Goal: Information Seeking & Learning: Check status

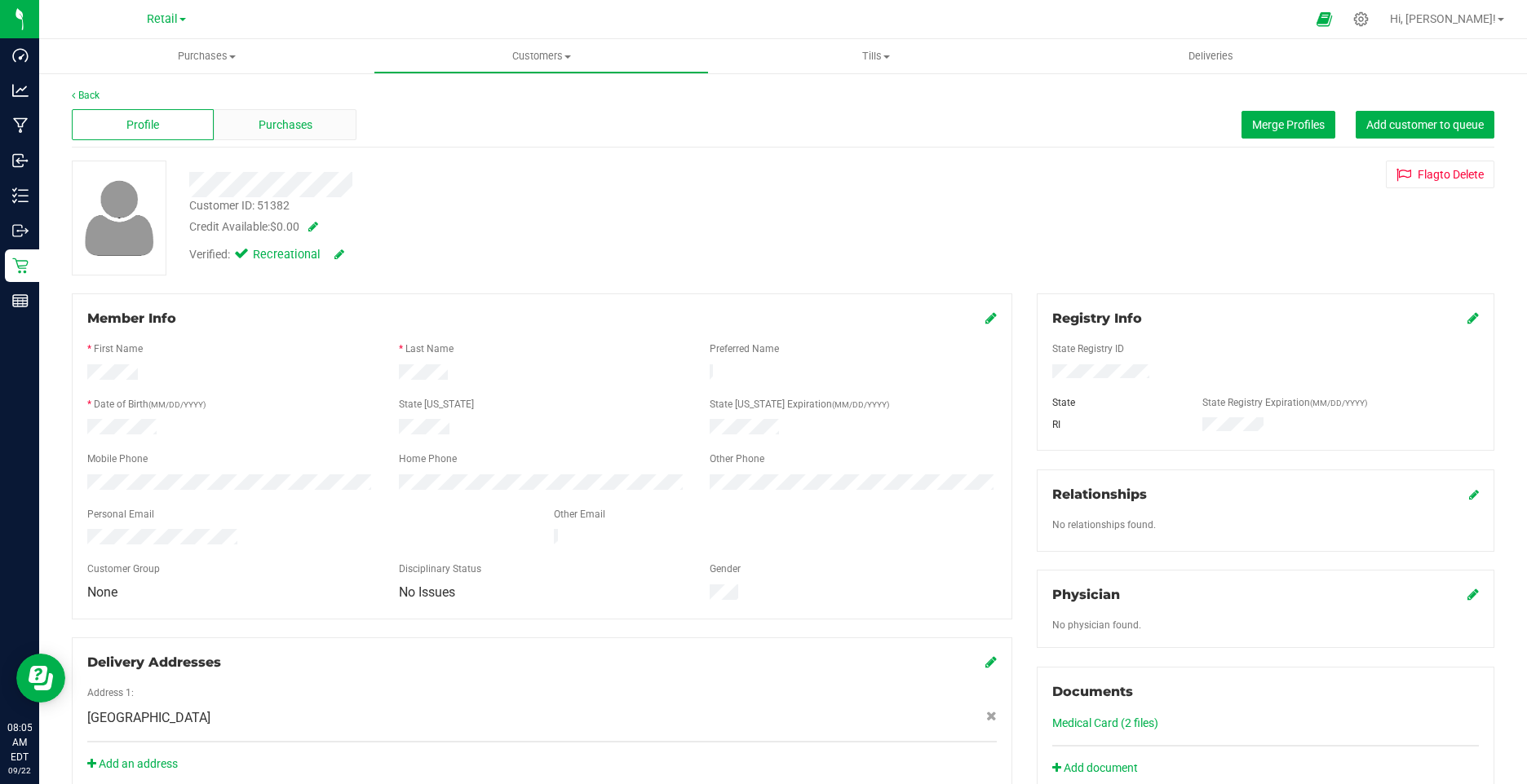
click at [305, 109] on div "Purchases" at bounding box center [285, 124] width 142 height 31
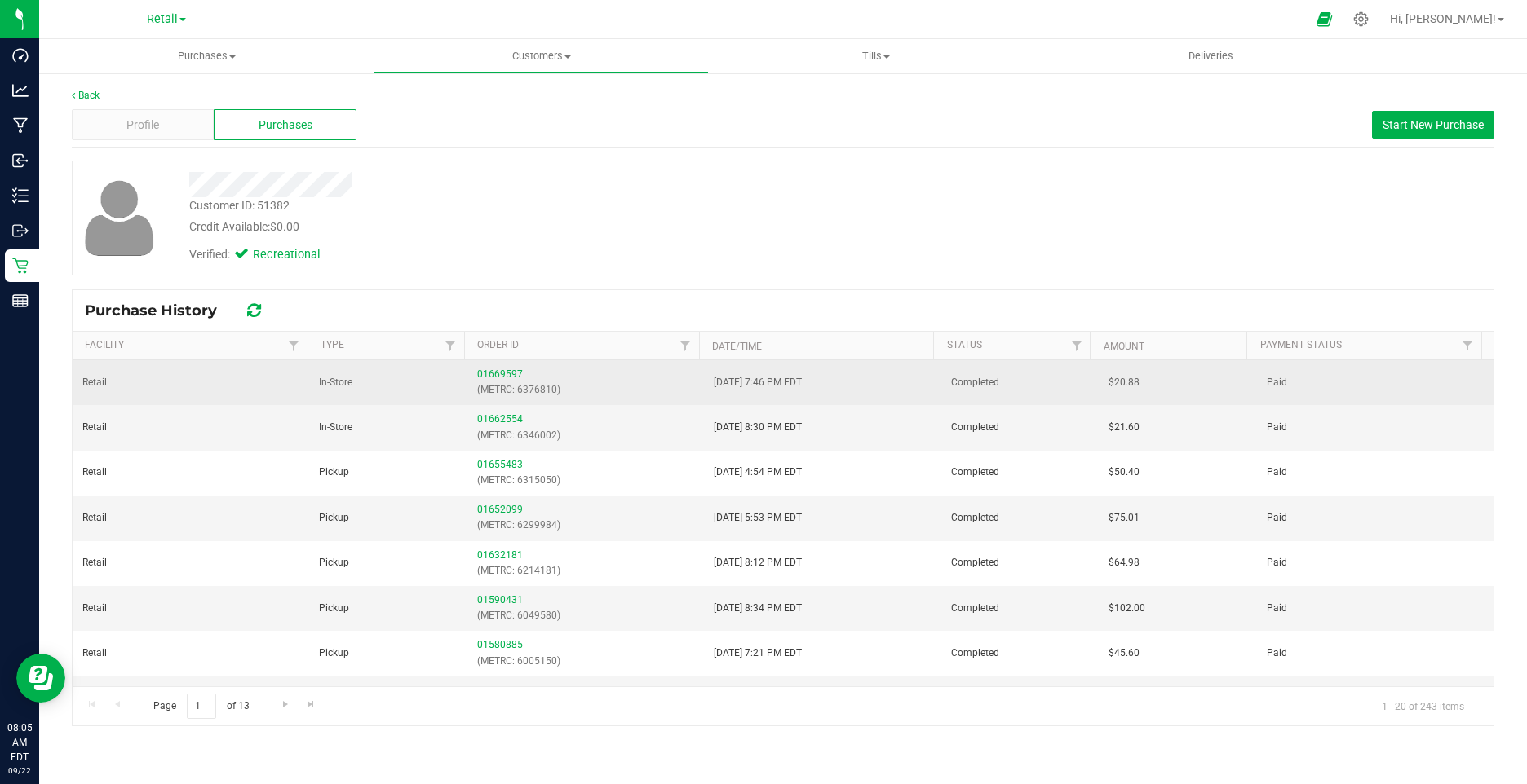
click at [492, 367] on div "01669597 (METRC: 6376810)" at bounding box center [585, 382] width 217 height 31
click at [496, 371] on link "01669597" at bounding box center [500, 373] width 46 height 11
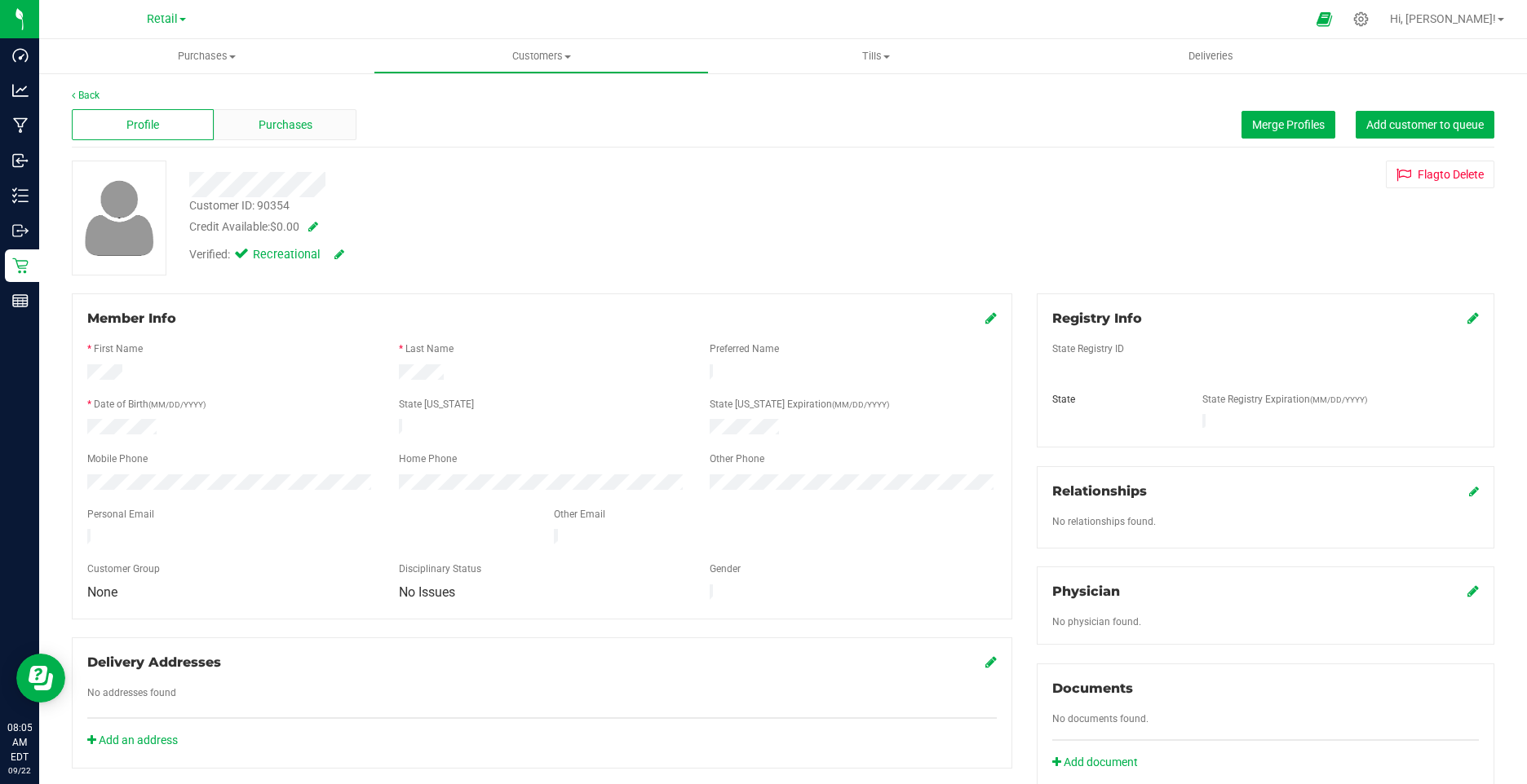
click at [281, 121] on span "Purchases" at bounding box center [285, 125] width 54 height 17
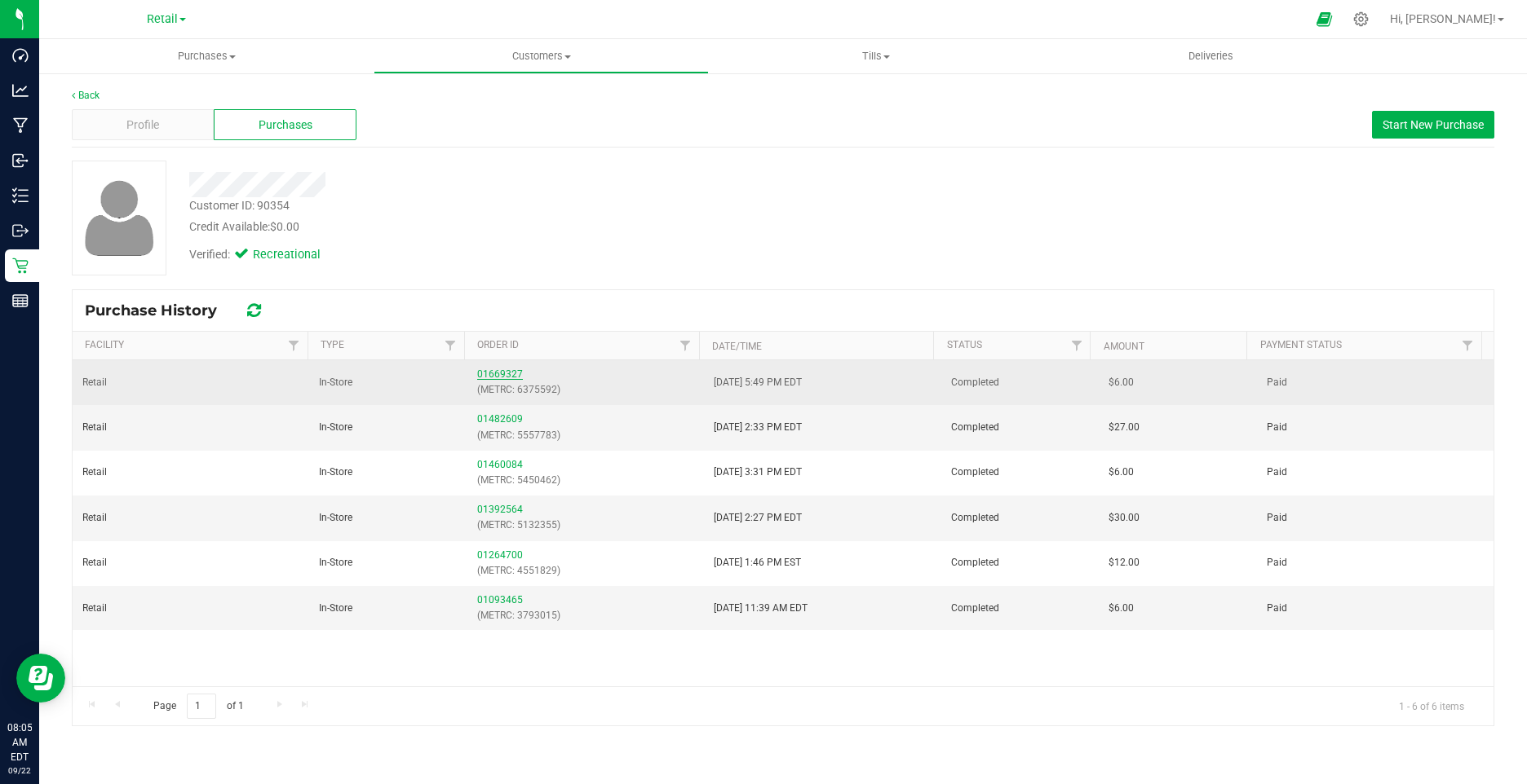
click at [478, 374] on link "01669327" at bounding box center [500, 373] width 46 height 11
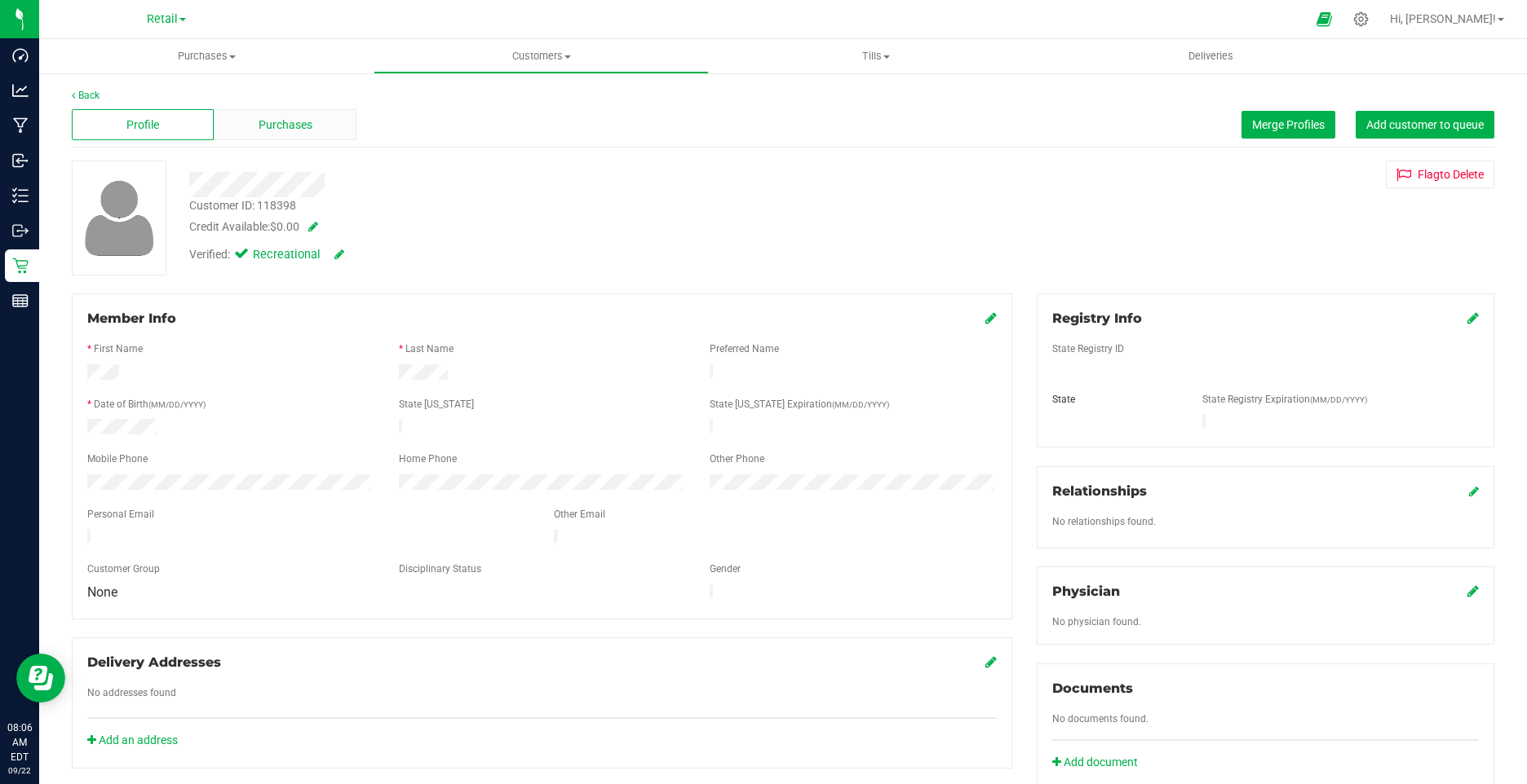
click at [313, 135] on div "Purchases" at bounding box center [285, 124] width 142 height 31
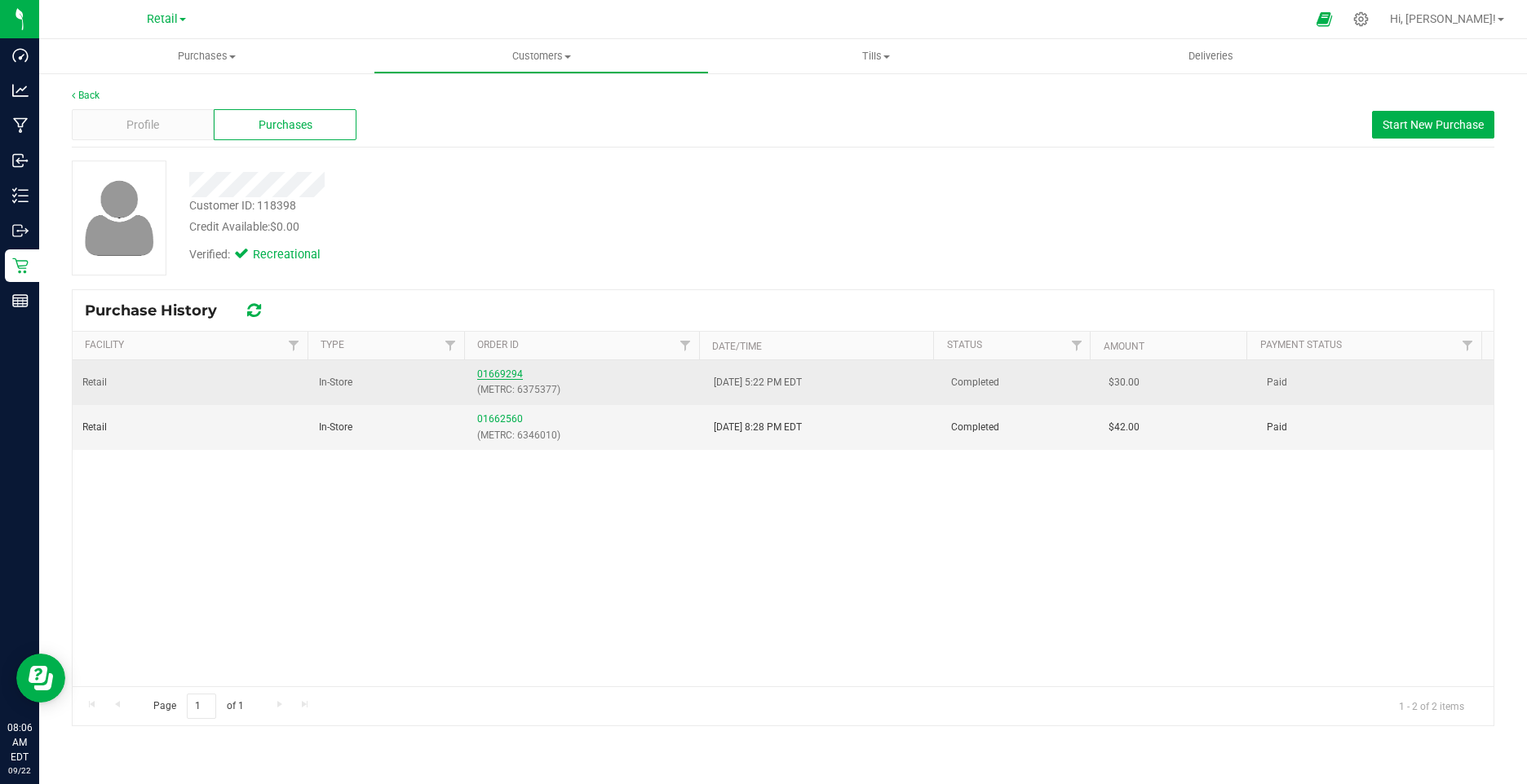
click at [489, 376] on link "01669294" at bounding box center [500, 373] width 46 height 11
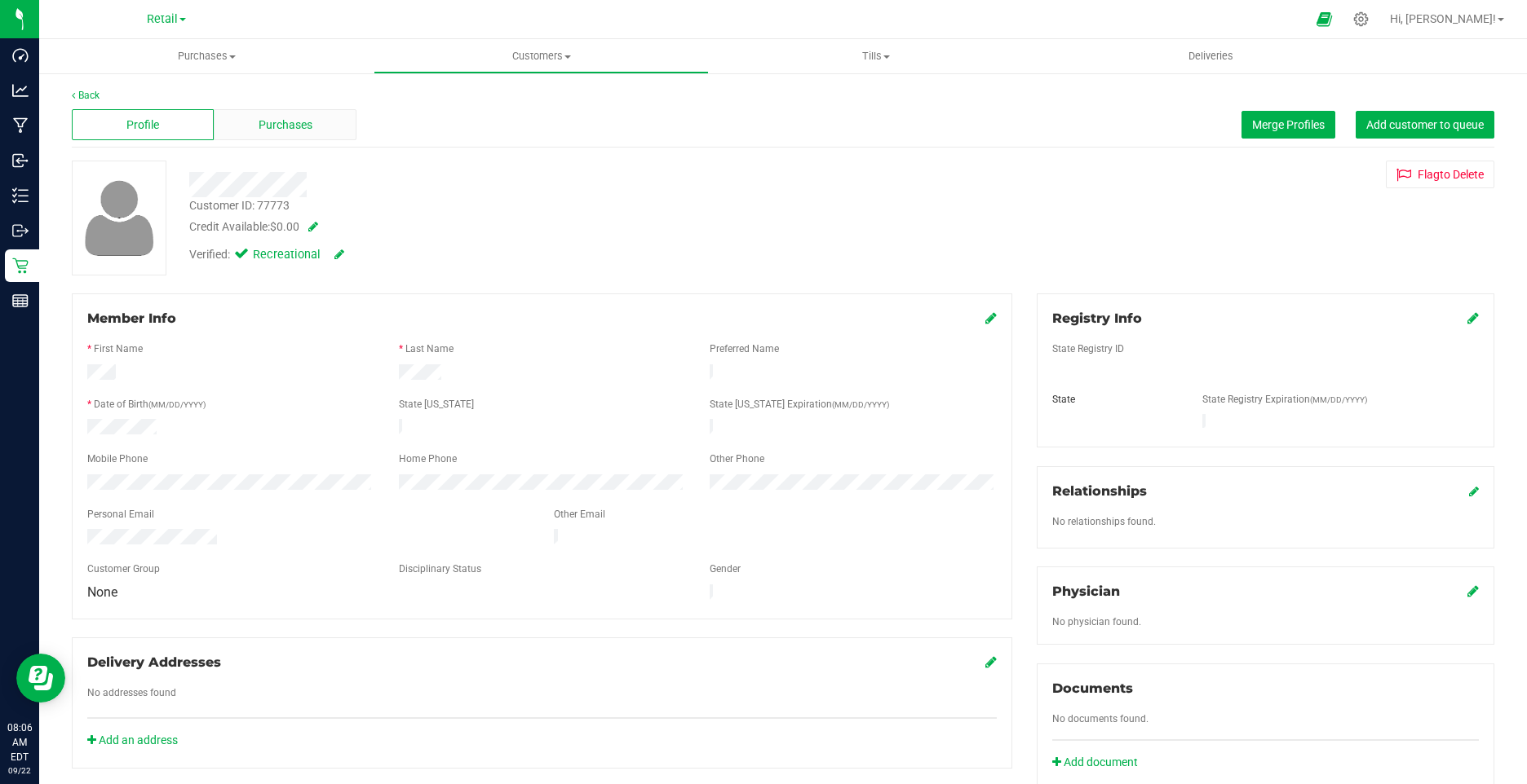
click at [259, 127] on span "Purchases" at bounding box center [285, 125] width 54 height 17
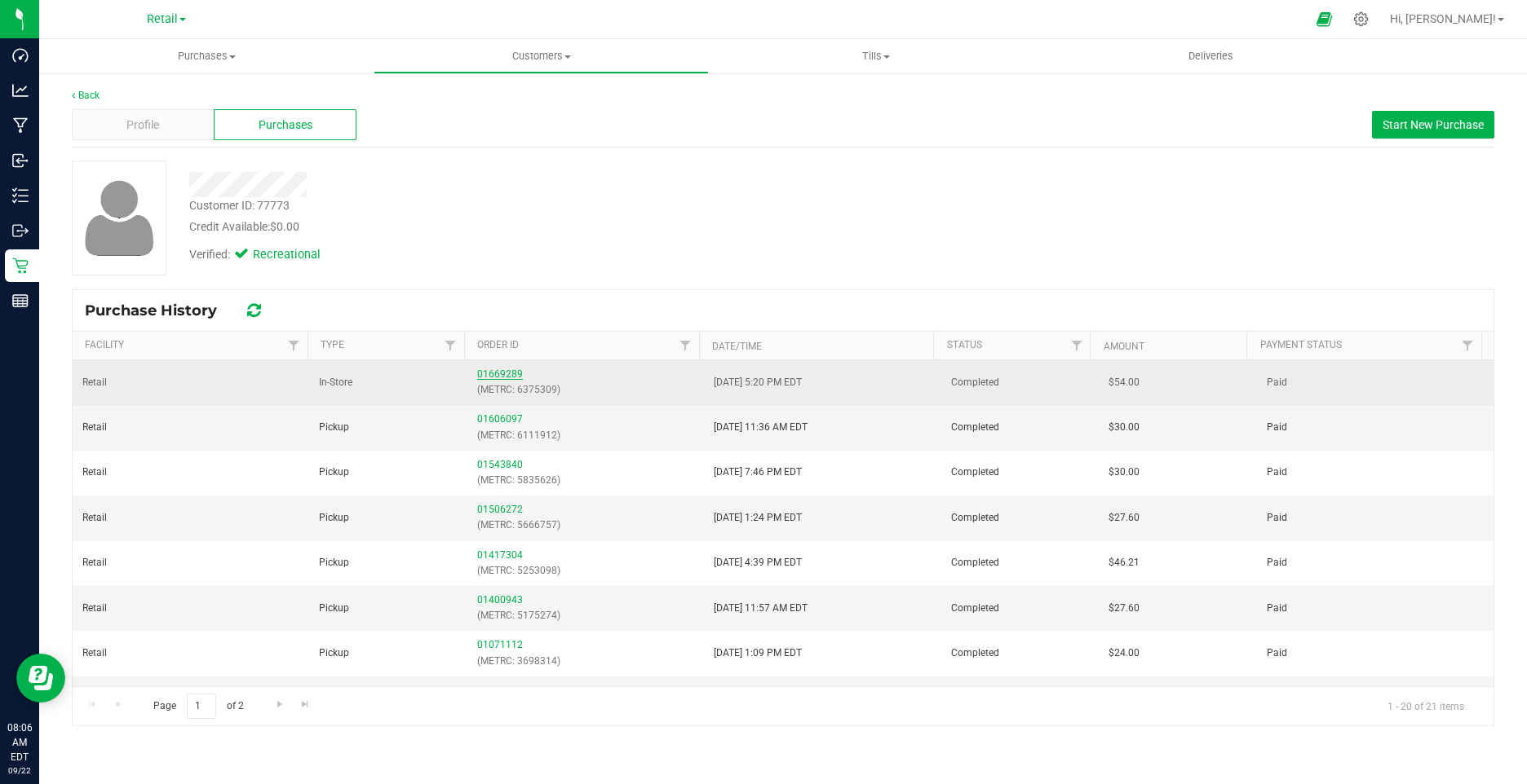
click at [497, 373] on link "01669289" at bounding box center [500, 373] width 46 height 11
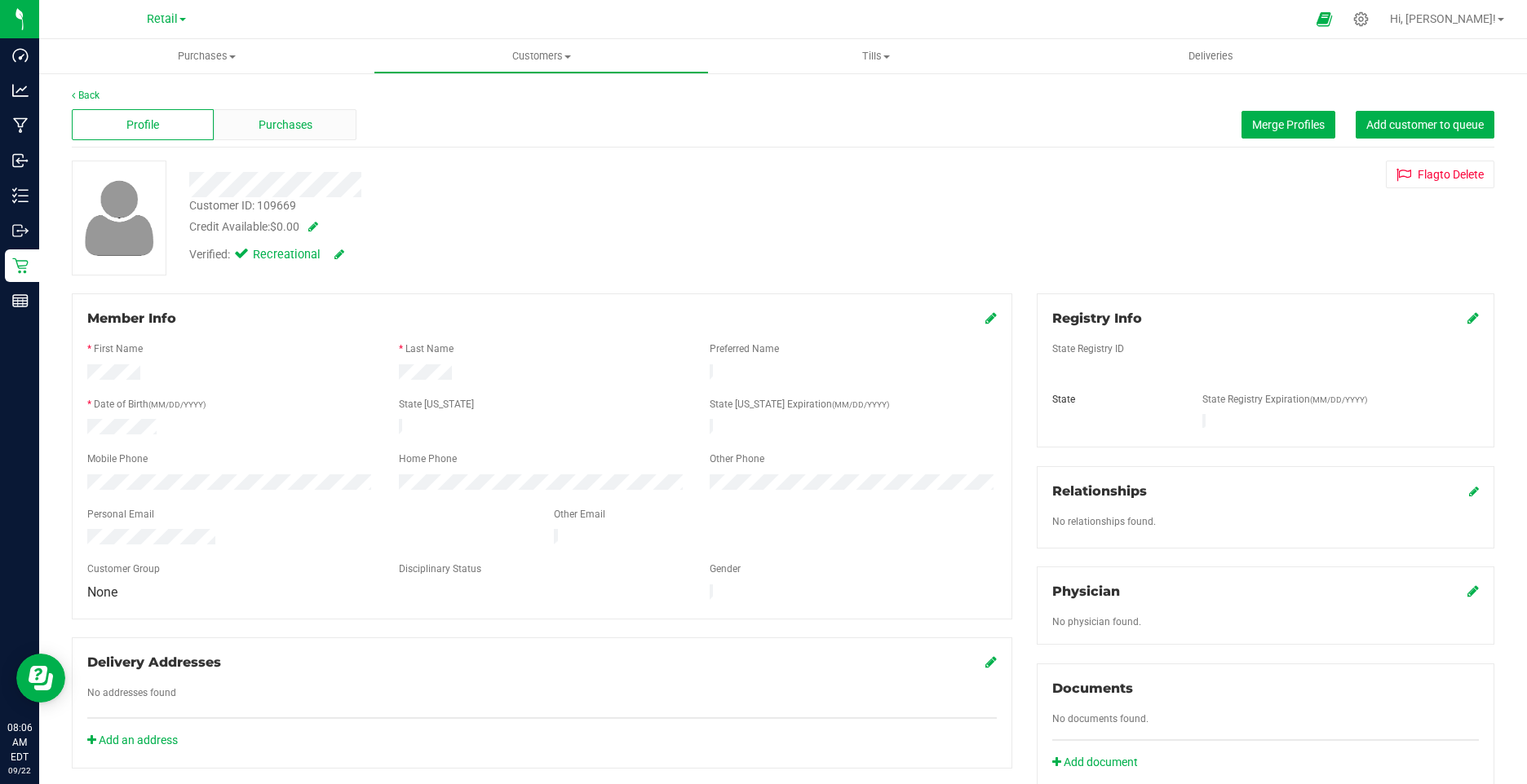
click at [310, 138] on div "Purchases" at bounding box center [285, 124] width 142 height 31
click at [302, 123] on span "Purchases" at bounding box center [285, 125] width 54 height 17
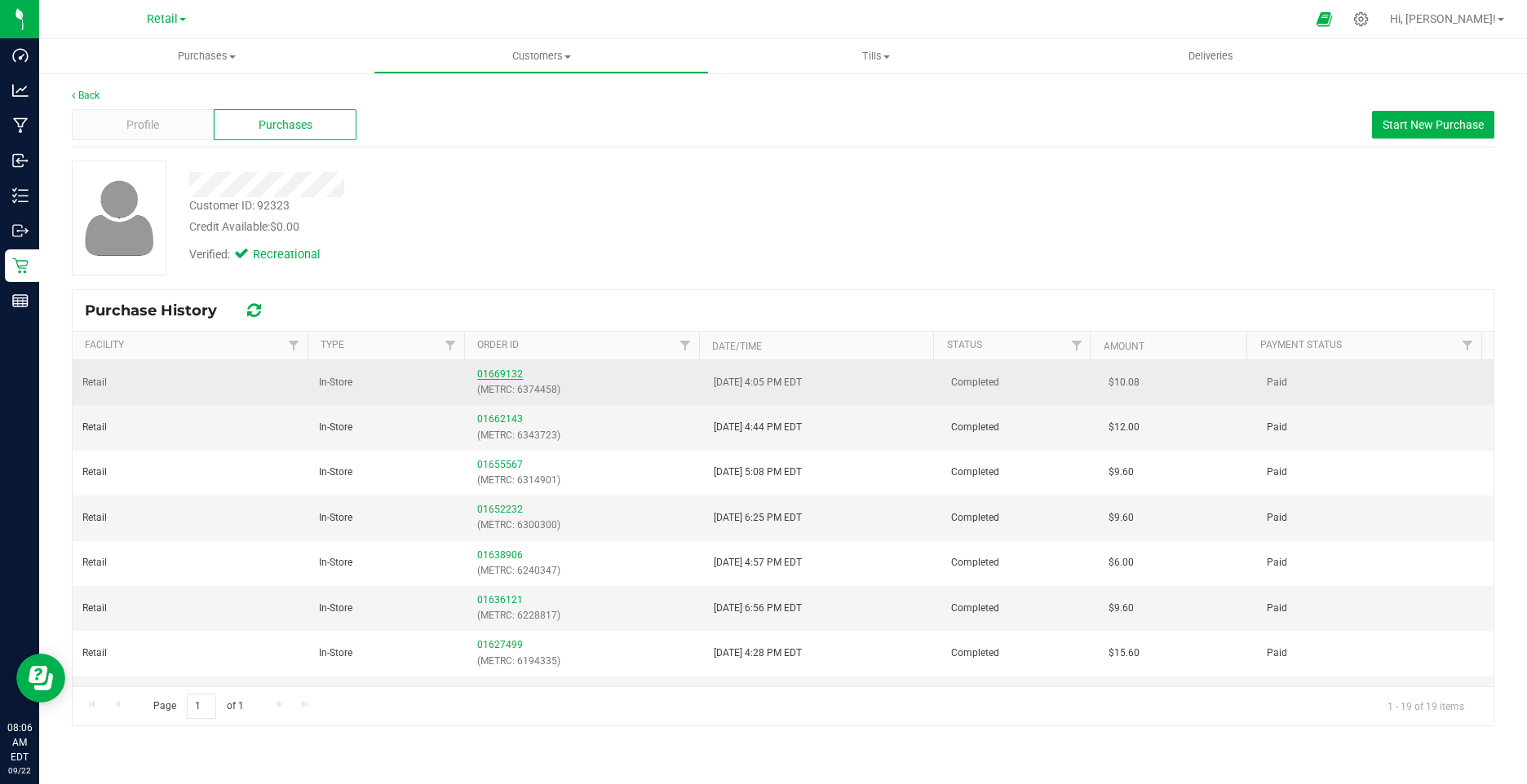
click at [495, 378] on link "01669132" at bounding box center [500, 373] width 46 height 11
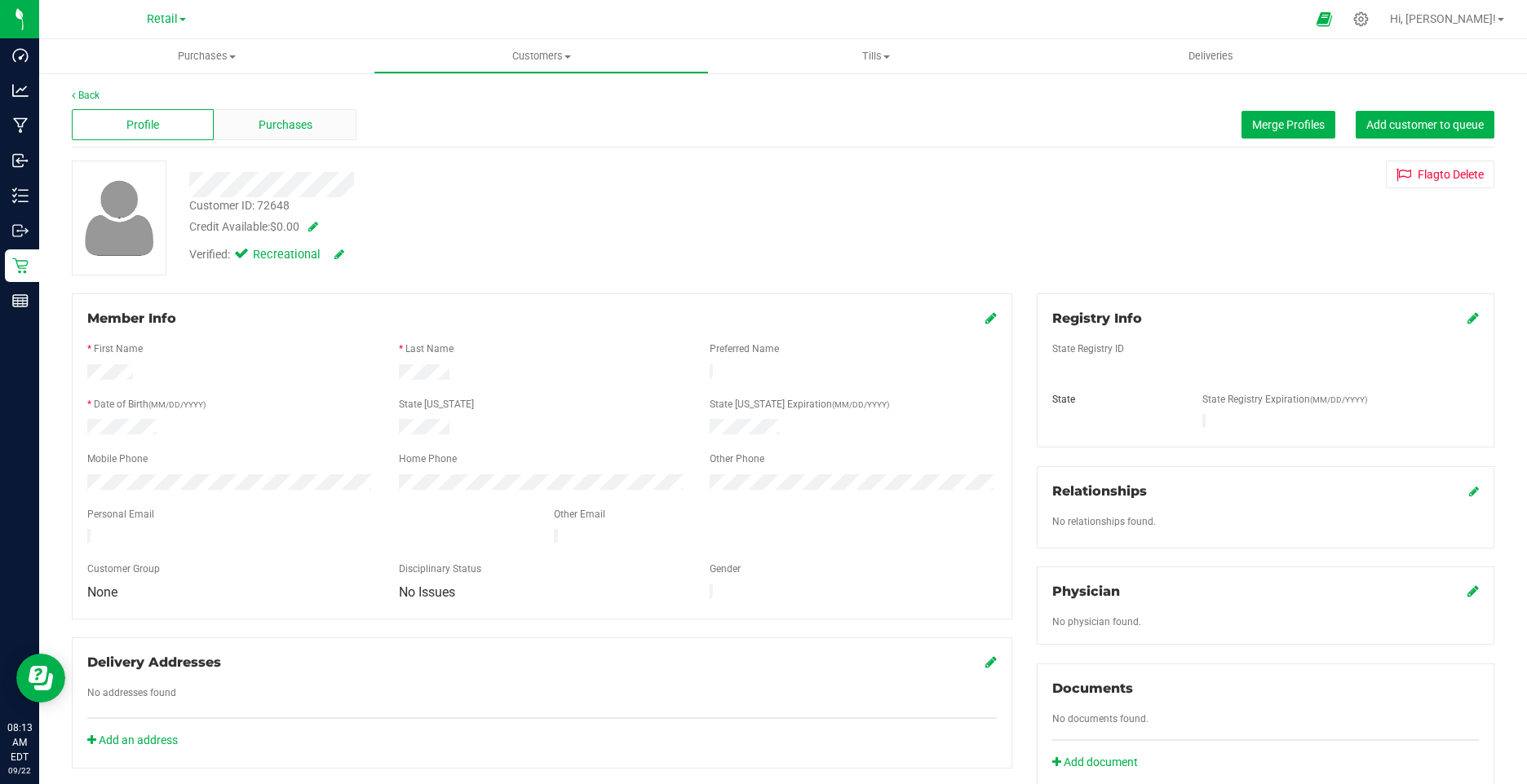
click at [320, 130] on div "Purchases" at bounding box center [285, 124] width 142 height 31
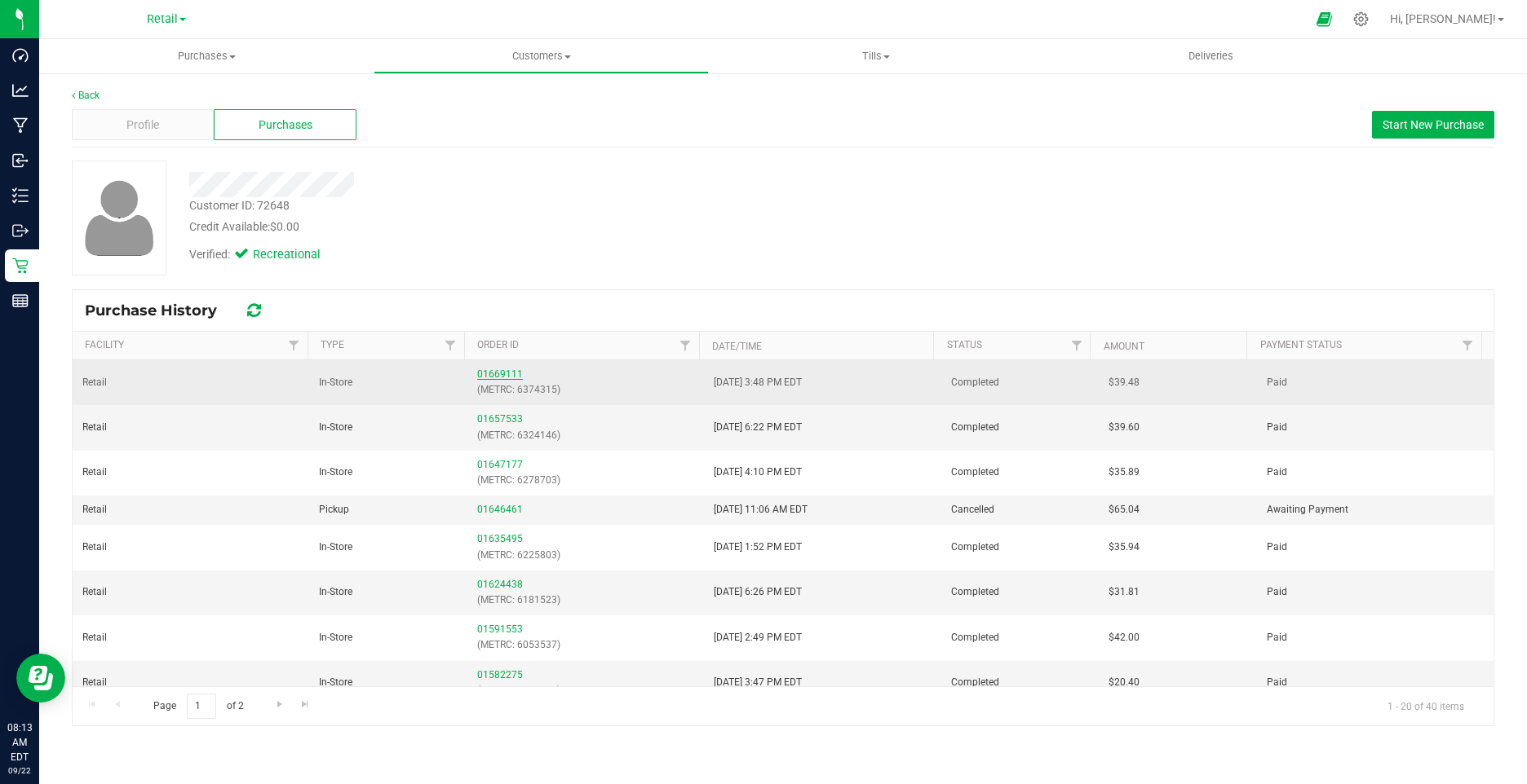
click at [493, 372] on link "01669111" at bounding box center [500, 373] width 46 height 11
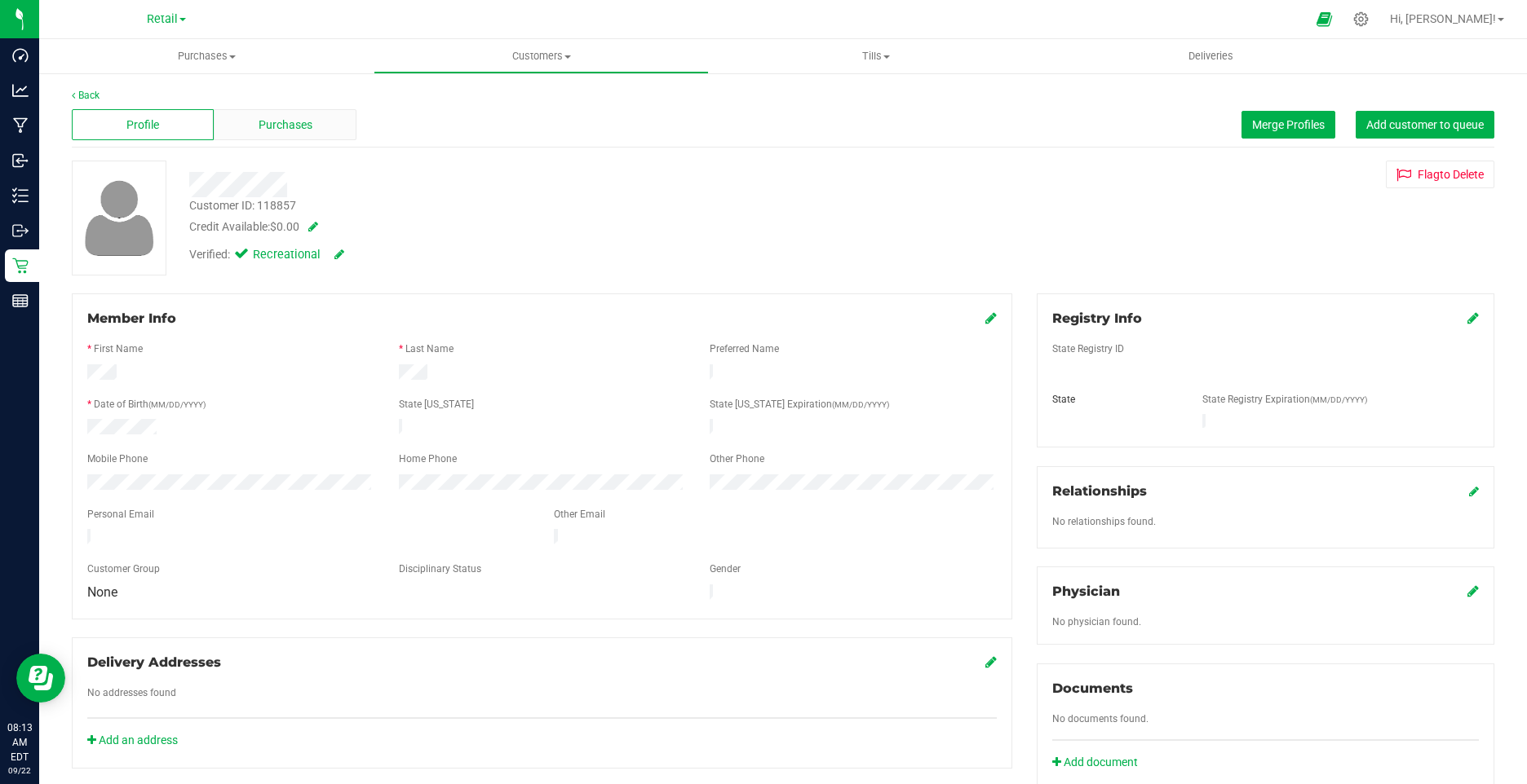
click at [283, 115] on div "Purchases" at bounding box center [285, 124] width 142 height 31
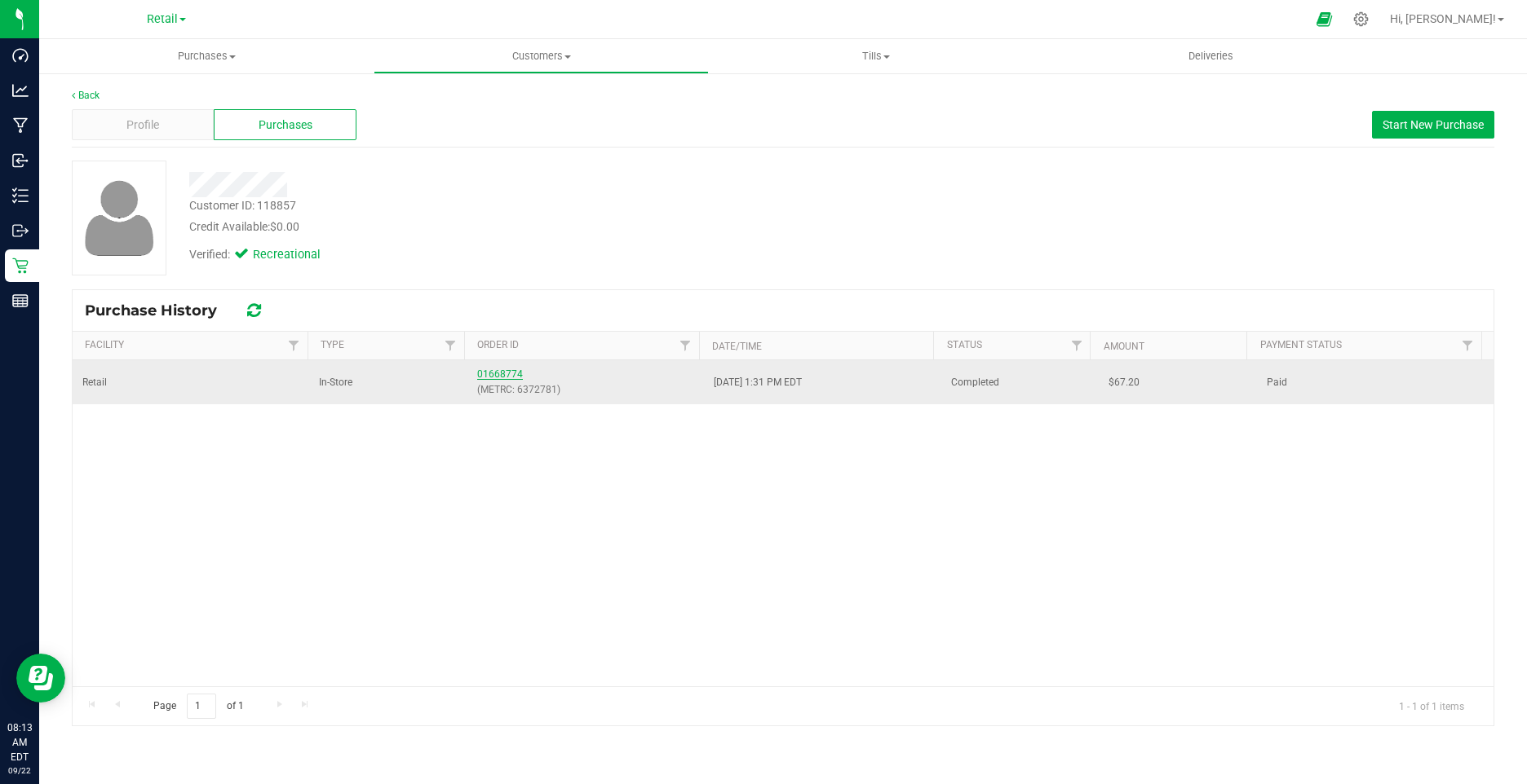
click at [511, 373] on link "01668774" at bounding box center [500, 373] width 46 height 11
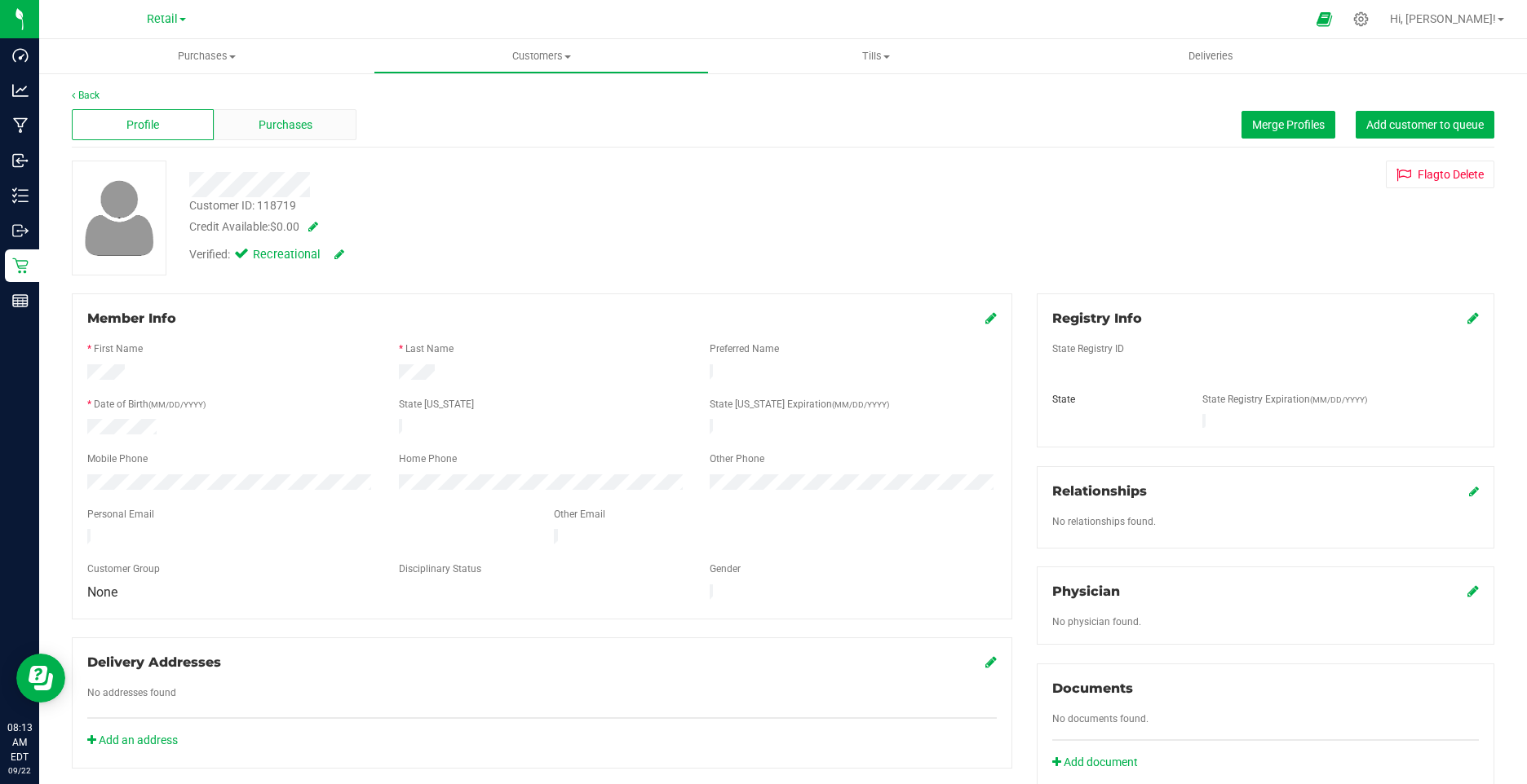
click at [304, 124] on span "Purchases" at bounding box center [285, 125] width 54 height 17
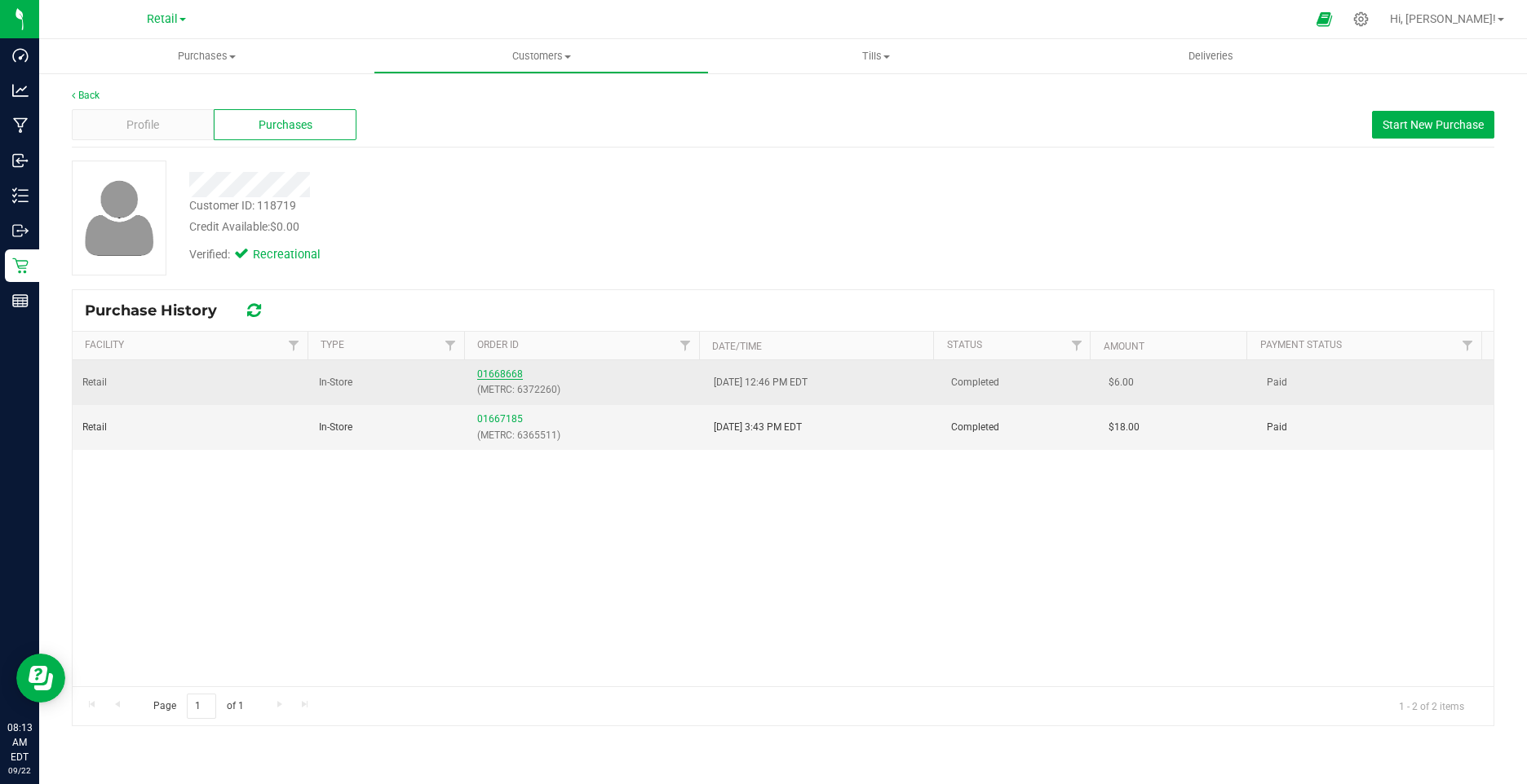
click at [484, 378] on link "01668668" at bounding box center [500, 373] width 46 height 11
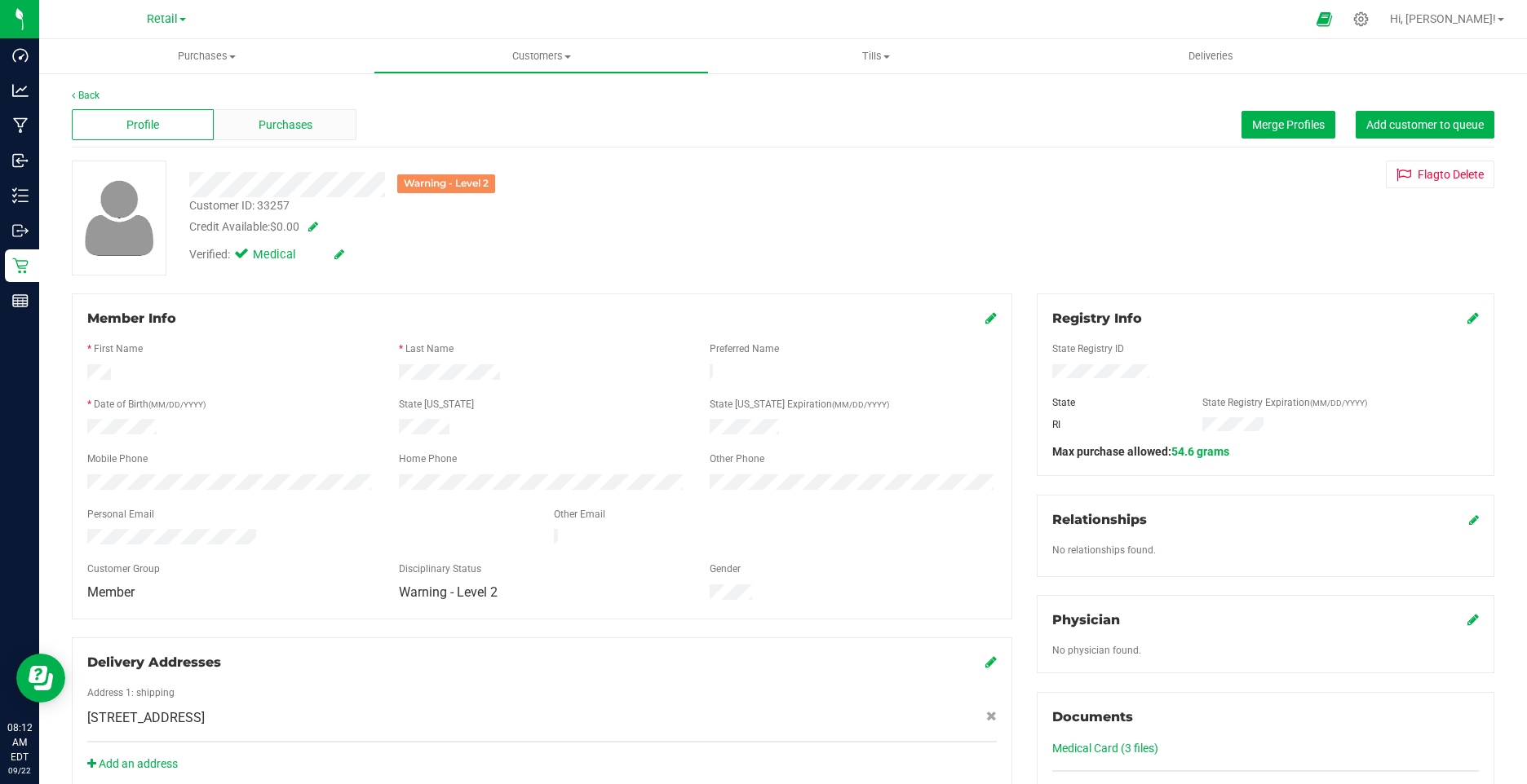
click at [265, 134] on div "Purchases" at bounding box center [285, 124] width 142 height 31
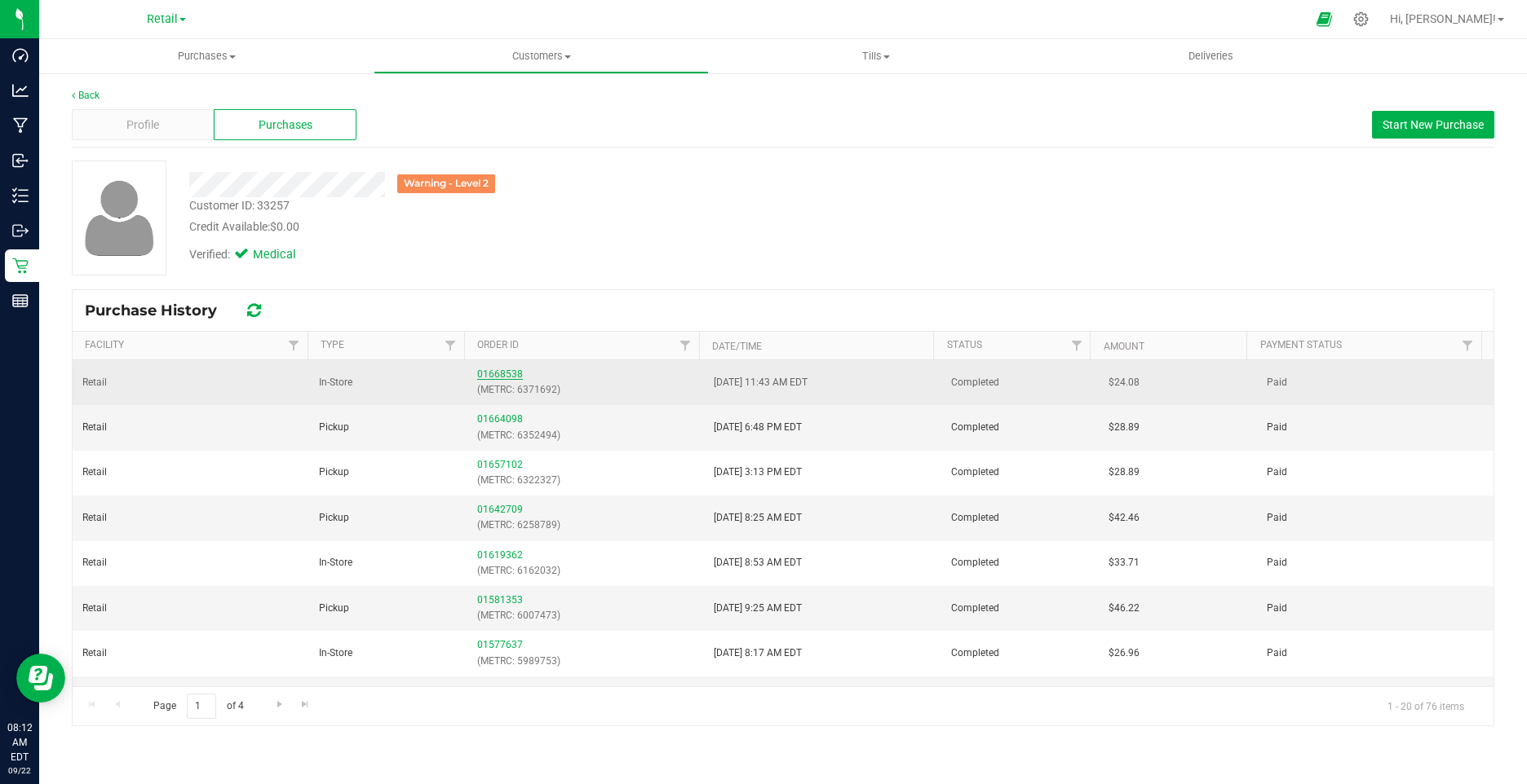
click at [495, 373] on link "01668538" at bounding box center [500, 373] width 46 height 11
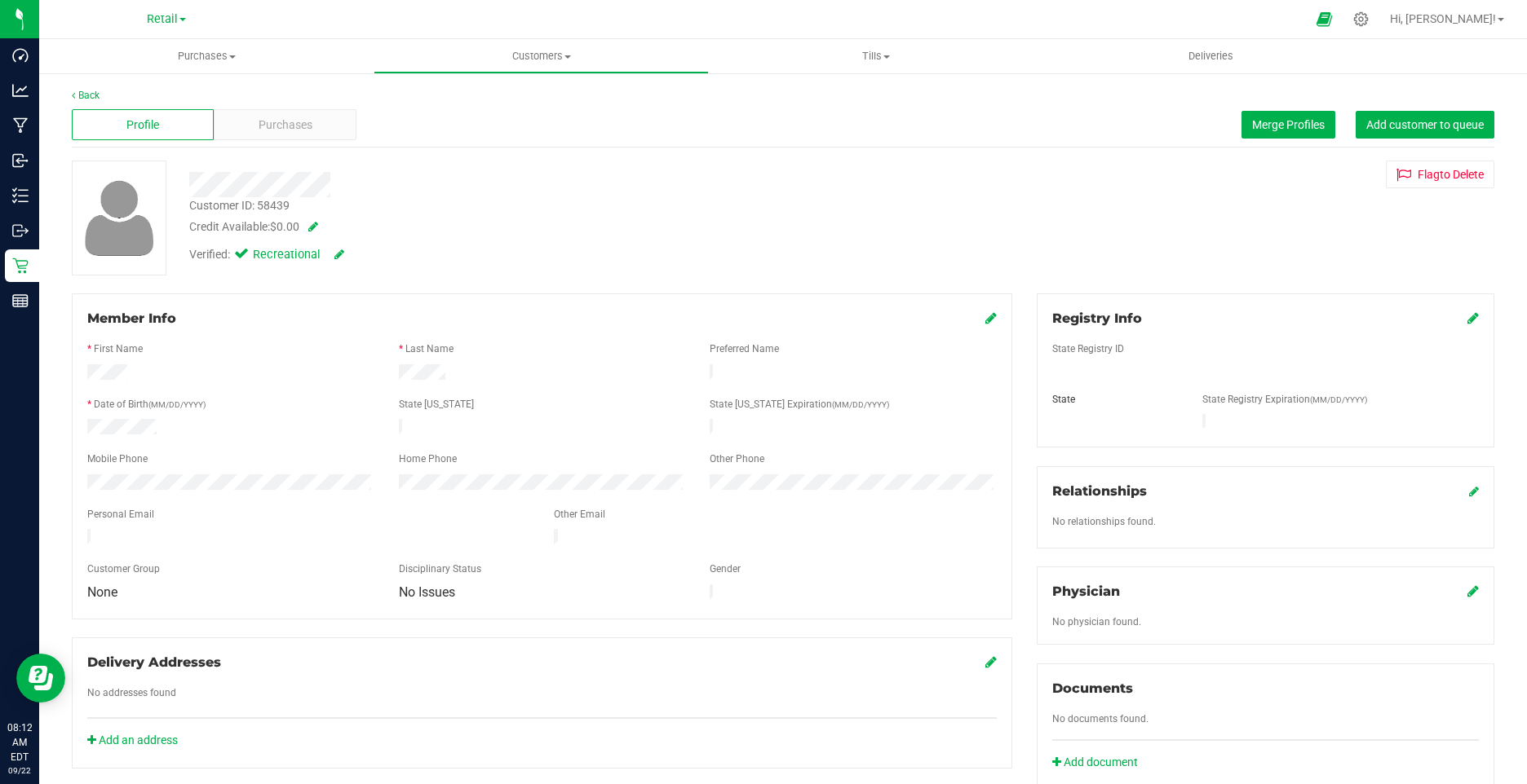
click at [298, 146] on div "Profile Purchases Merge Profiles Add customer to queue" at bounding box center [783, 124] width 1423 height 45
click at [287, 127] on span "Purchases" at bounding box center [285, 125] width 54 height 17
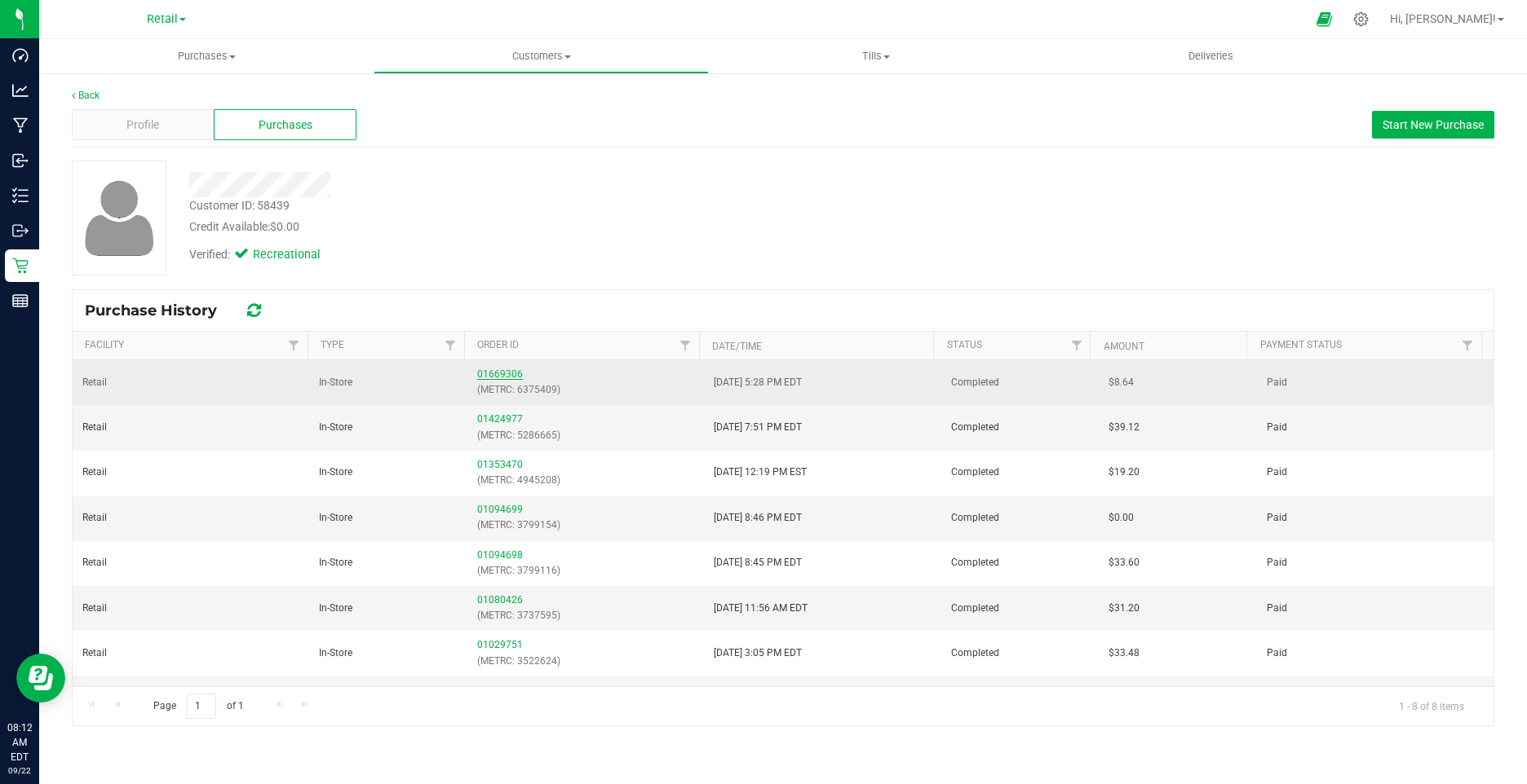
click at [495, 373] on link "01669306" at bounding box center [500, 373] width 46 height 11
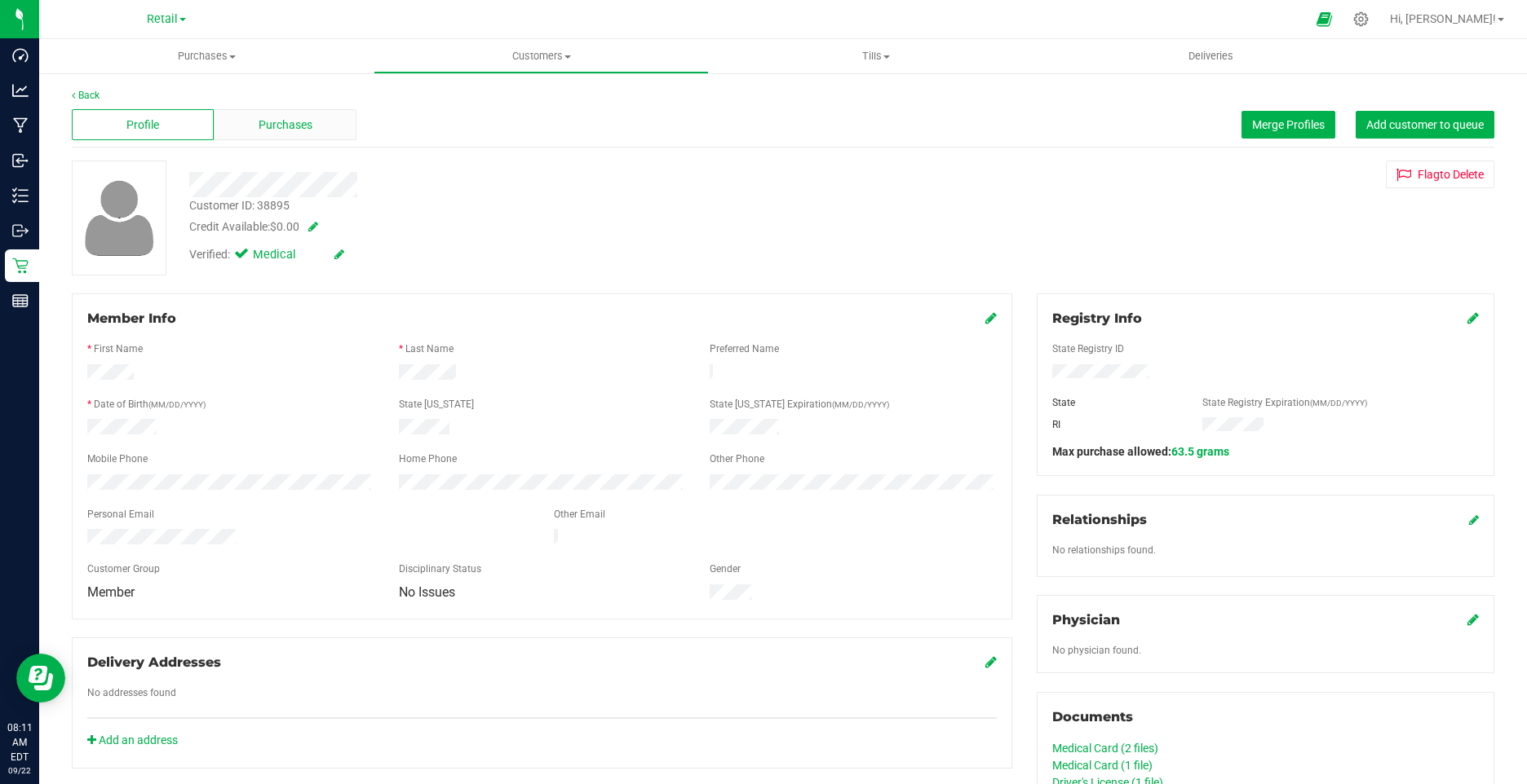
click at [284, 130] on span "Purchases" at bounding box center [285, 125] width 54 height 17
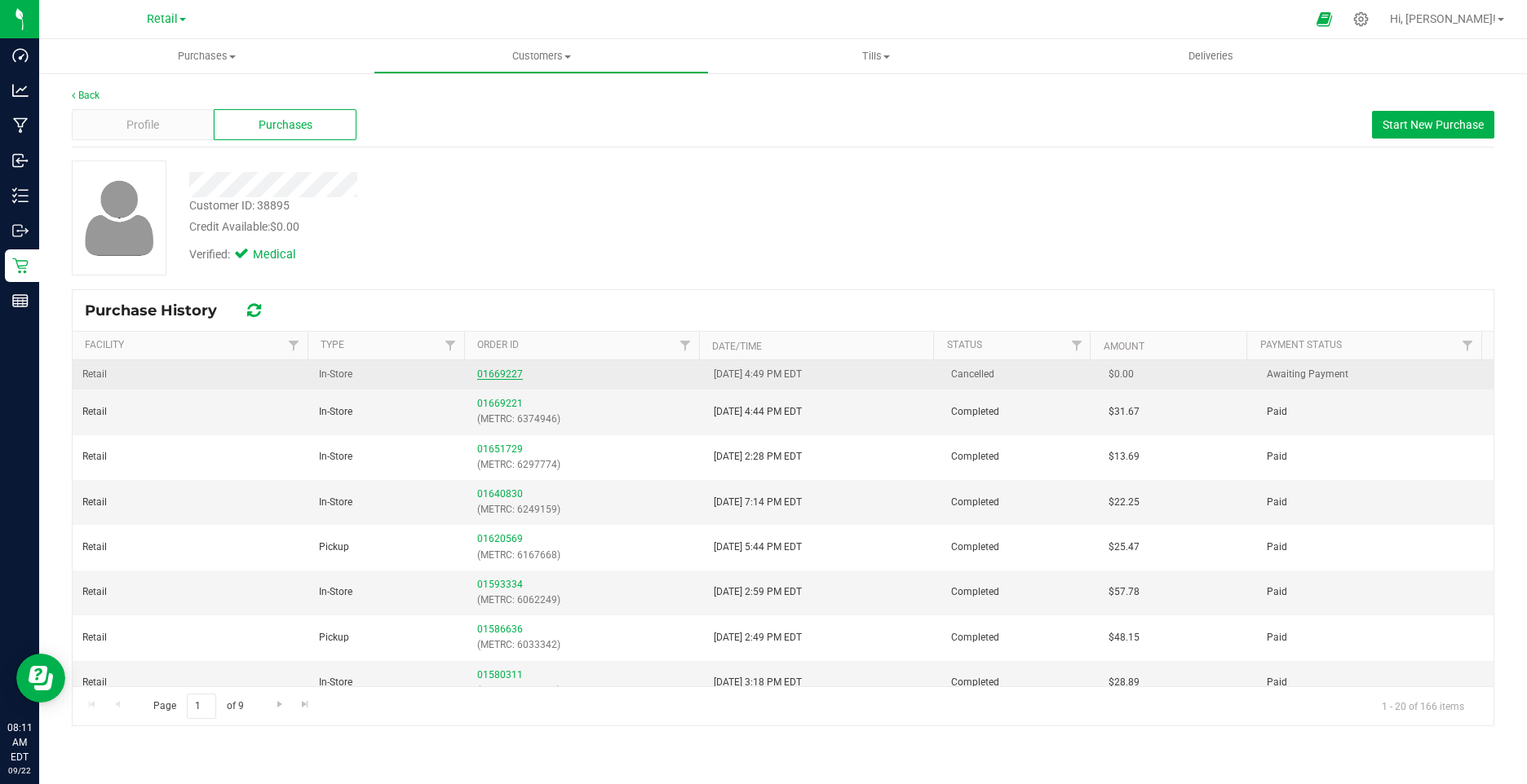
click at [506, 374] on link "01669227" at bounding box center [500, 373] width 46 height 11
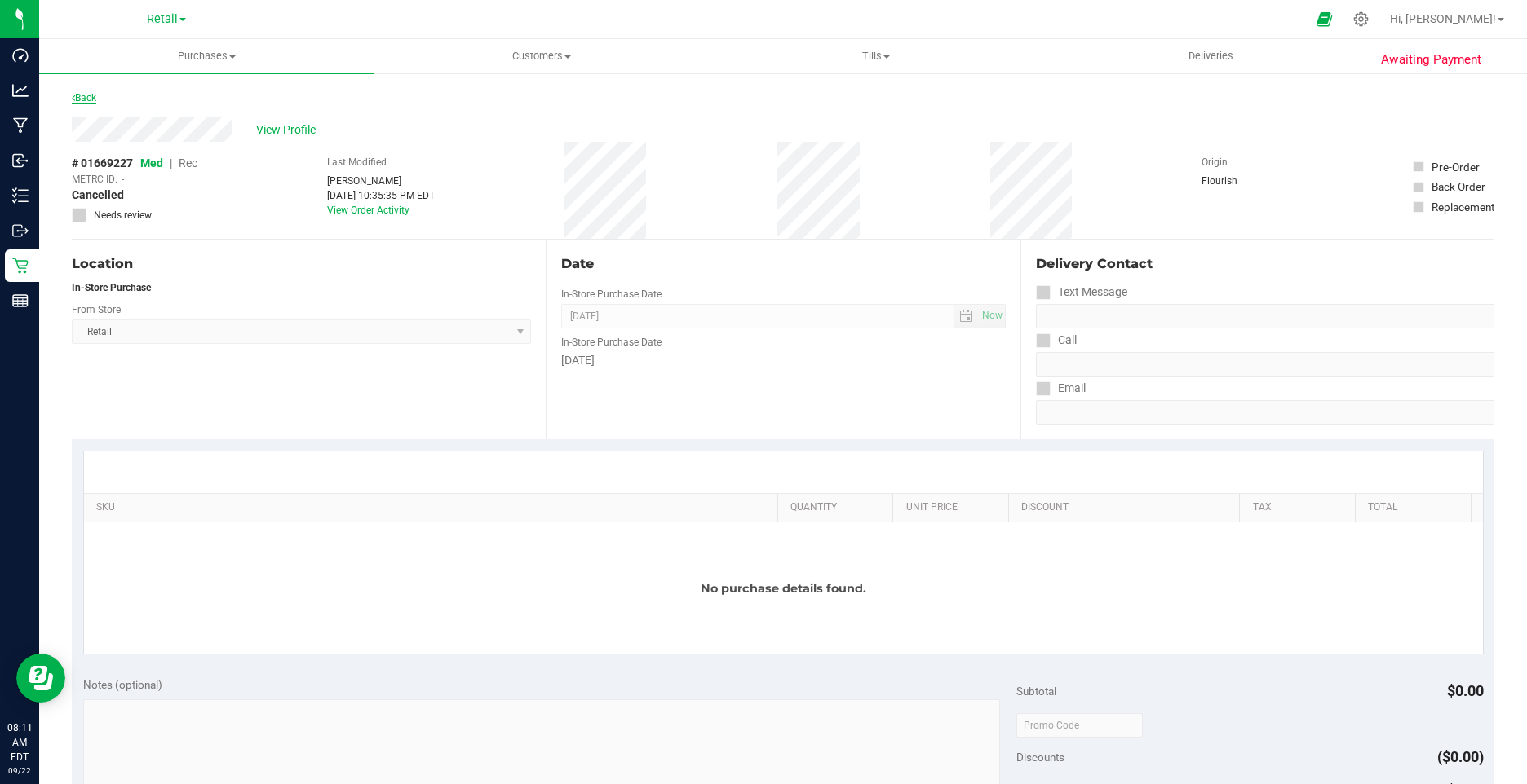
click at [82, 99] on link "Back" at bounding box center [84, 97] width 25 height 11
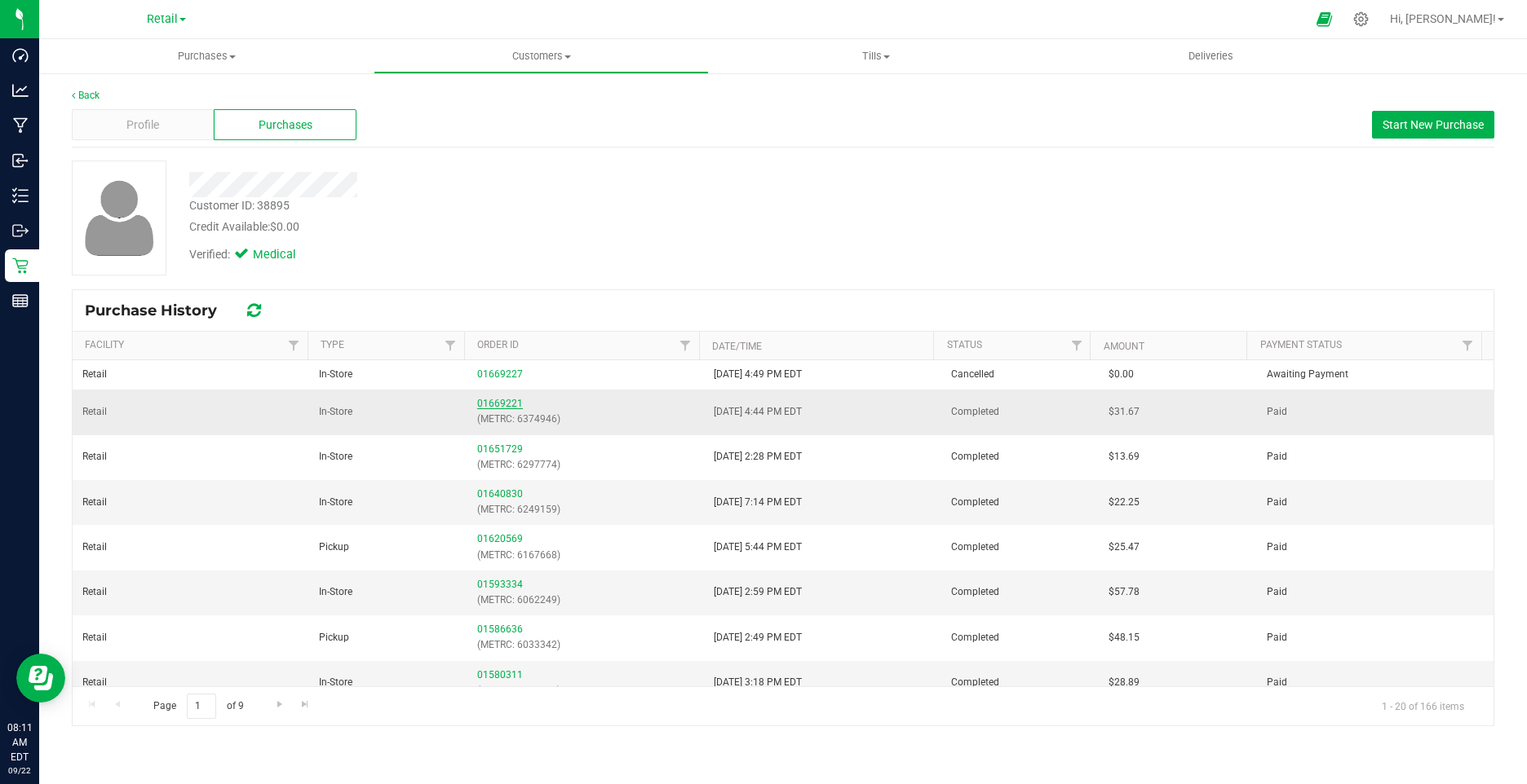
click at [502, 404] on link "01669221" at bounding box center [500, 403] width 46 height 11
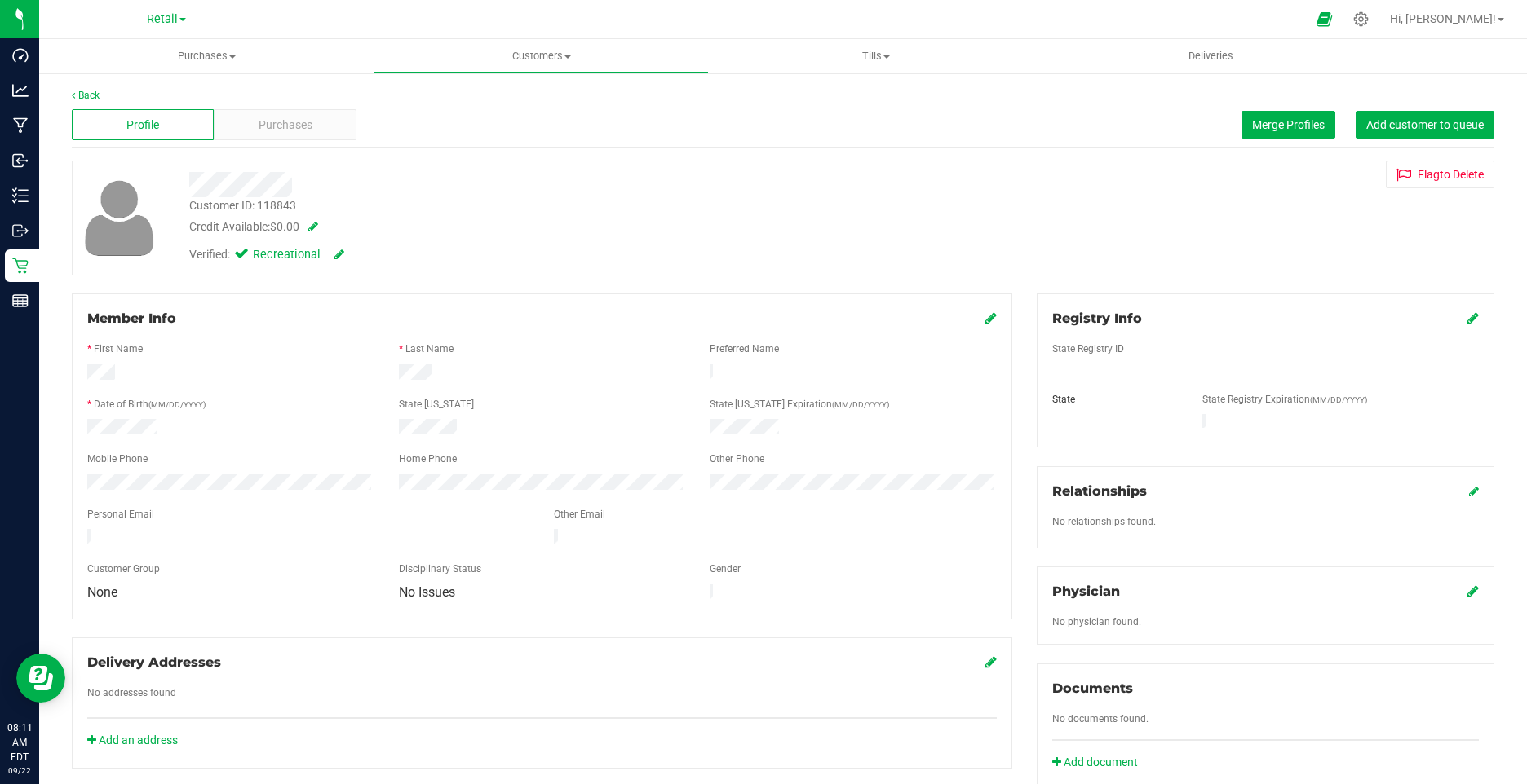
click at [291, 105] on div "Profile Purchases Merge Profiles Add customer to queue" at bounding box center [783, 124] width 1423 height 45
click at [292, 113] on div "Purchases" at bounding box center [285, 124] width 142 height 31
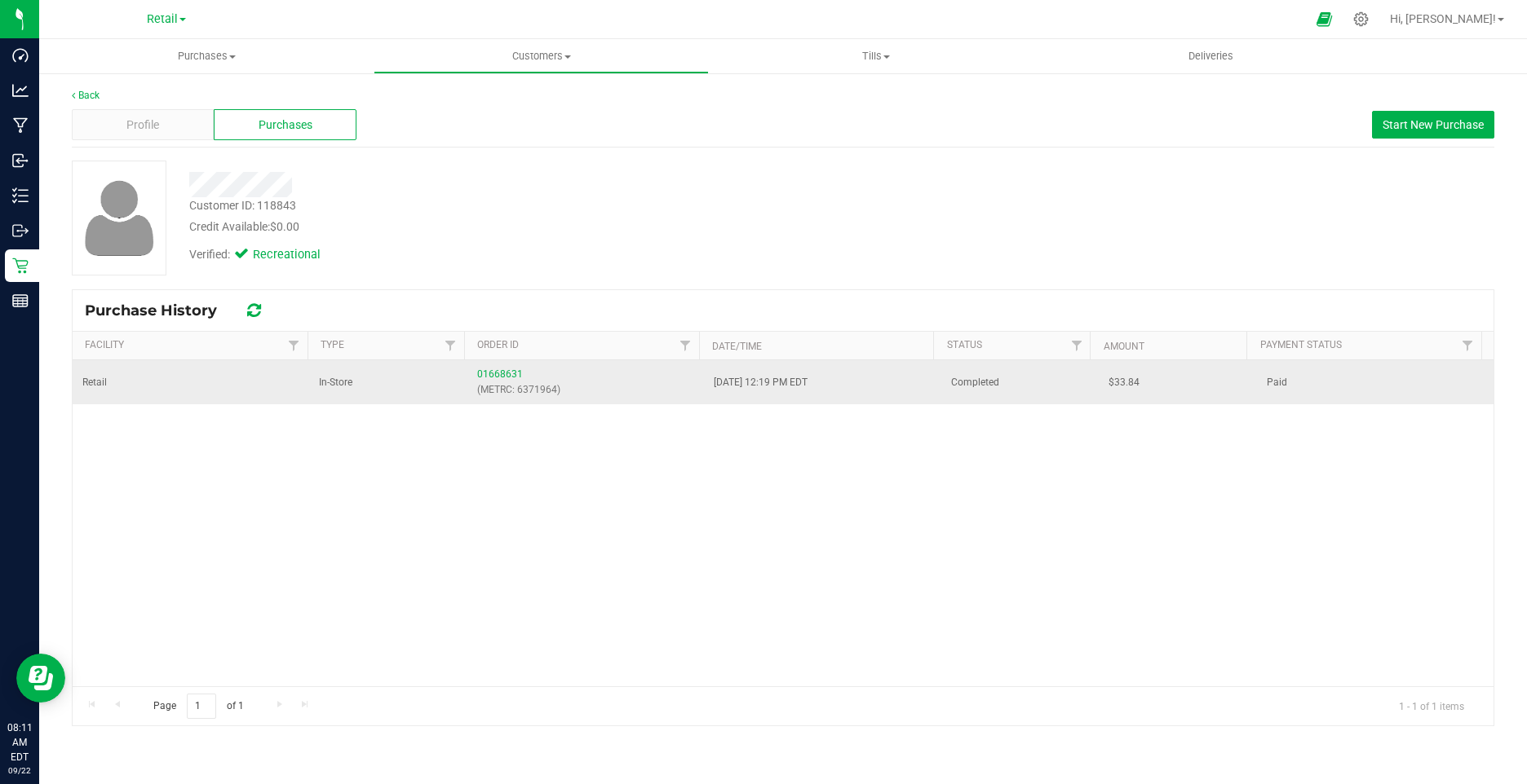
click at [500, 367] on div "01668631 (METRC: 6371964)" at bounding box center [585, 382] width 217 height 31
click at [501, 368] on link "01668631" at bounding box center [500, 373] width 46 height 11
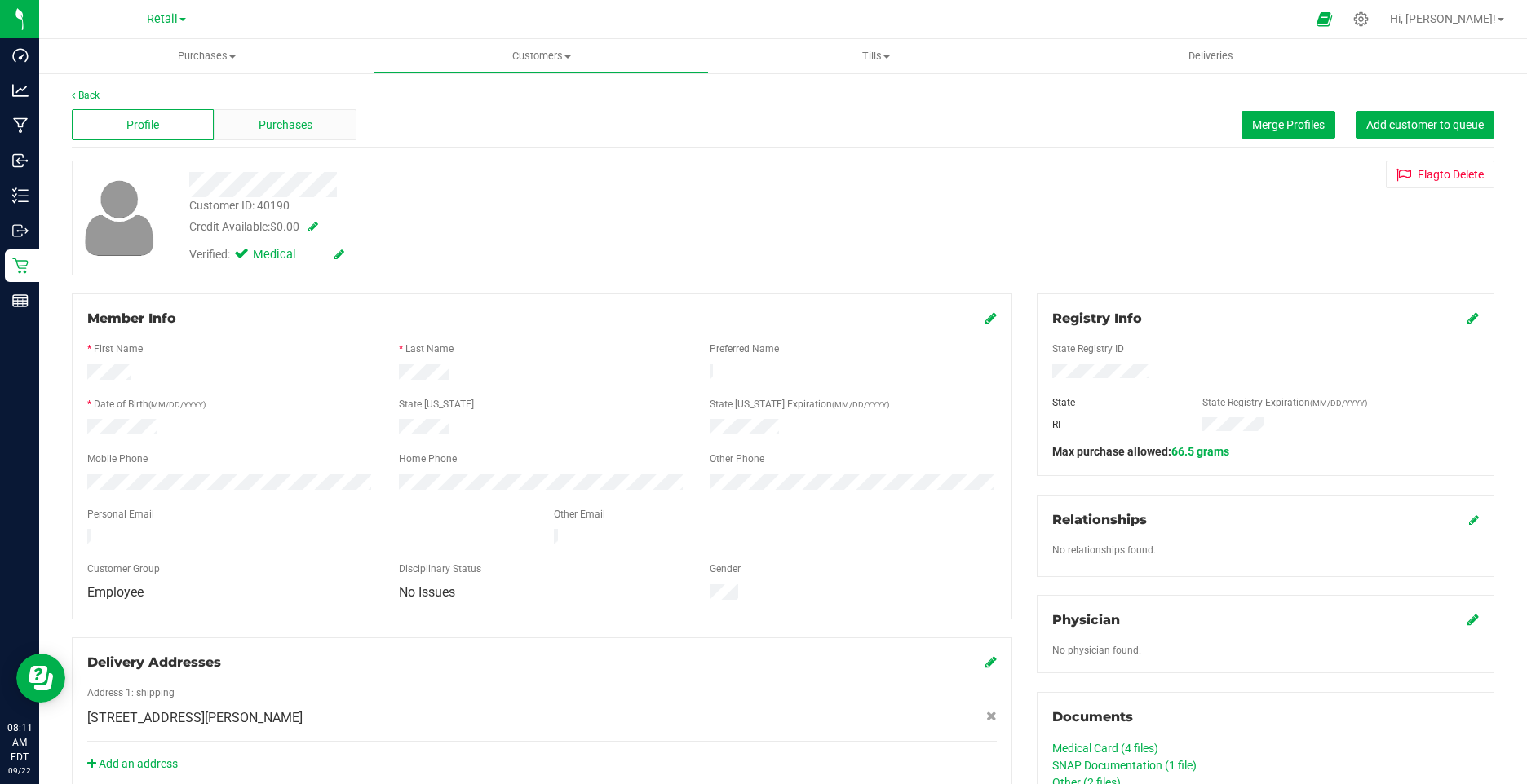
click at [274, 127] on span "Purchases" at bounding box center [285, 125] width 54 height 17
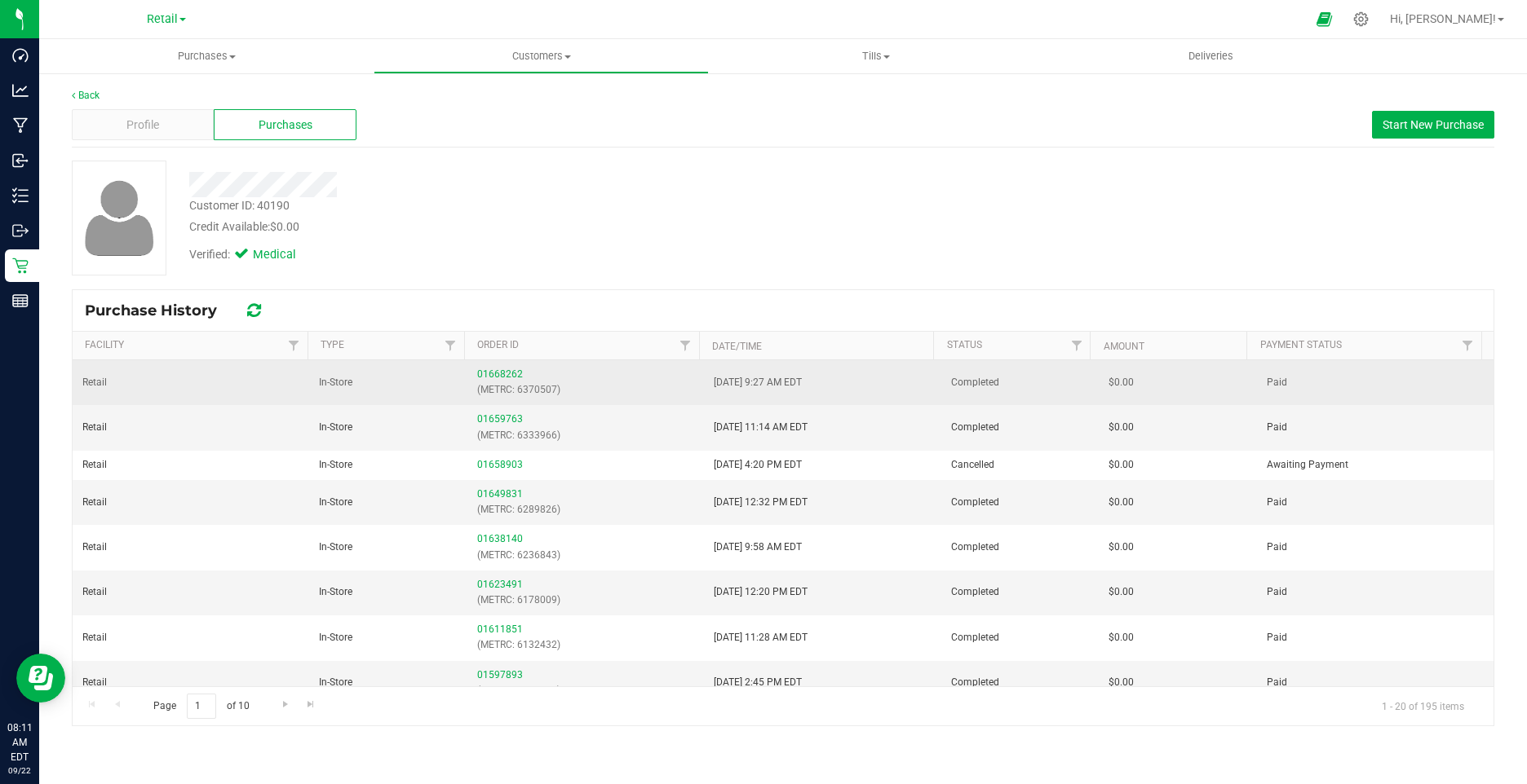
click at [481, 367] on div "01668262 (METRC: 6370507)" at bounding box center [585, 382] width 217 height 31
click at [490, 371] on link "01668262" at bounding box center [500, 373] width 46 height 11
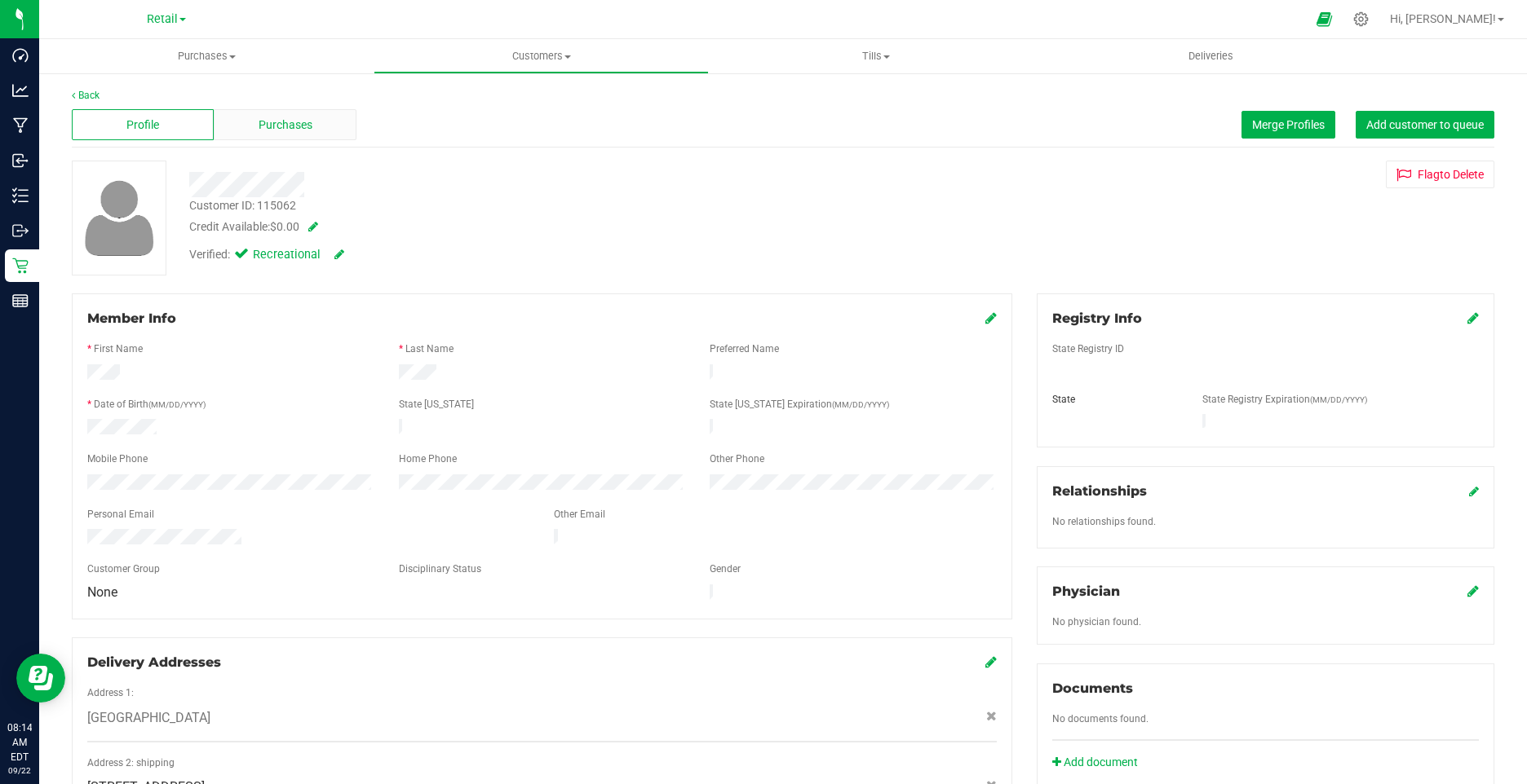
click at [267, 123] on span "Purchases" at bounding box center [285, 125] width 54 height 17
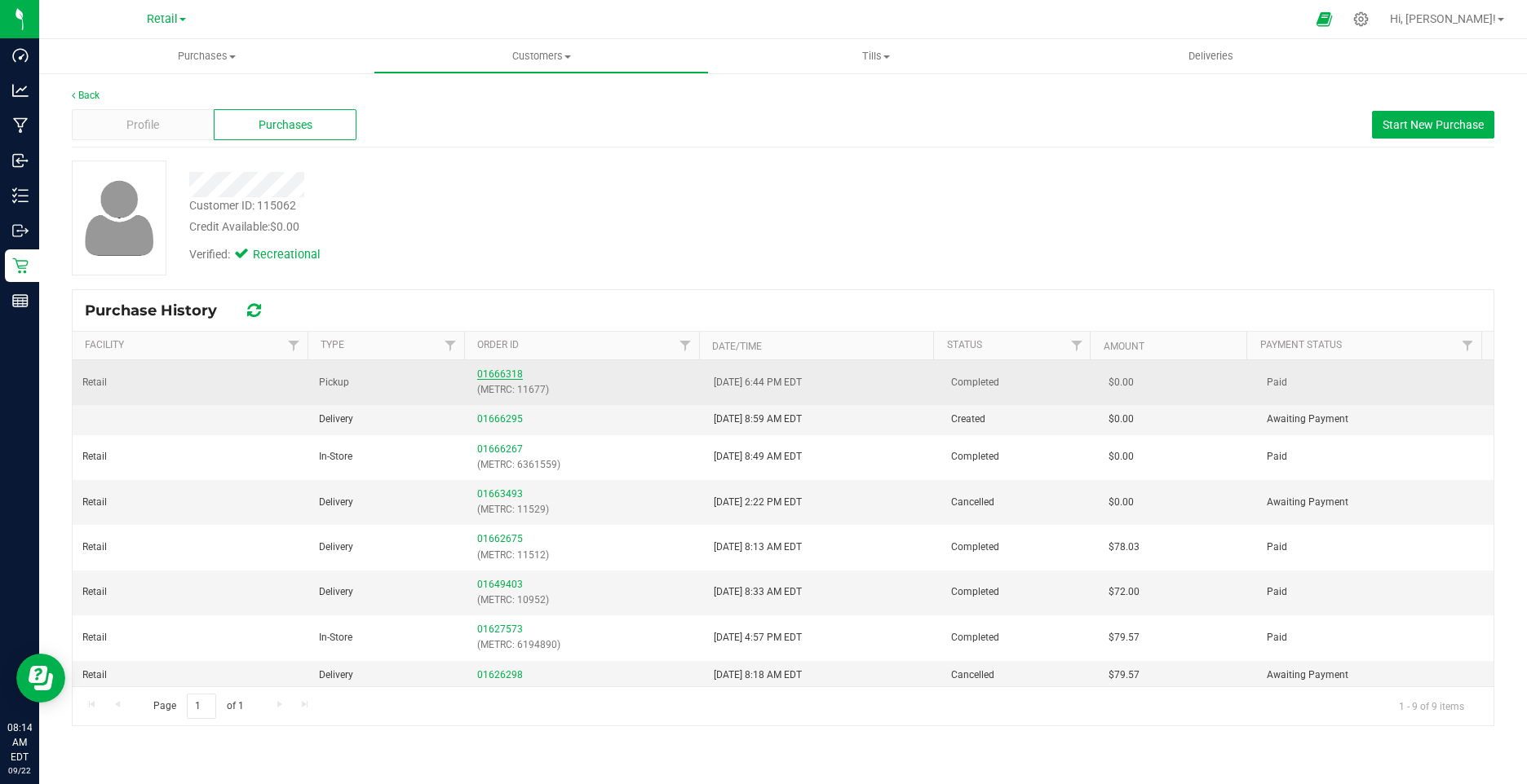
click at [493, 374] on link "01666318" at bounding box center [500, 373] width 46 height 11
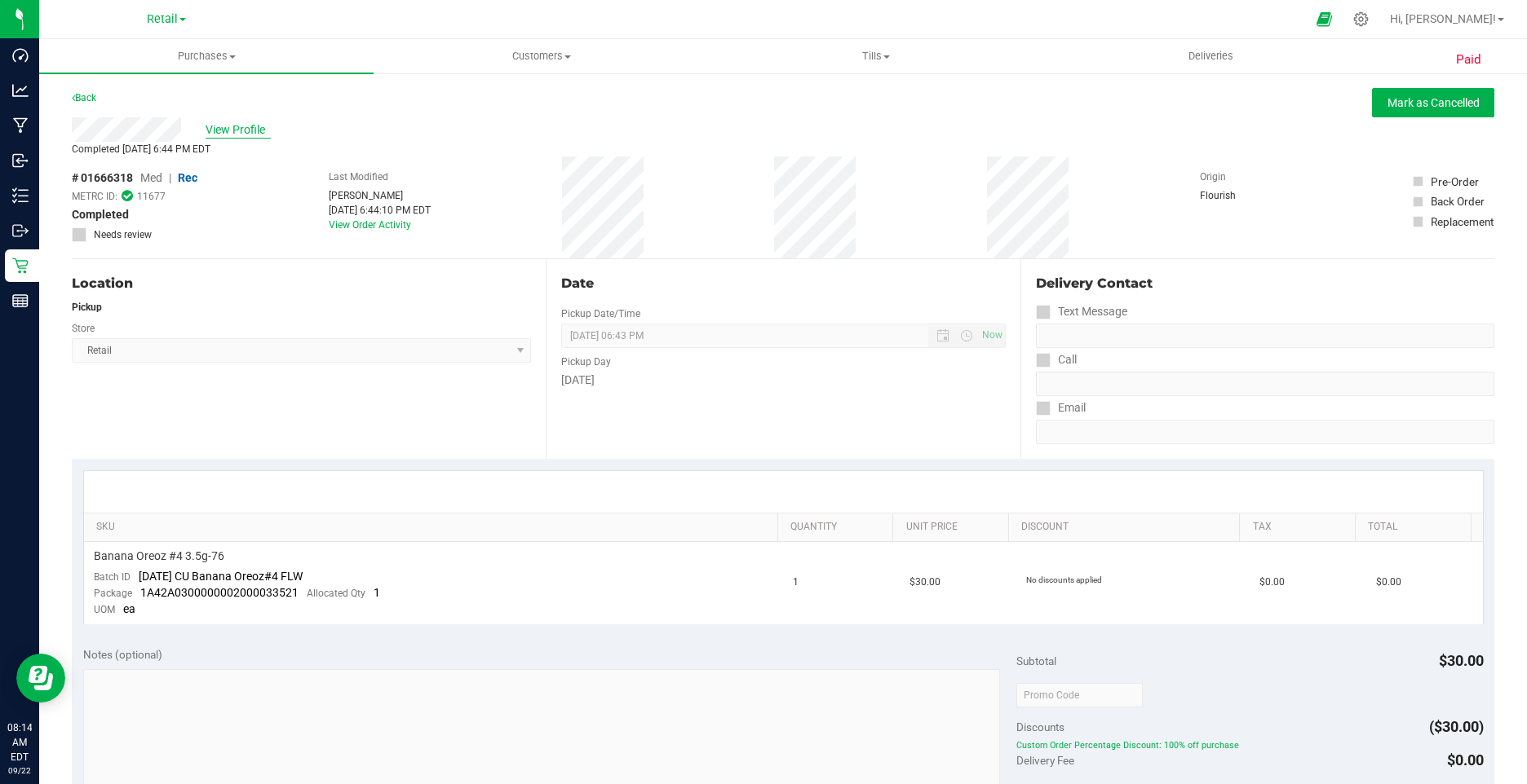
click at [212, 123] on span "View Profile" at bounding box center [238, 130] width 65 height 17
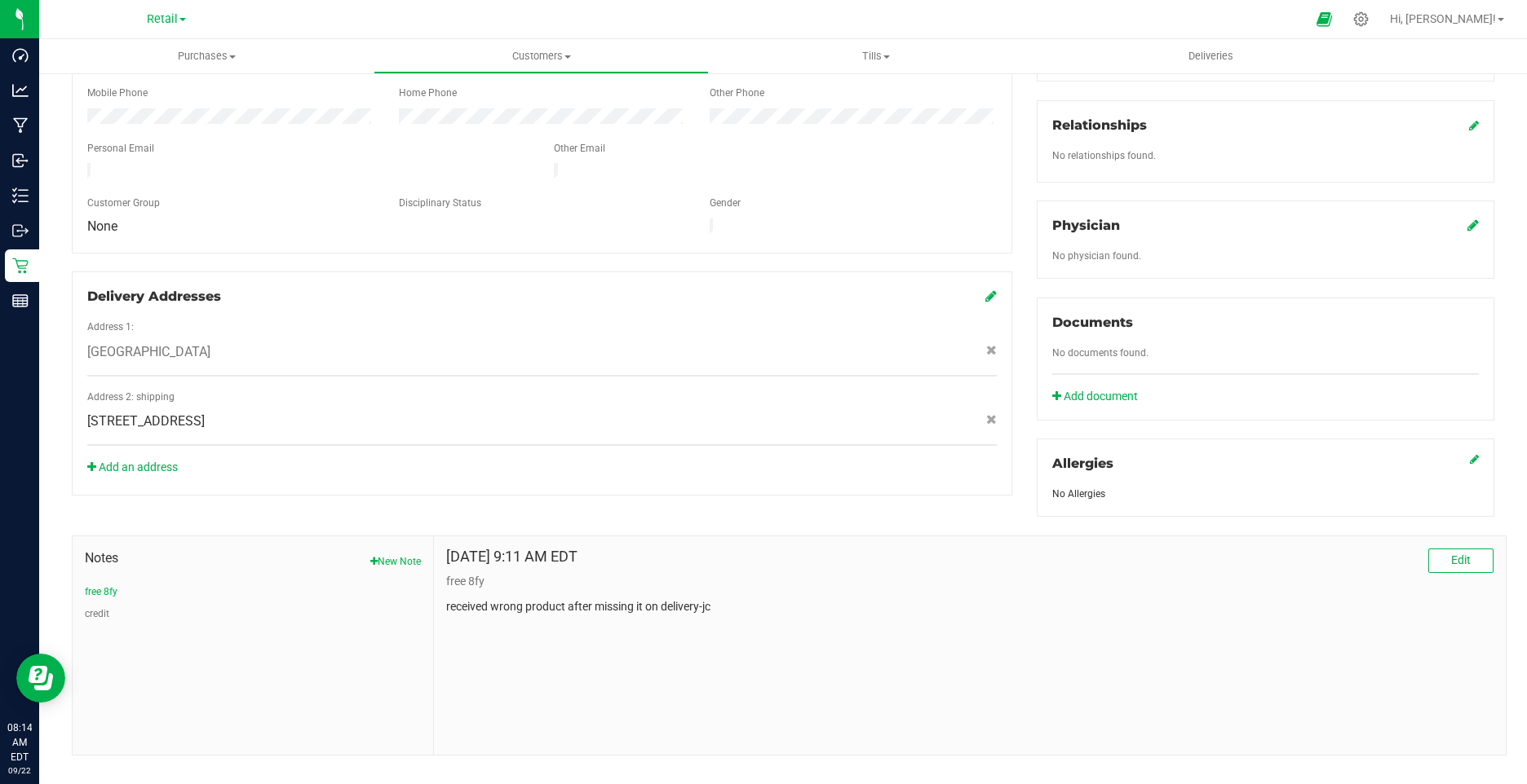
scroll to position [376, 0]
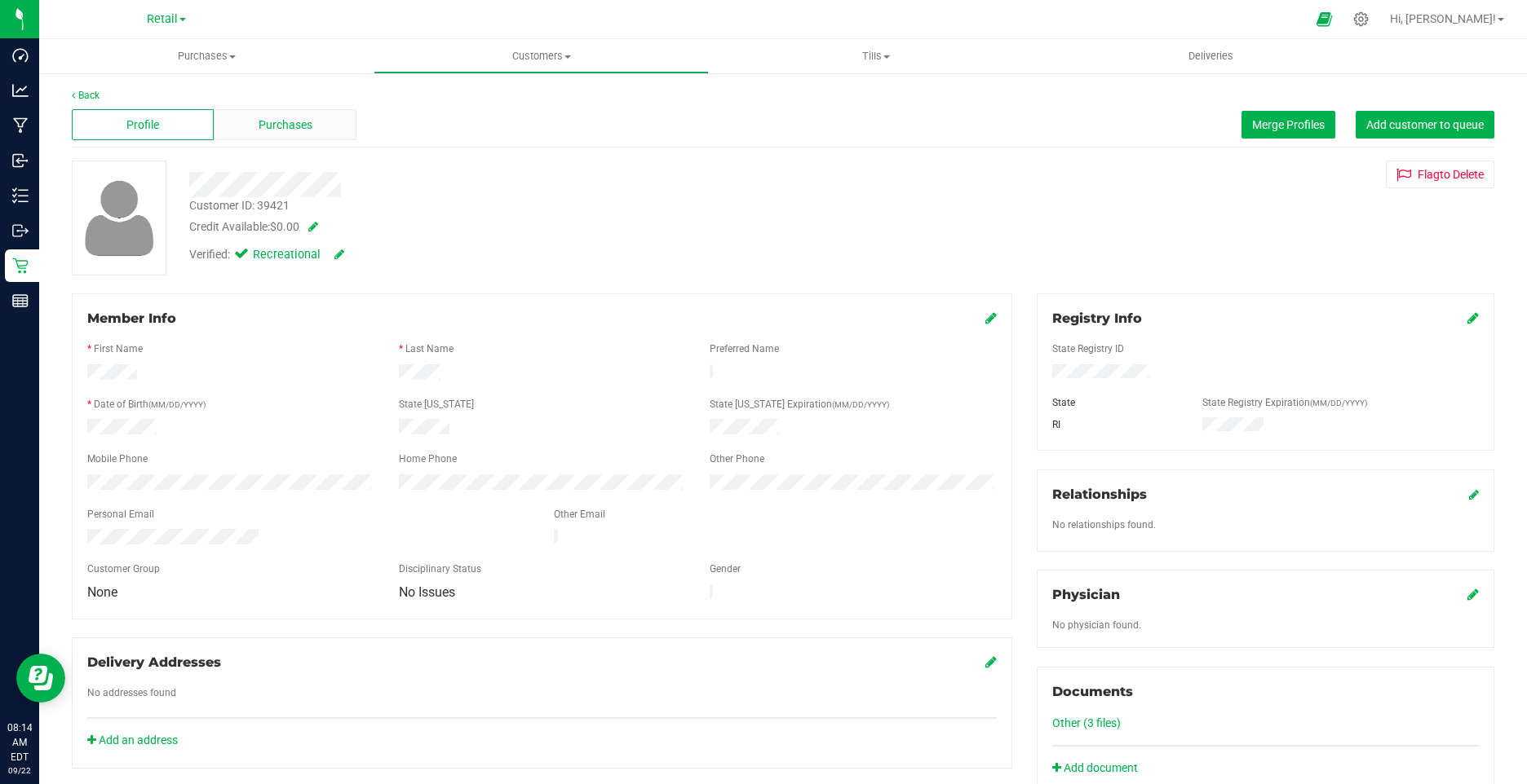
click at [235, 127] on div "Purchases" at bounding box center [285, 124] width 142 height 31
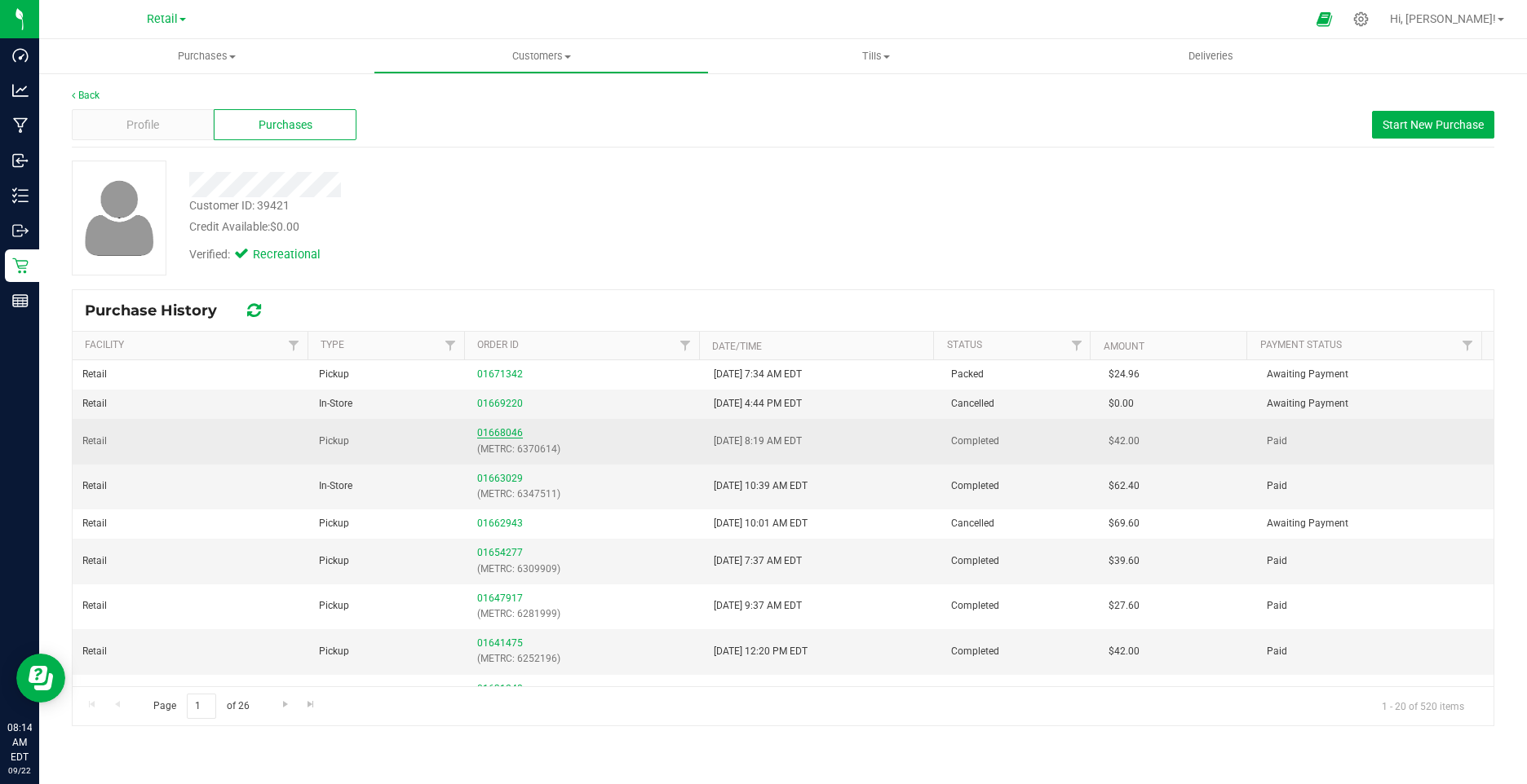
click at [492, 437] on link "01668046" at bounding box center [500, 433] width 46 height 11
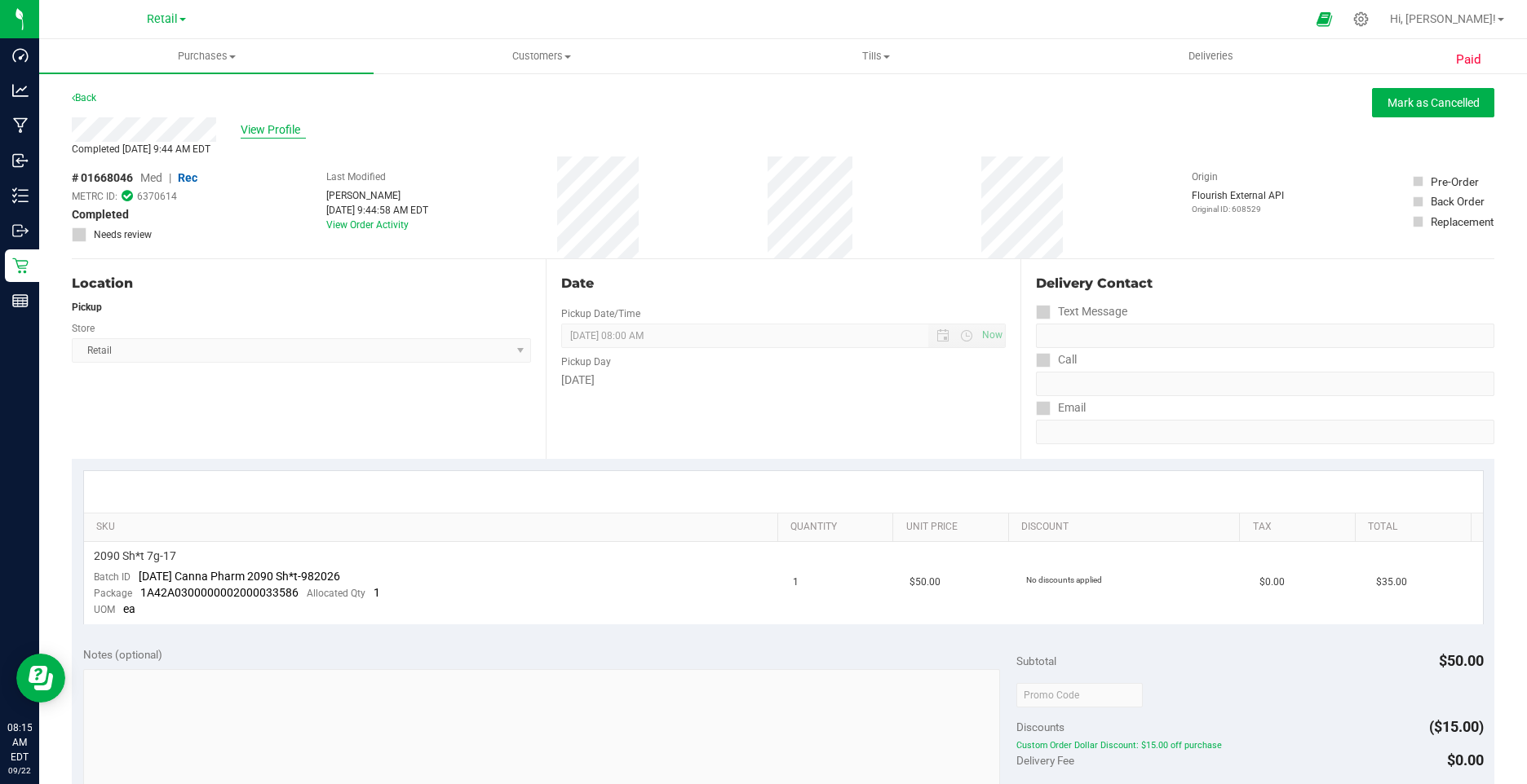
click at [274, 131] on span "View Profile" at bounding box center [273, 130] width 65 height 17
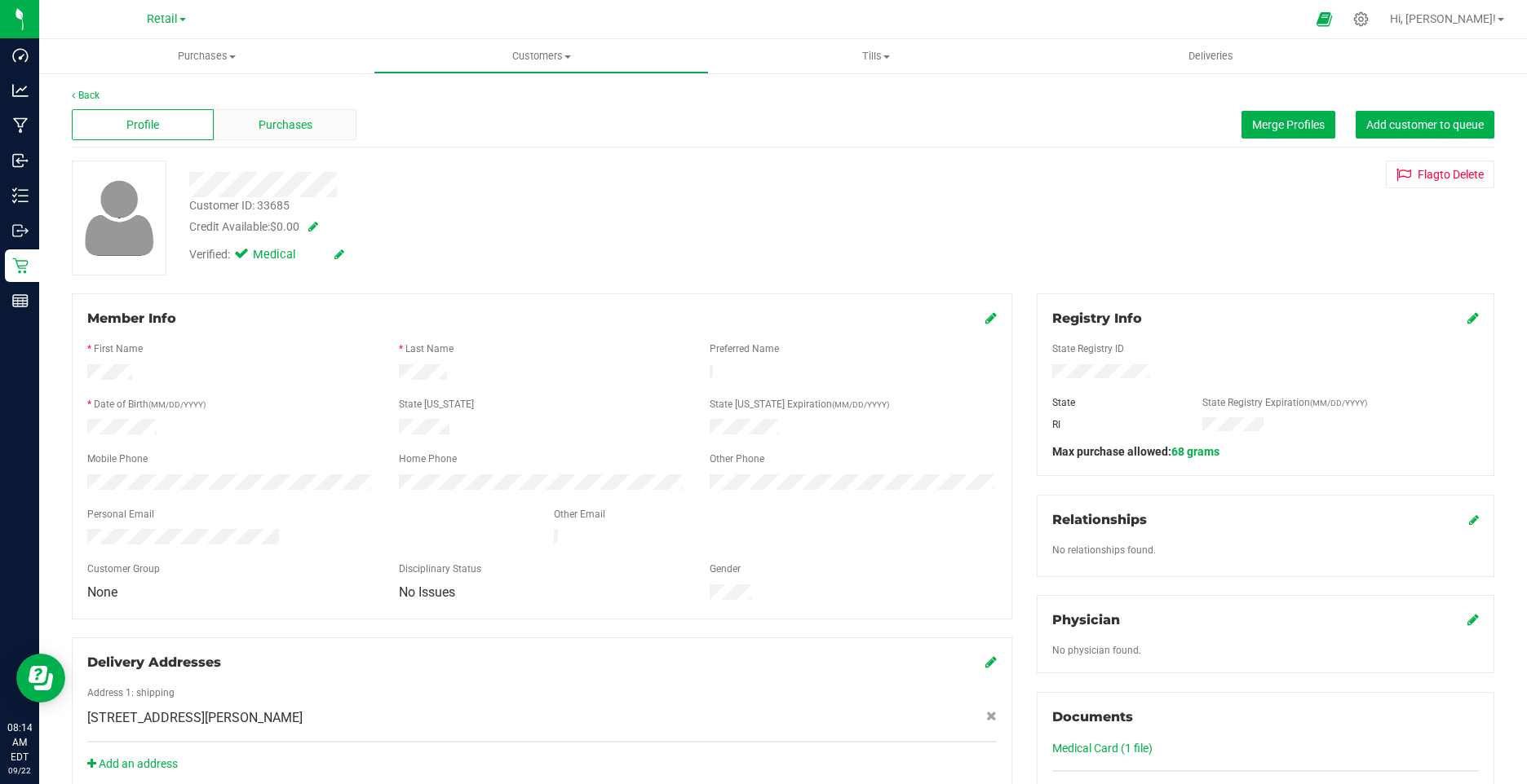
click at [279, 126] on span "Purchases" at bounding box center [285, 125] width 54 height 17
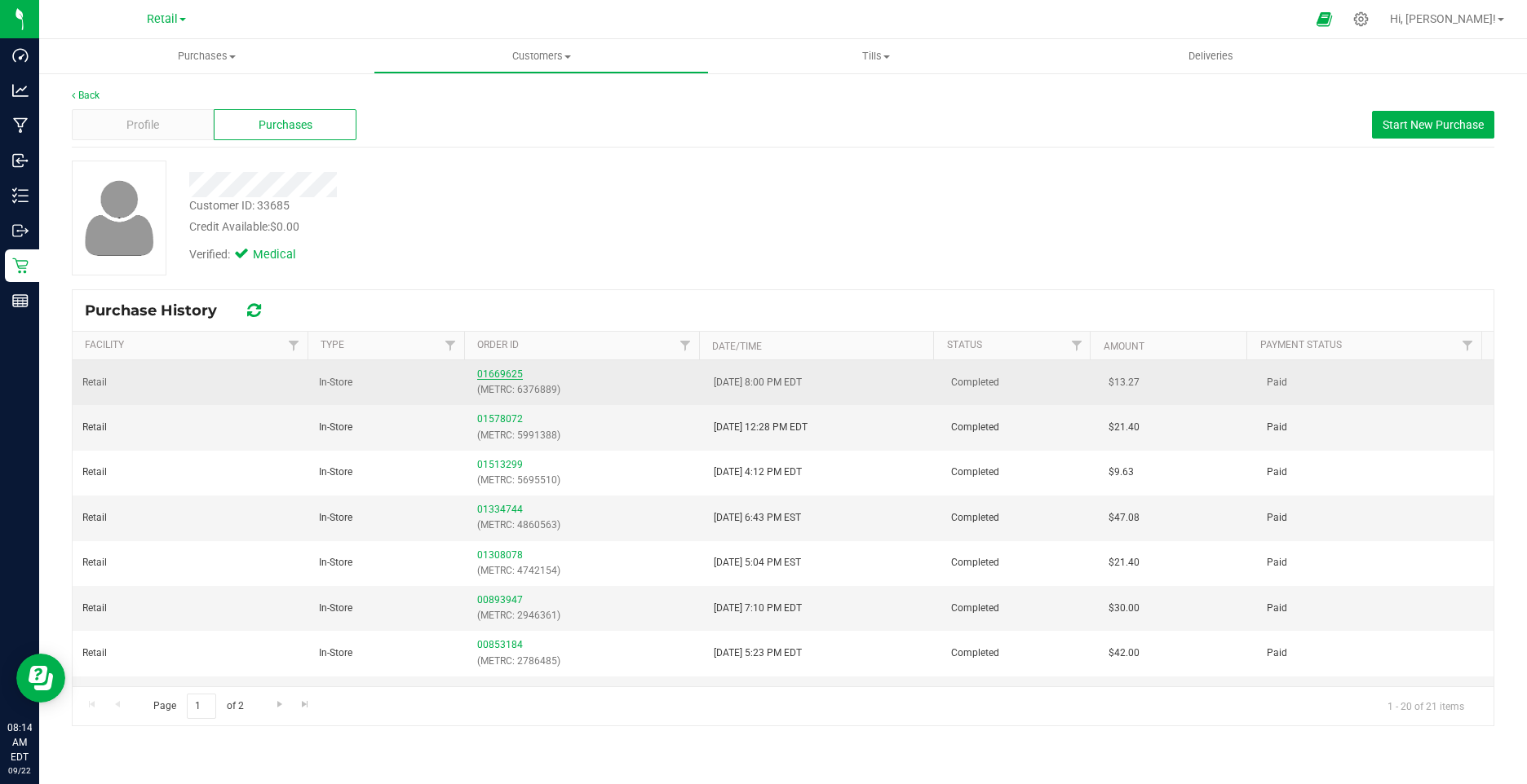
click at [495, 374] on link "01669625" at bounding box center [500, 373] width 46 height 11
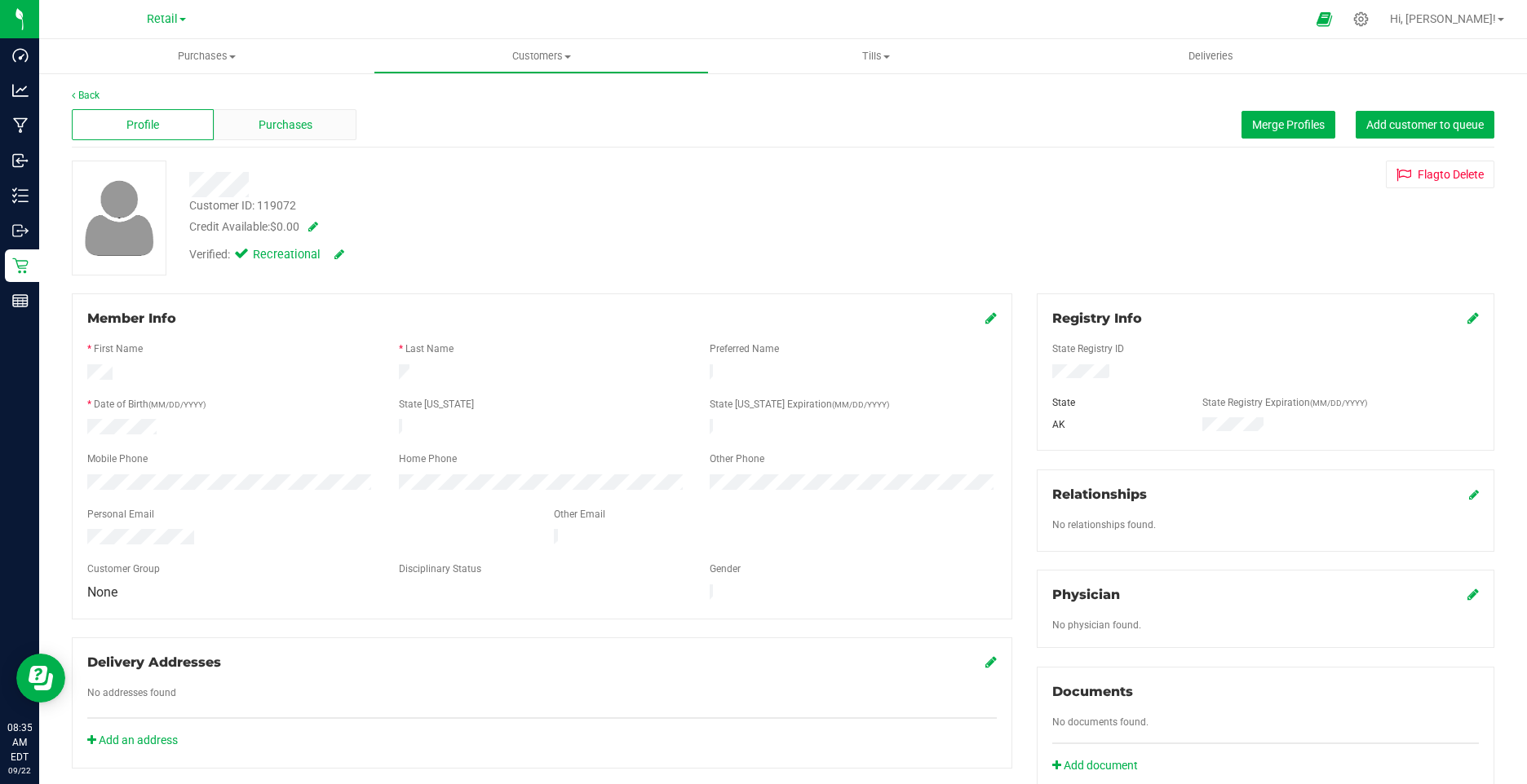
click at [296, 123] on span "Purchases" at bounding box center [285, 125] width 54 height 17
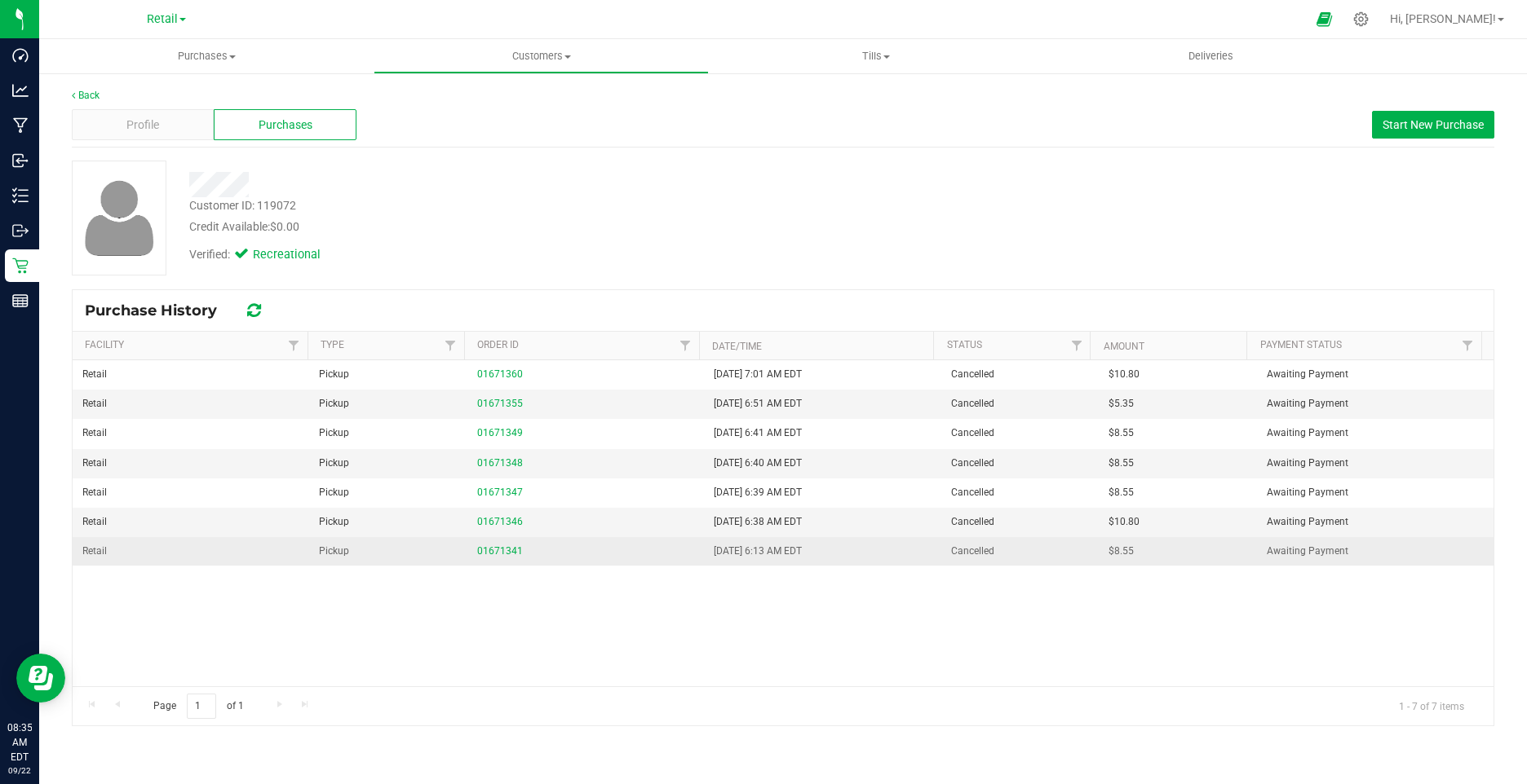
click at [484, 544] on div "01671341" at bounding box center [585, 551] width 217 height 15
click at [494, 549] on link "01671341" at bounding box center [500, 550] width 46 height 11
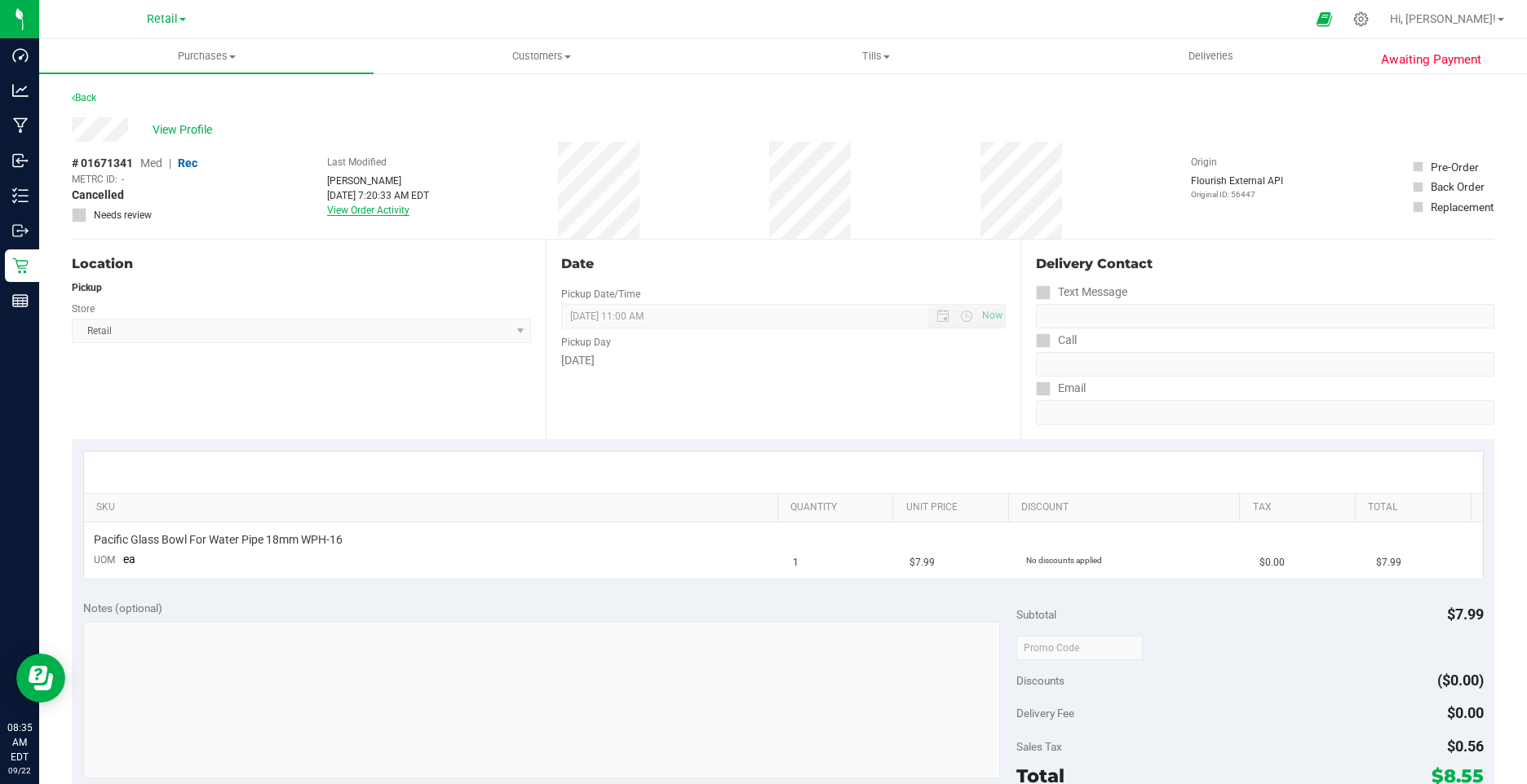
click at [369, 211] on link "View Order Activity" at bounding box center [368, 210] width 82 height 11
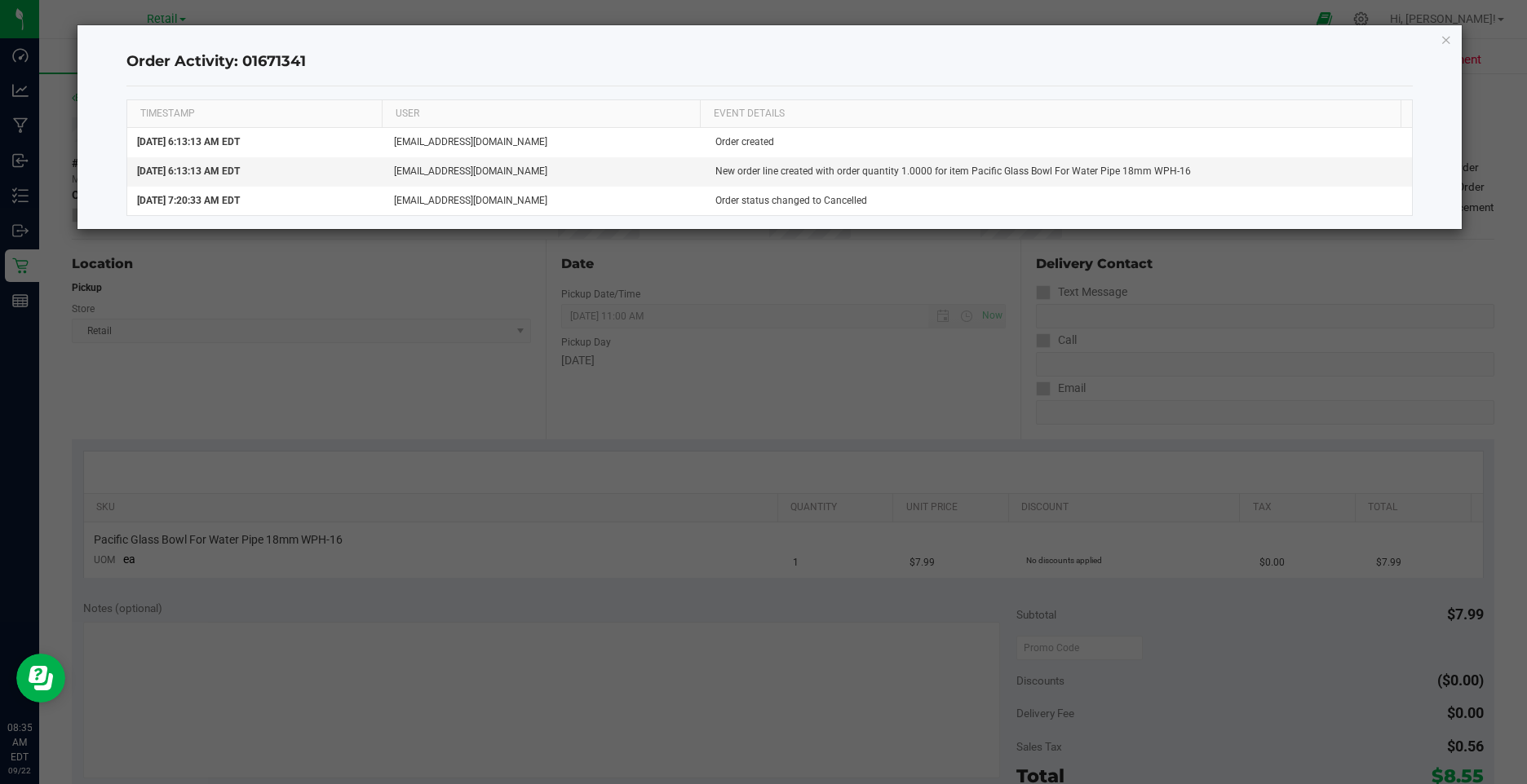
drag, startPoint x: 369, startPoint y: 211, endPoint x: 319, endPoint y: 88, distance: 132.8
click at [319, 88] on div "TIMESTAMP USER EVENT DETAILS Sep 22, 2025 6:13:13 AM EDT aiqecomm@slatercenter.…" at bounding box center [769, 157] width 1286 height 143
click at [1443, 40] on icon "button" at bounding box center [1446, 39] width 11 height 19
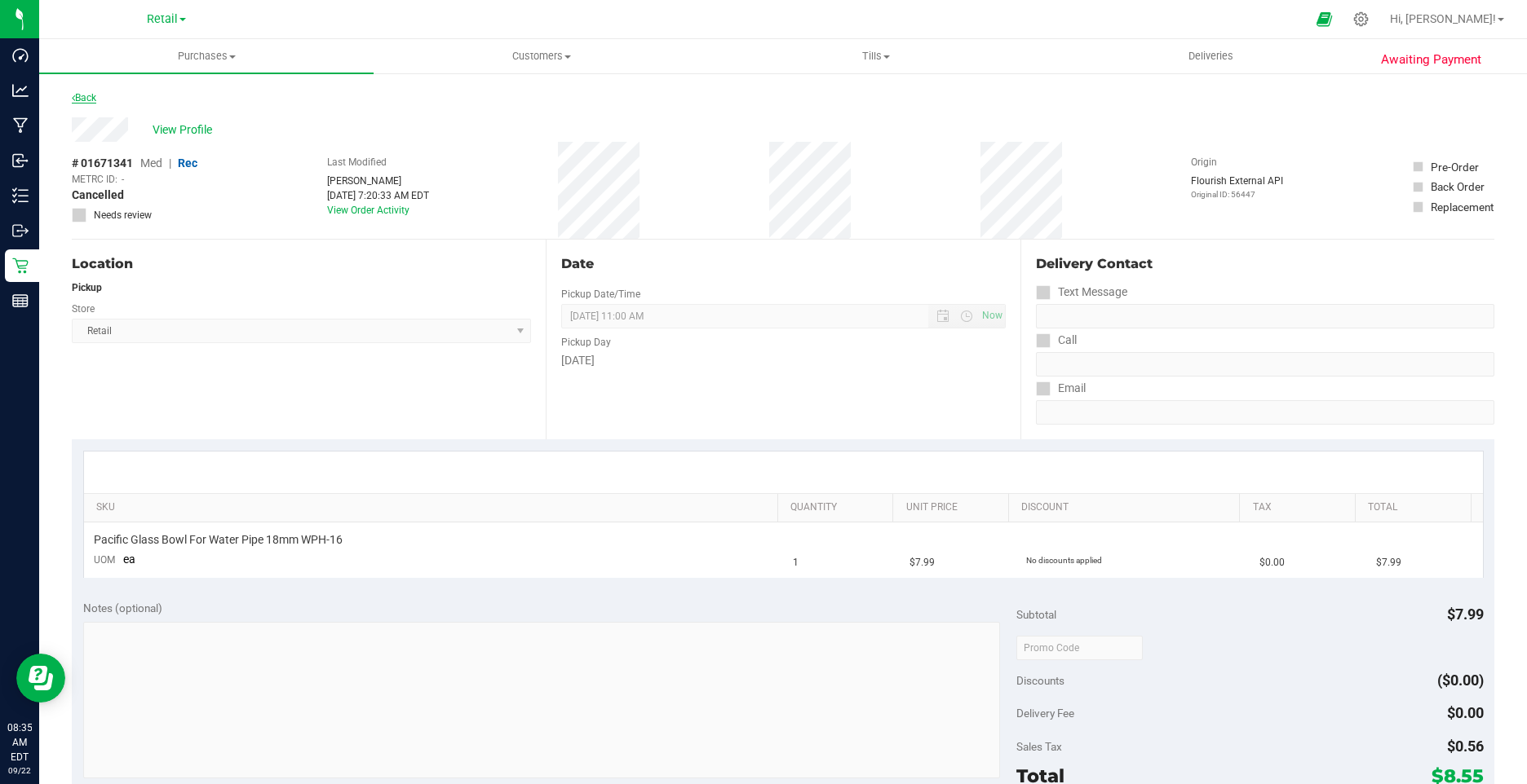
click at [92, 99] on link "Back" at bounding box center [84, 97] width 25 height 11
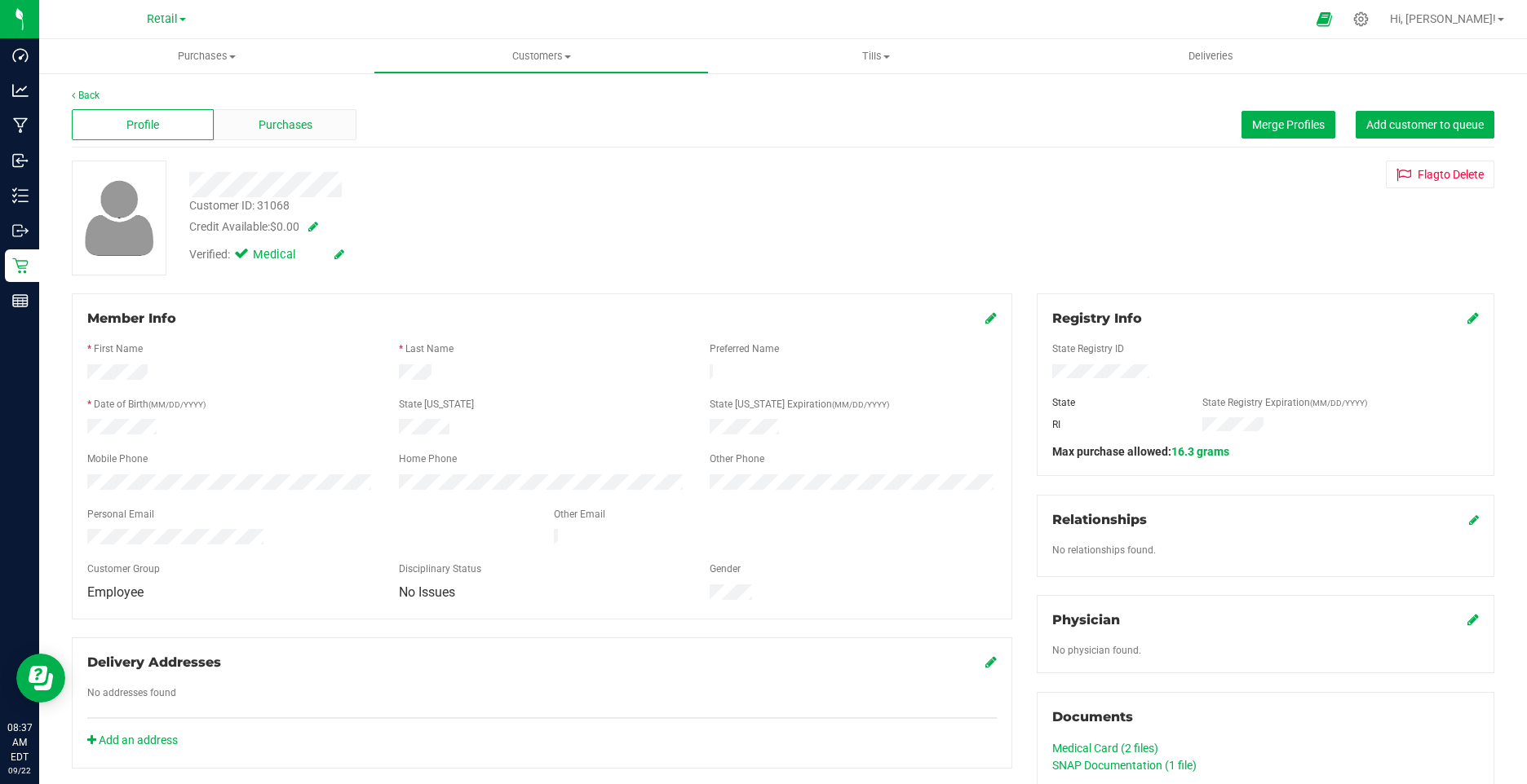
click at [298, 126] on span "Purchases" at bounding box center [285, 125] width 54 height 17
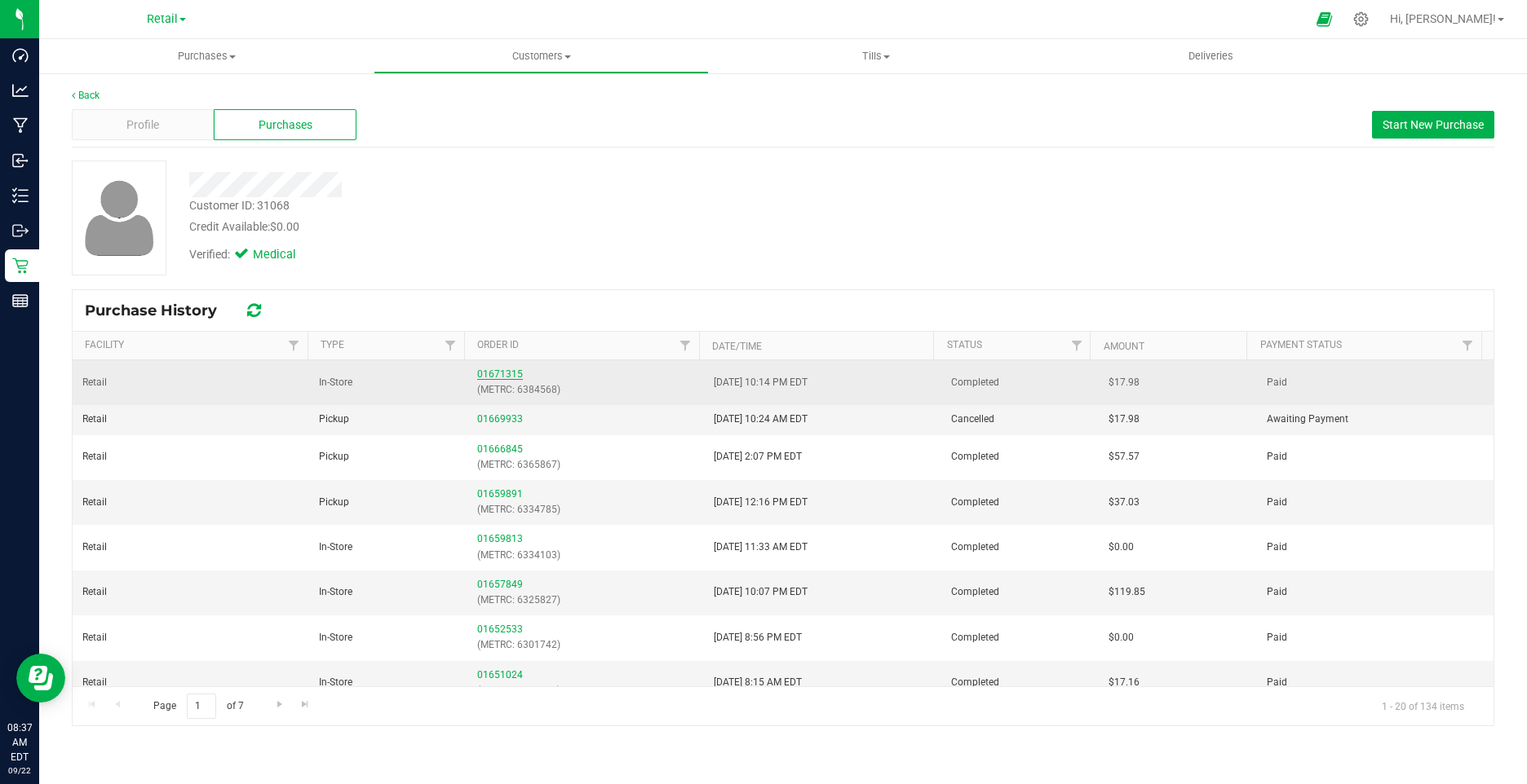
click at [511, 379] on link "01671315" at bounding box center [500, 373] width 46 height 11
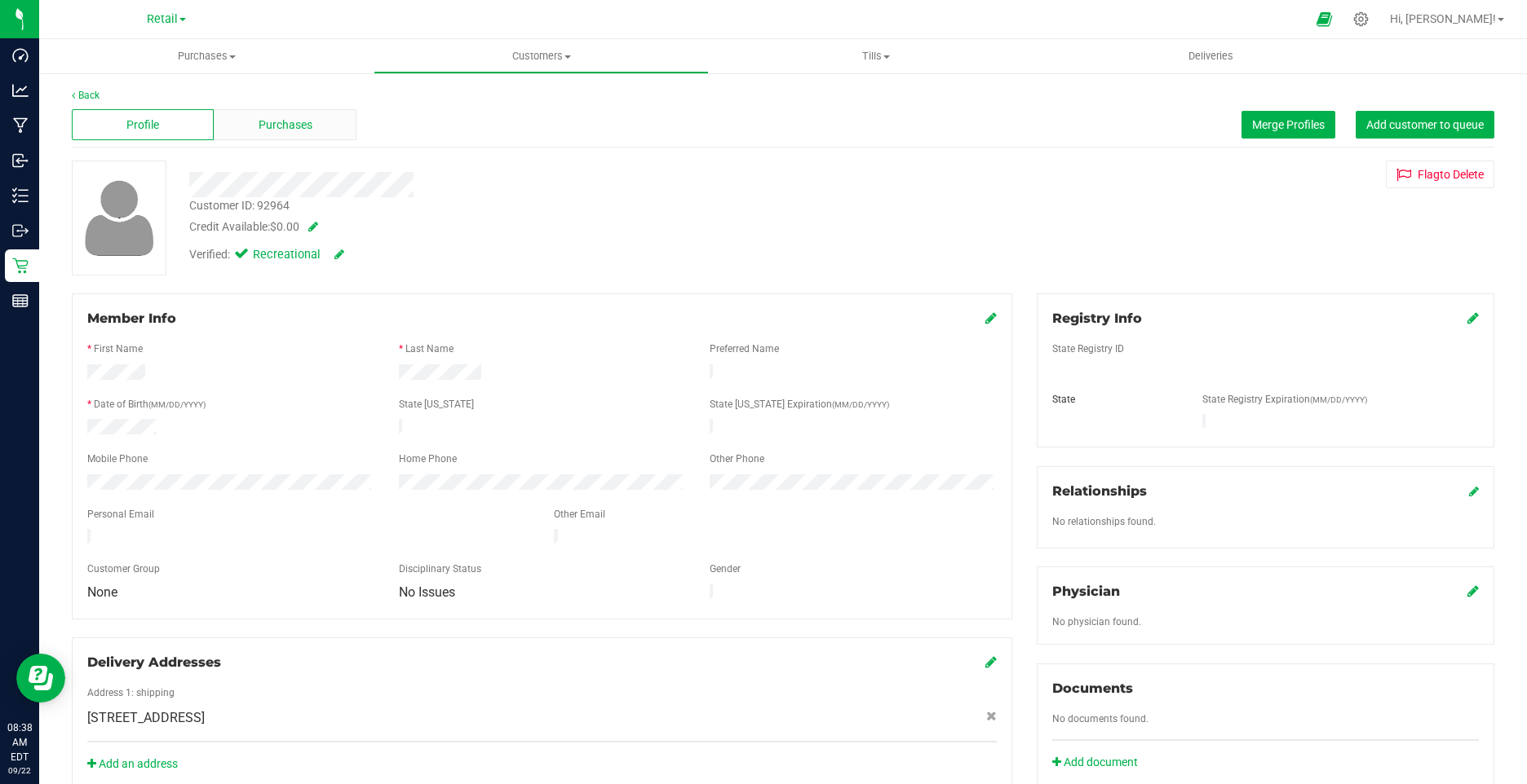
click at [305, 140] on div "Purchases" at bounding box center [285, 124] width 142 height 31
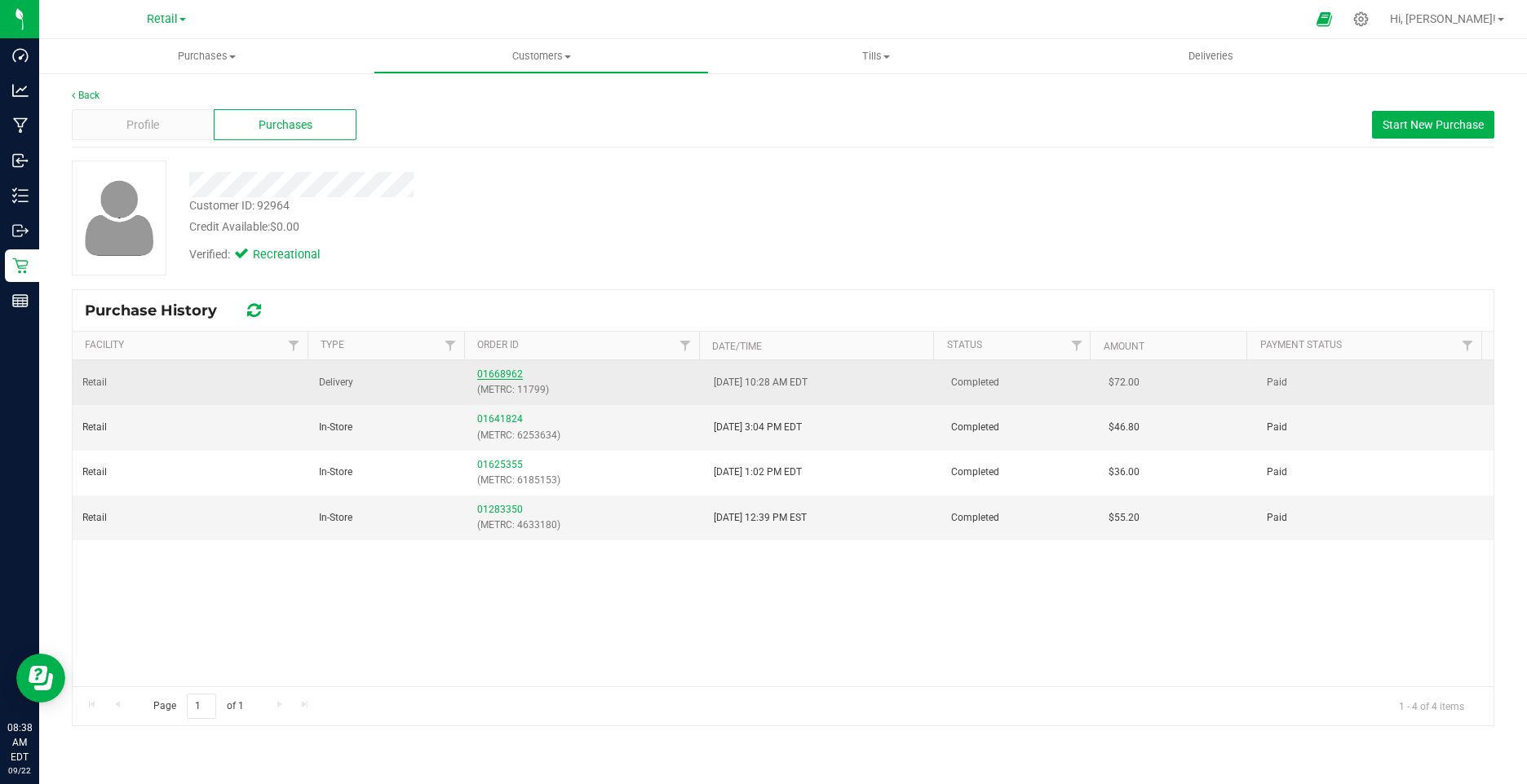
click at [506, 378] on link "01668962" at bounding box center [500, 373] width 46 height 11
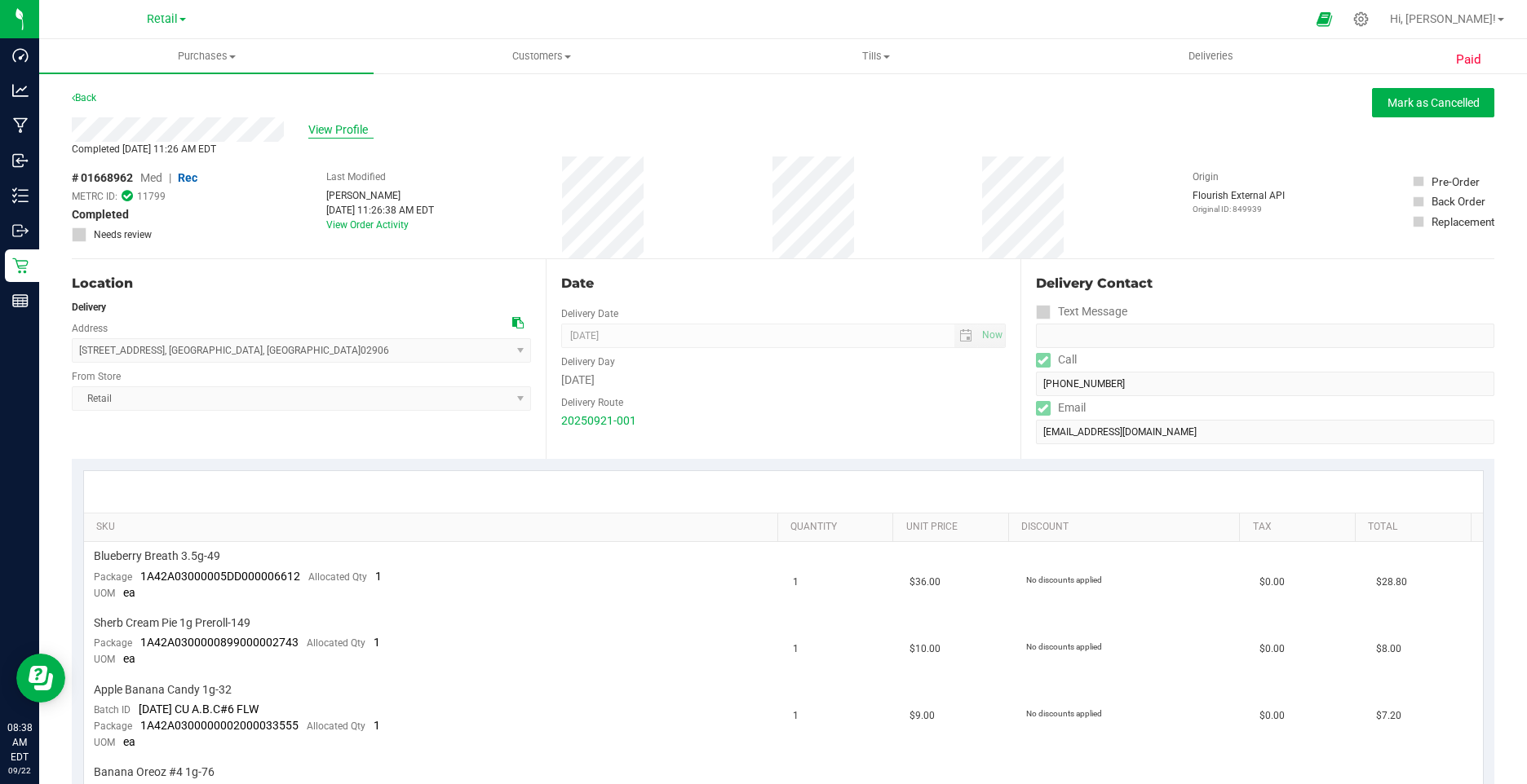
click at [310, 136] on span "View Profile" at bounding box center [340, 130] width 65 height 17
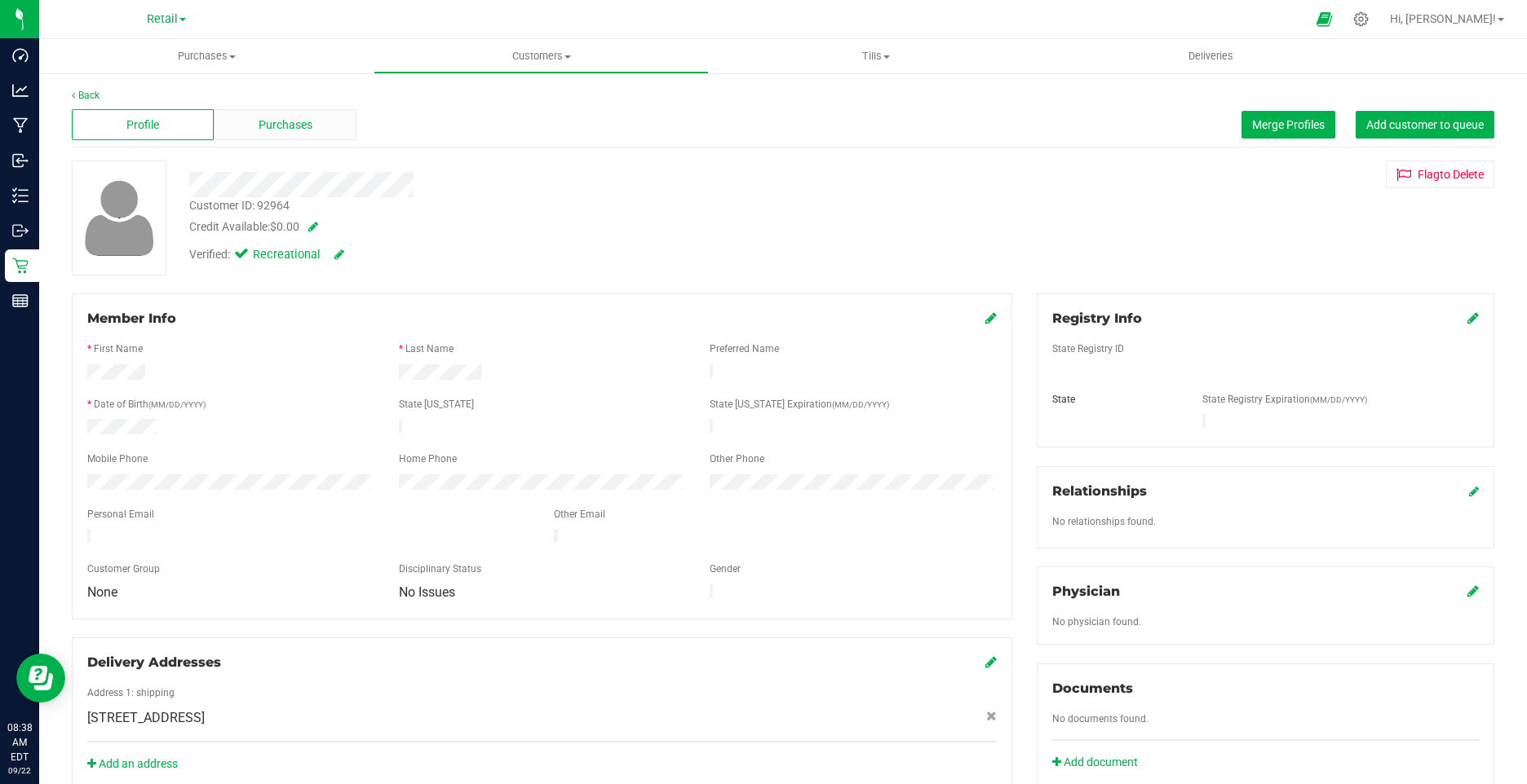
click at [274, 119] on span "Purchases" at bounding box center [285, 125] width 54 height 17
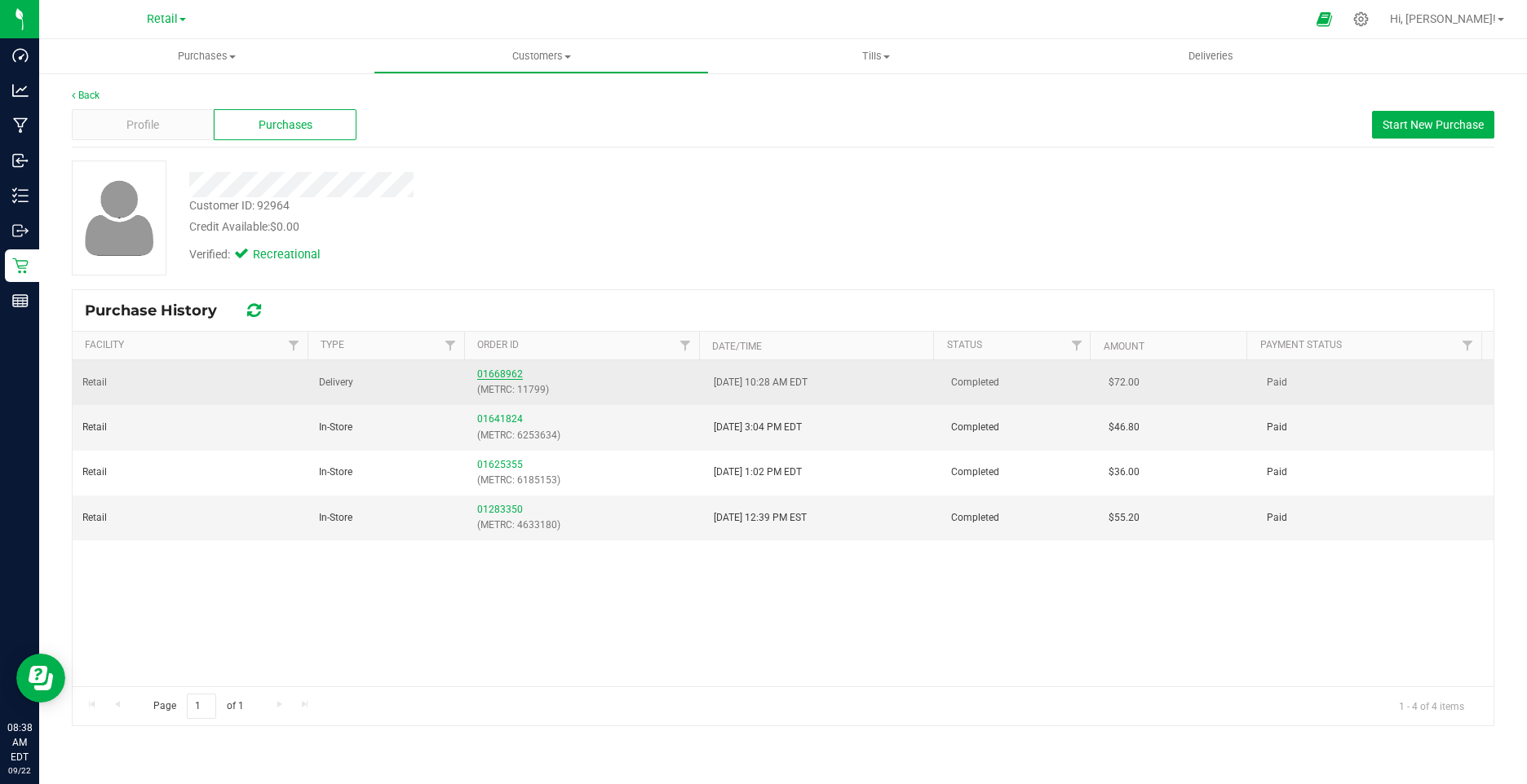
click at [495, 378] on link "01668962" at bounding box center [500, 373] width 46 height 11
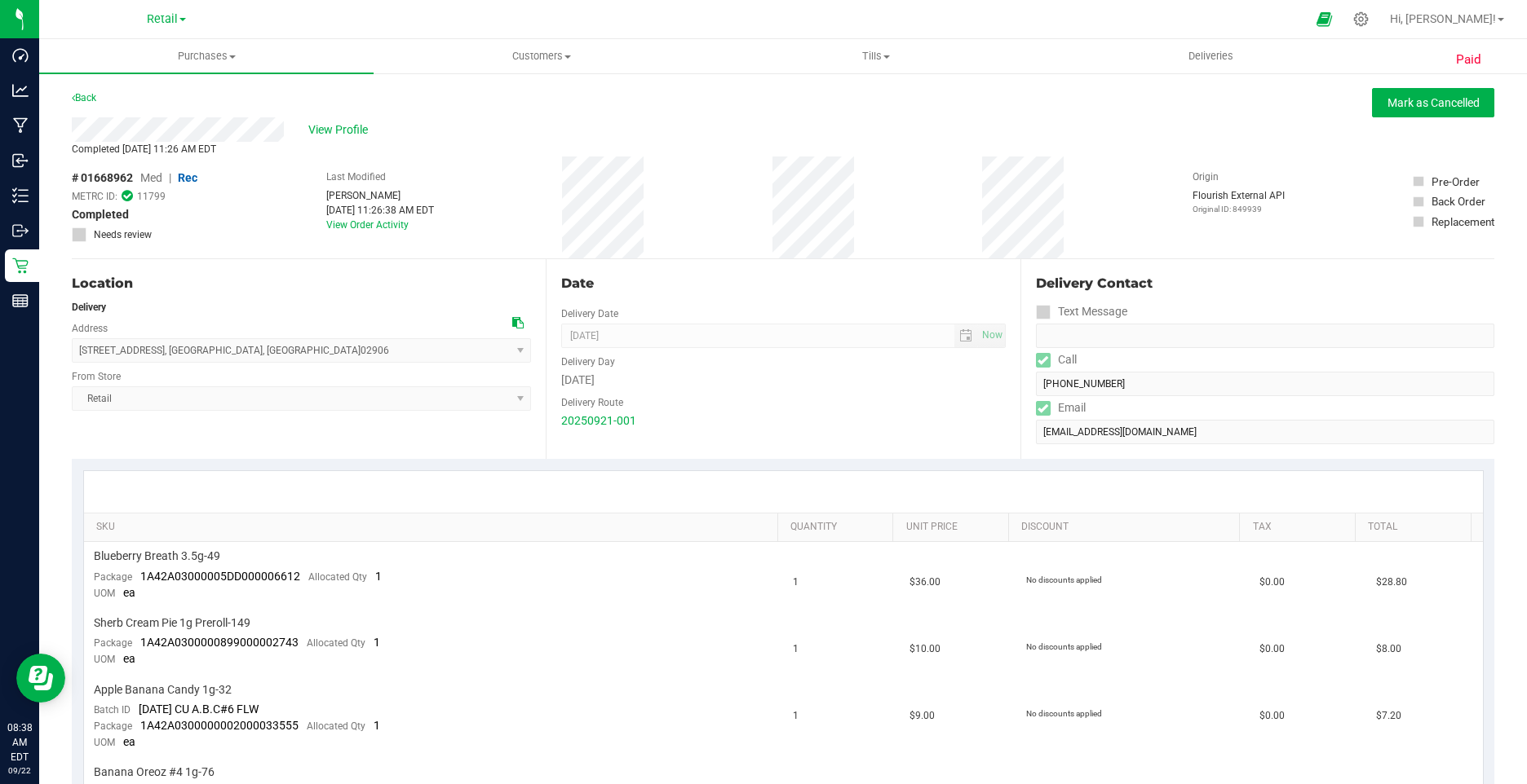
scroll to position [489, 0]
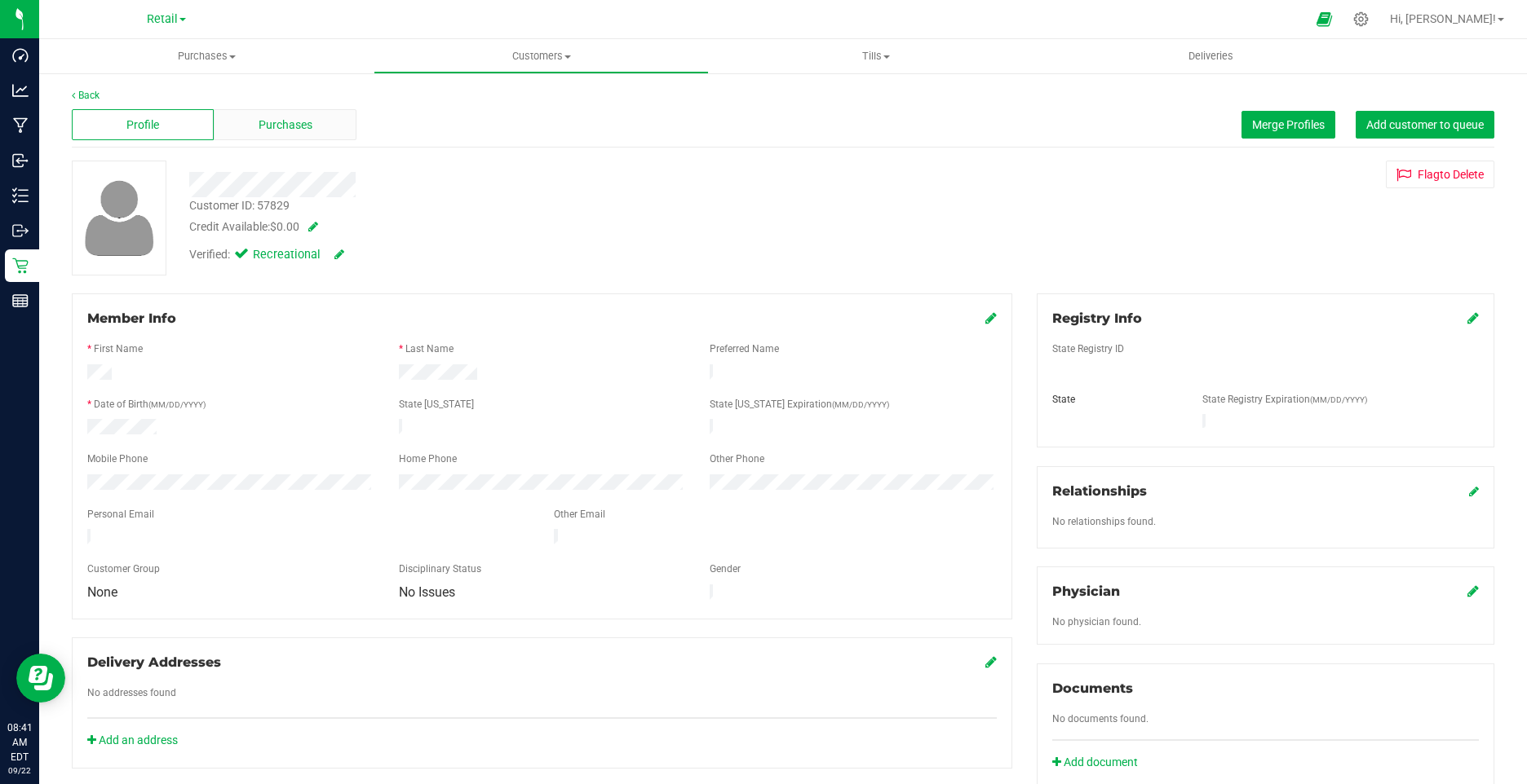
click at [329, 129] on div "Purchases" at bounding box center [285, 124] width 142 height 31
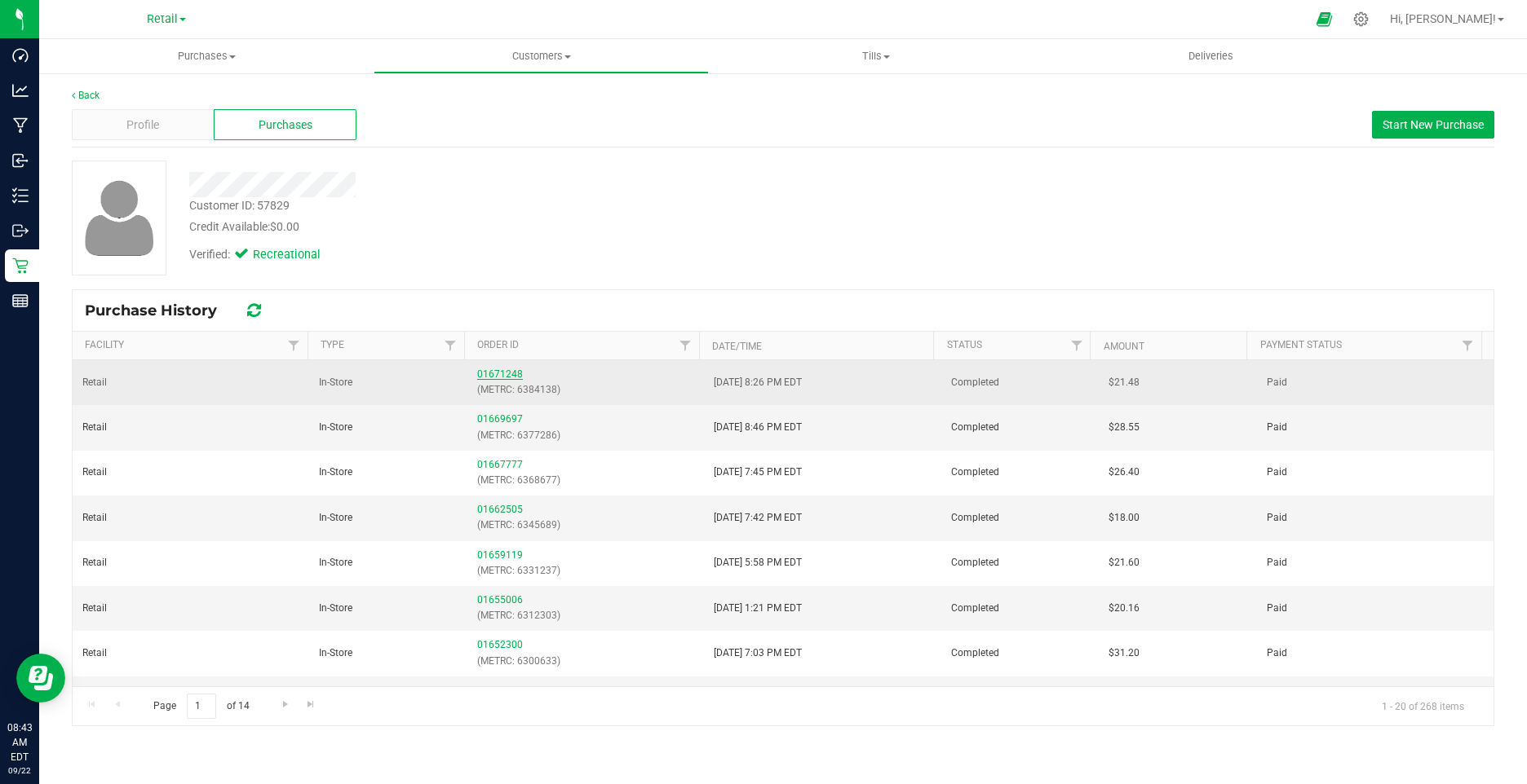
click at [488, 377] on link "01671248" at bounding box center [500, 373] width 46 height 11
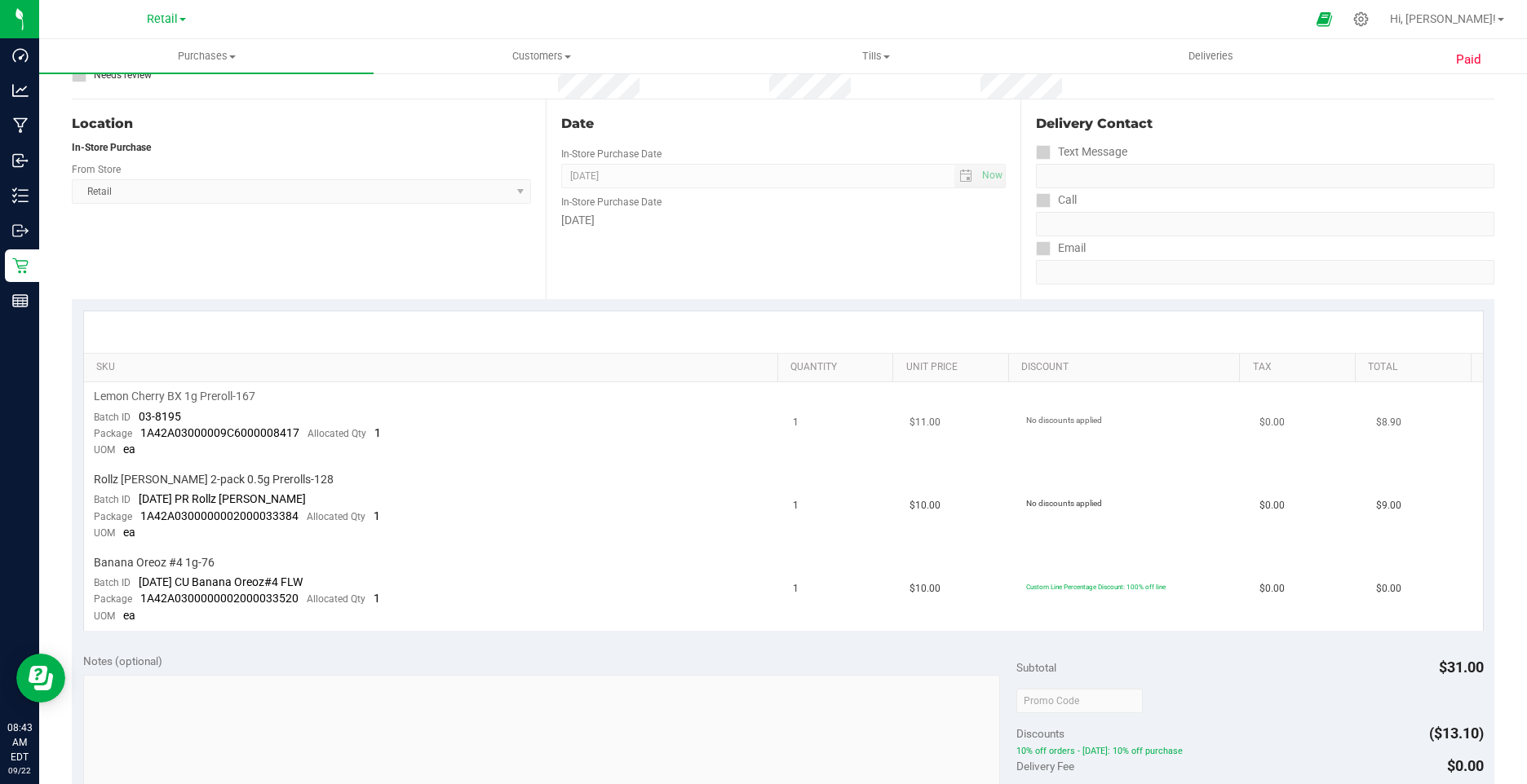
scroll to position [163, 0]
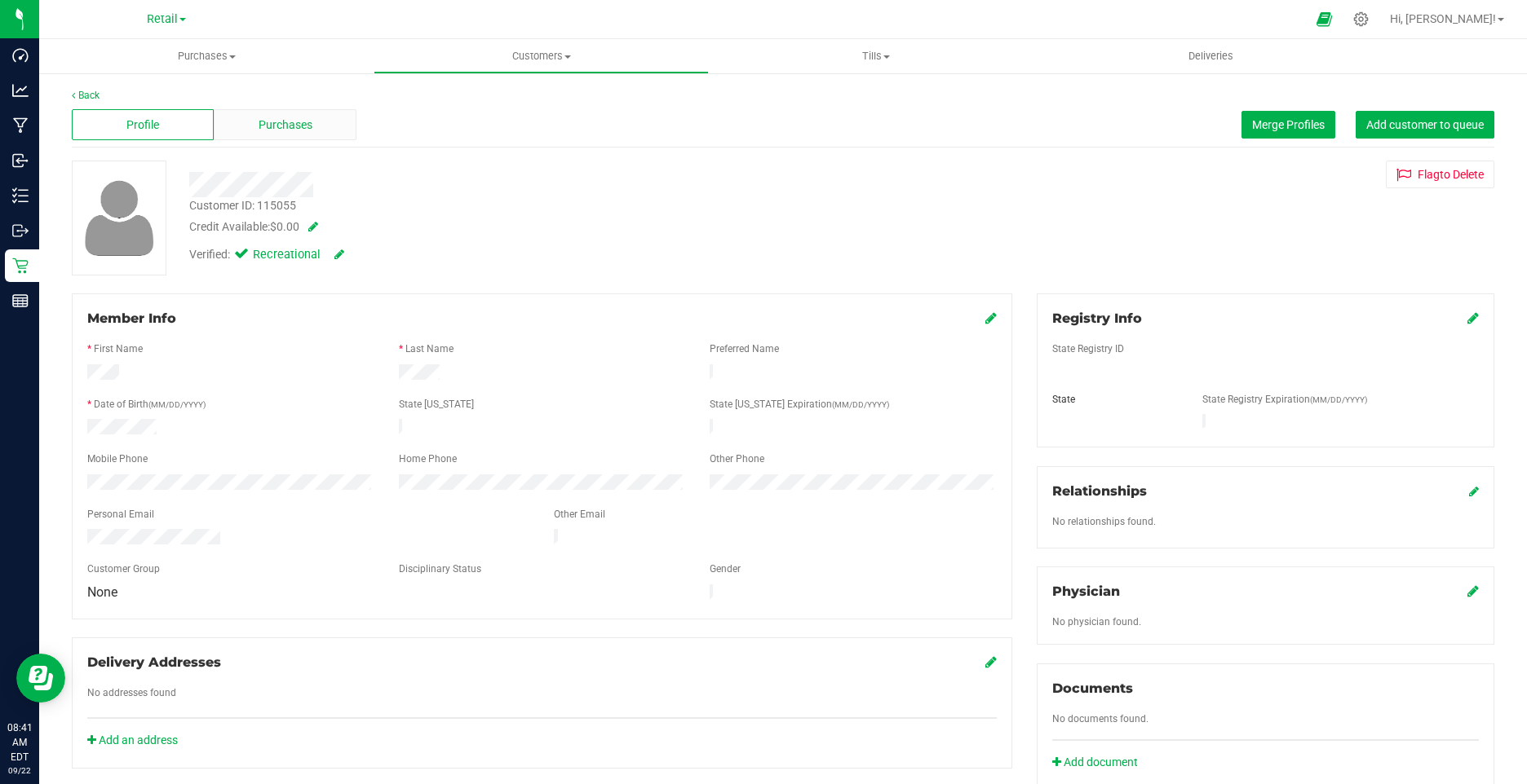
click at [290, 120] on span "Purchases" at bounding box center [285, 125] width 54 height 17
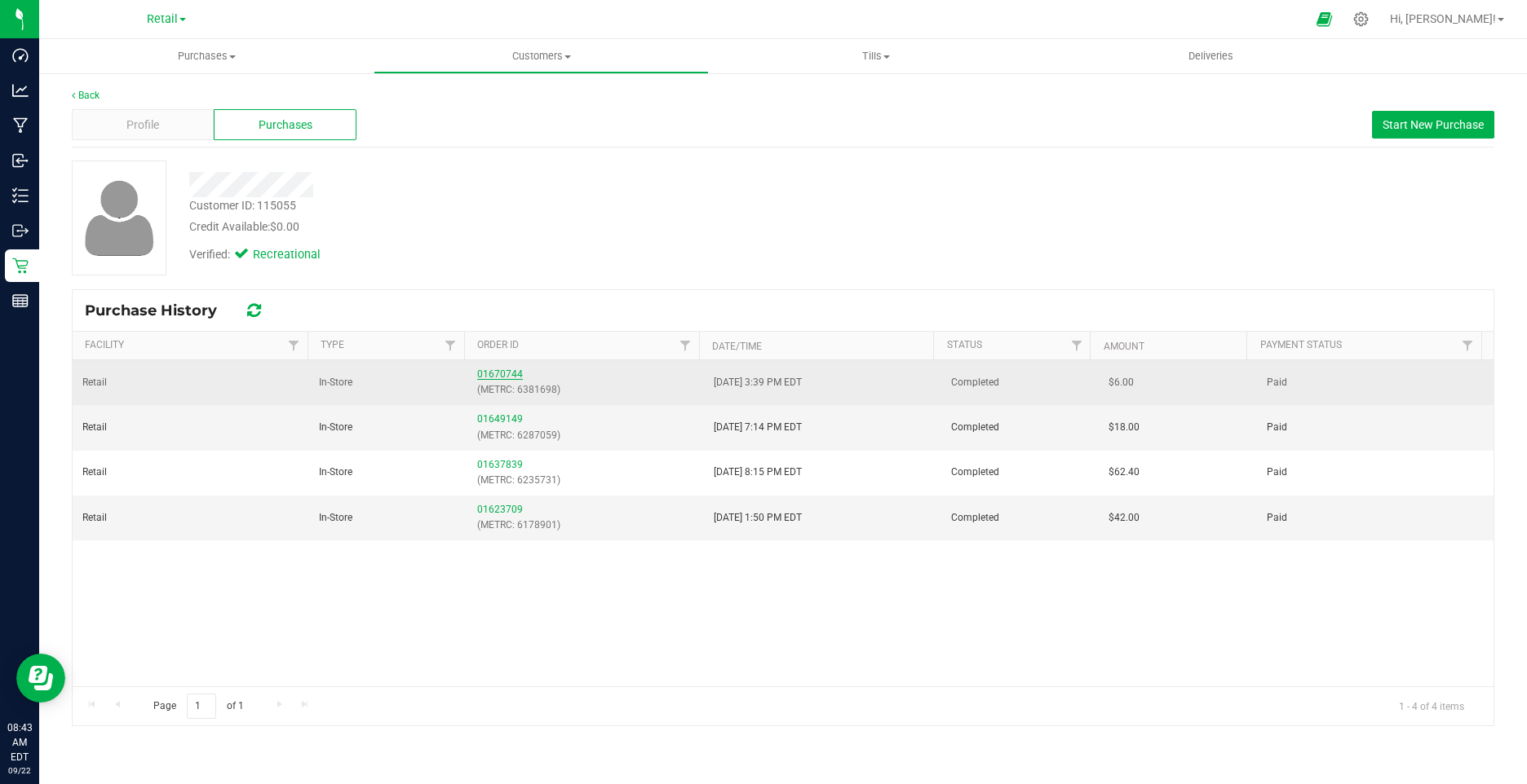
click at [492, 370] on link "01670744" at bounding box center [500, 373] width 46 height 11
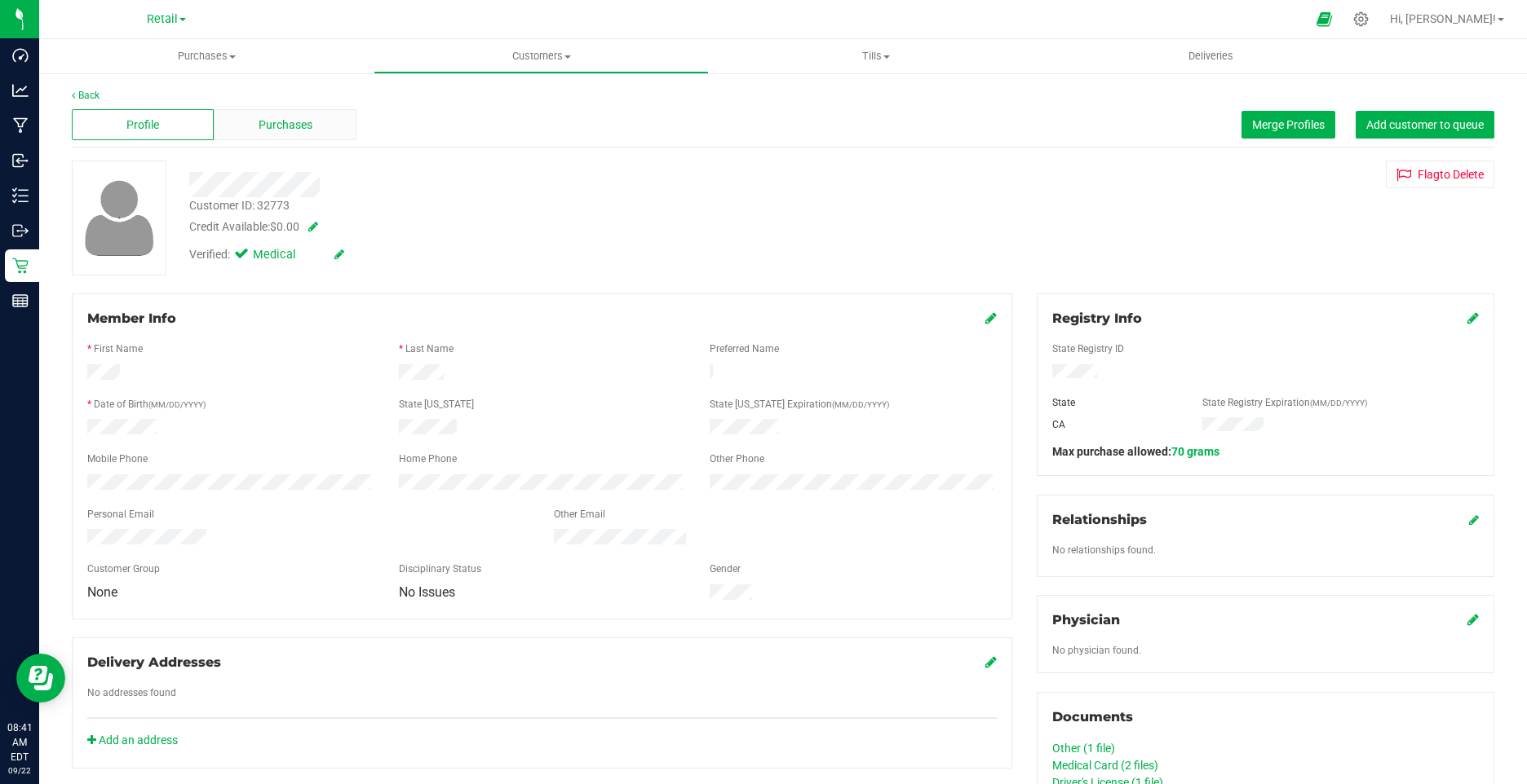
click at [303, 130] on span "Purchases" at bounding box center [285, 125] width 54 height 17
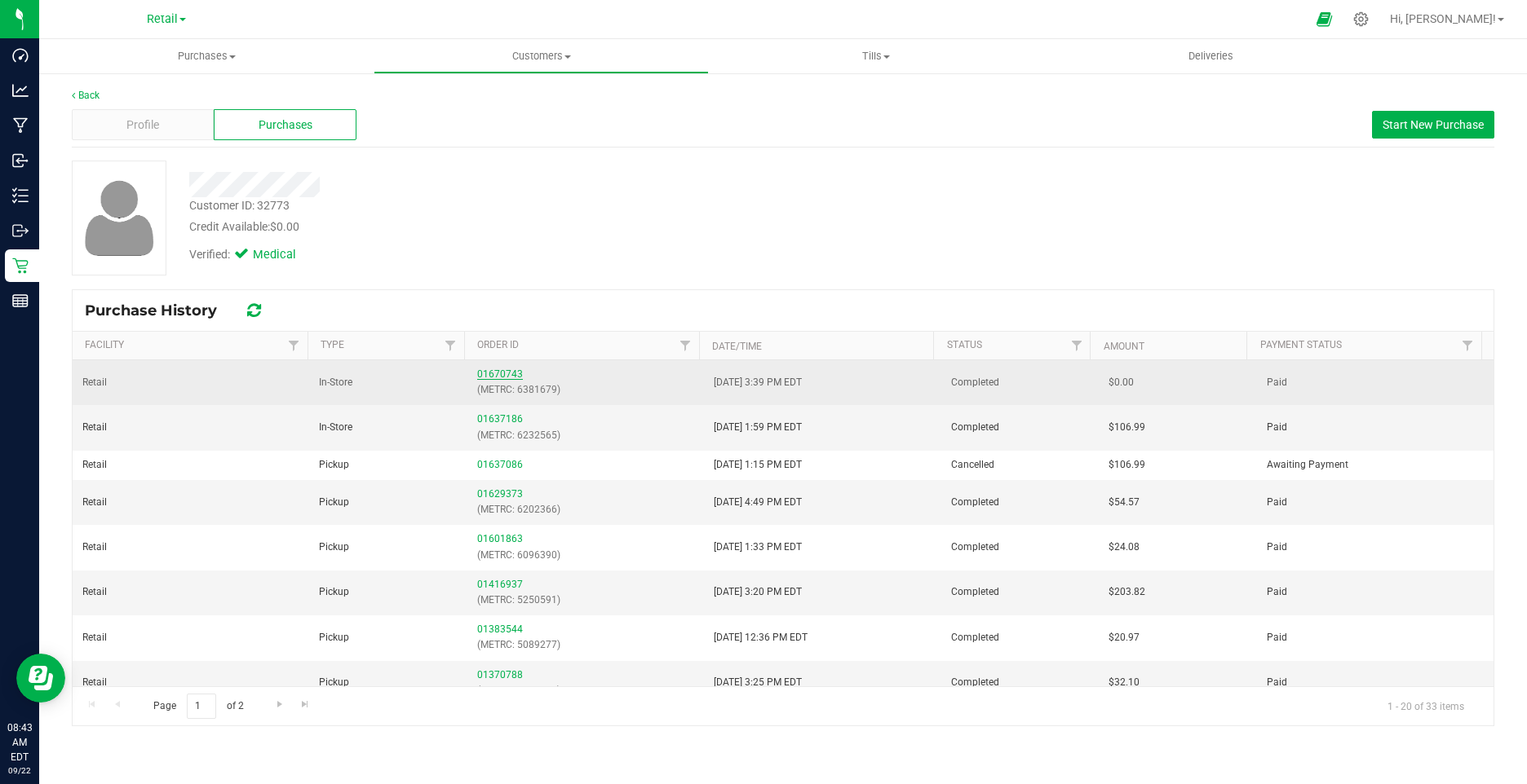
click at [497, 369] on link "01670743" at bounding box center [500, 373] width 46 height 11
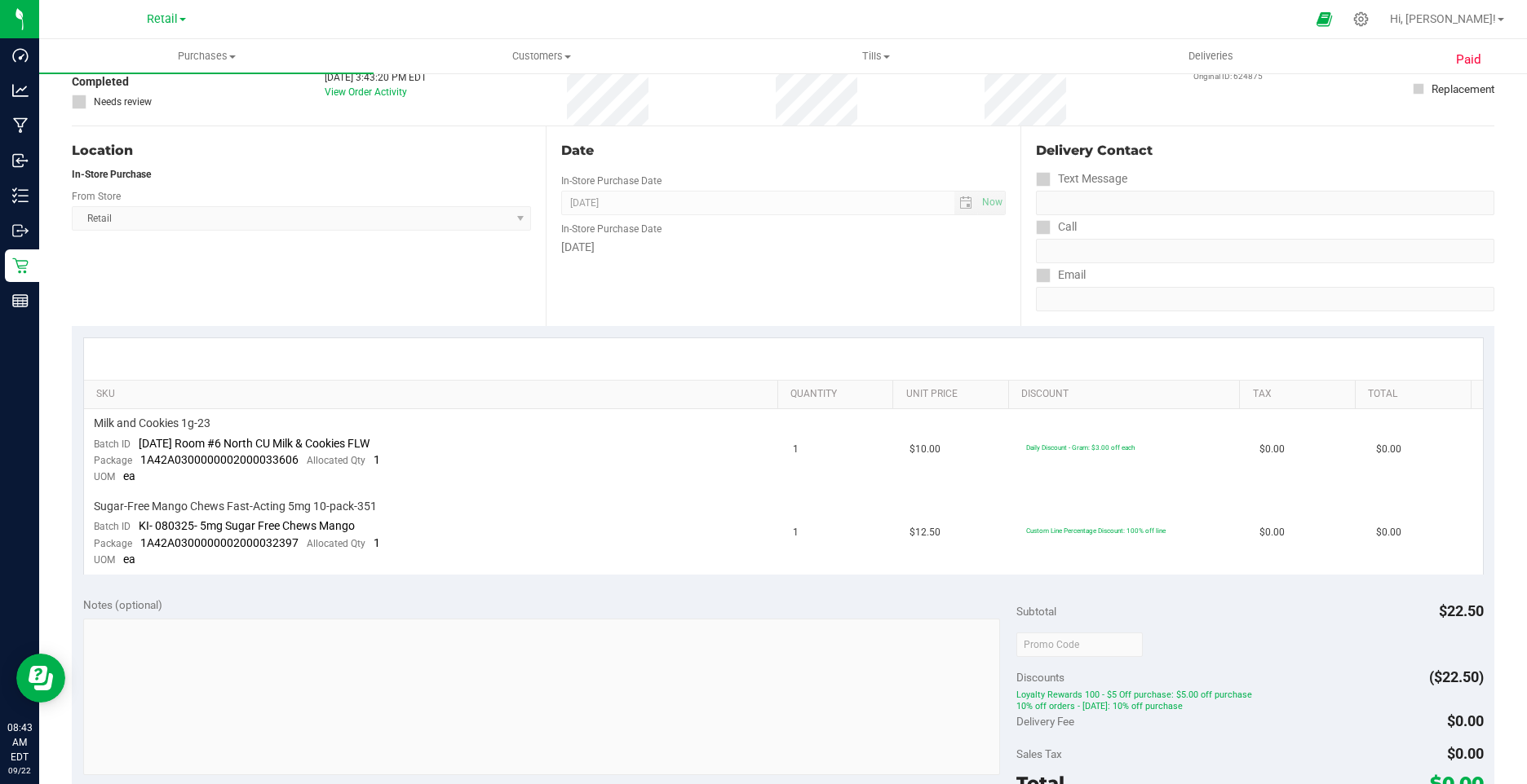
scroll to position [163, 0]
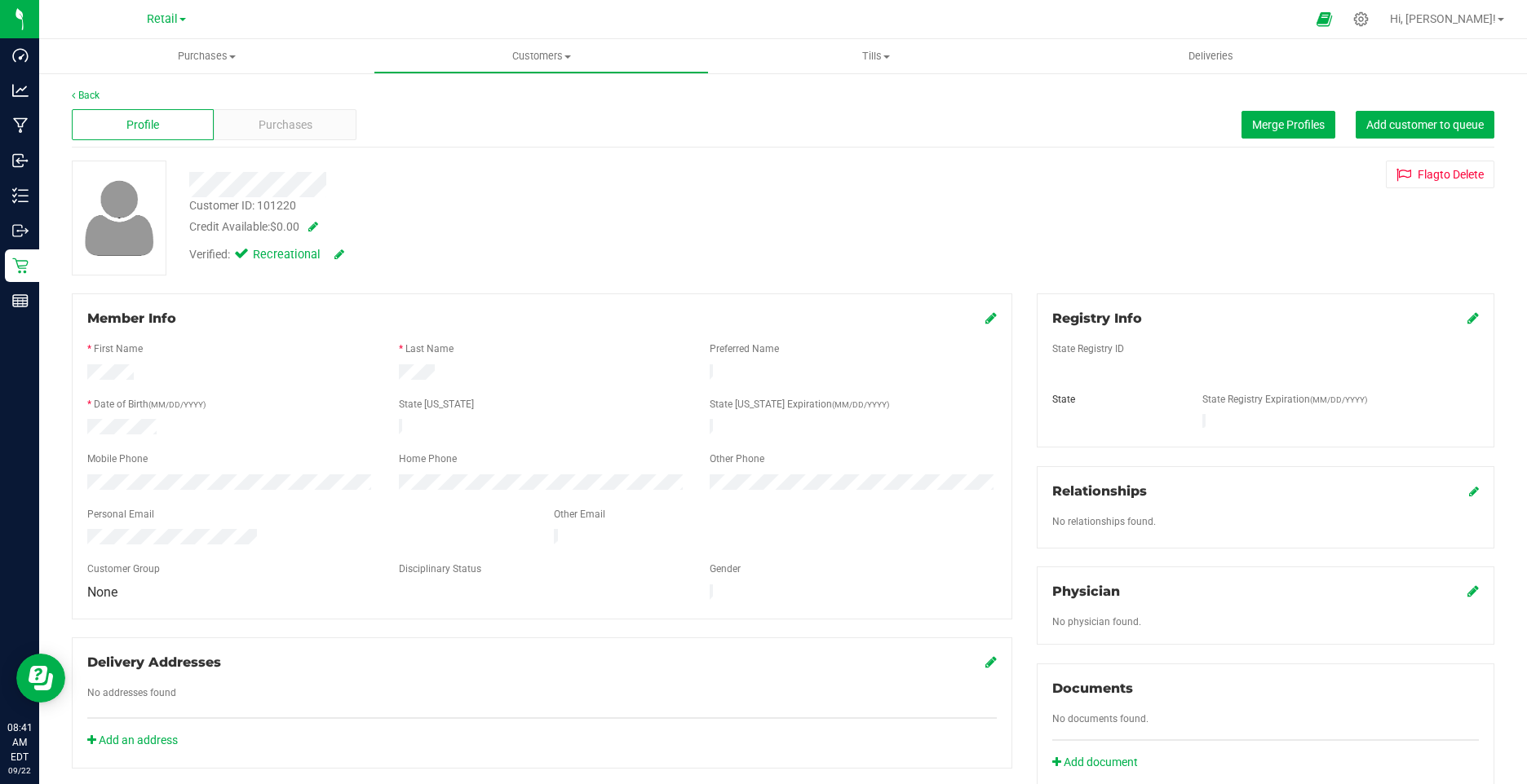
click at [314, 127] on div "Purchases" at bounding box center [285, 124] width 142 height 31
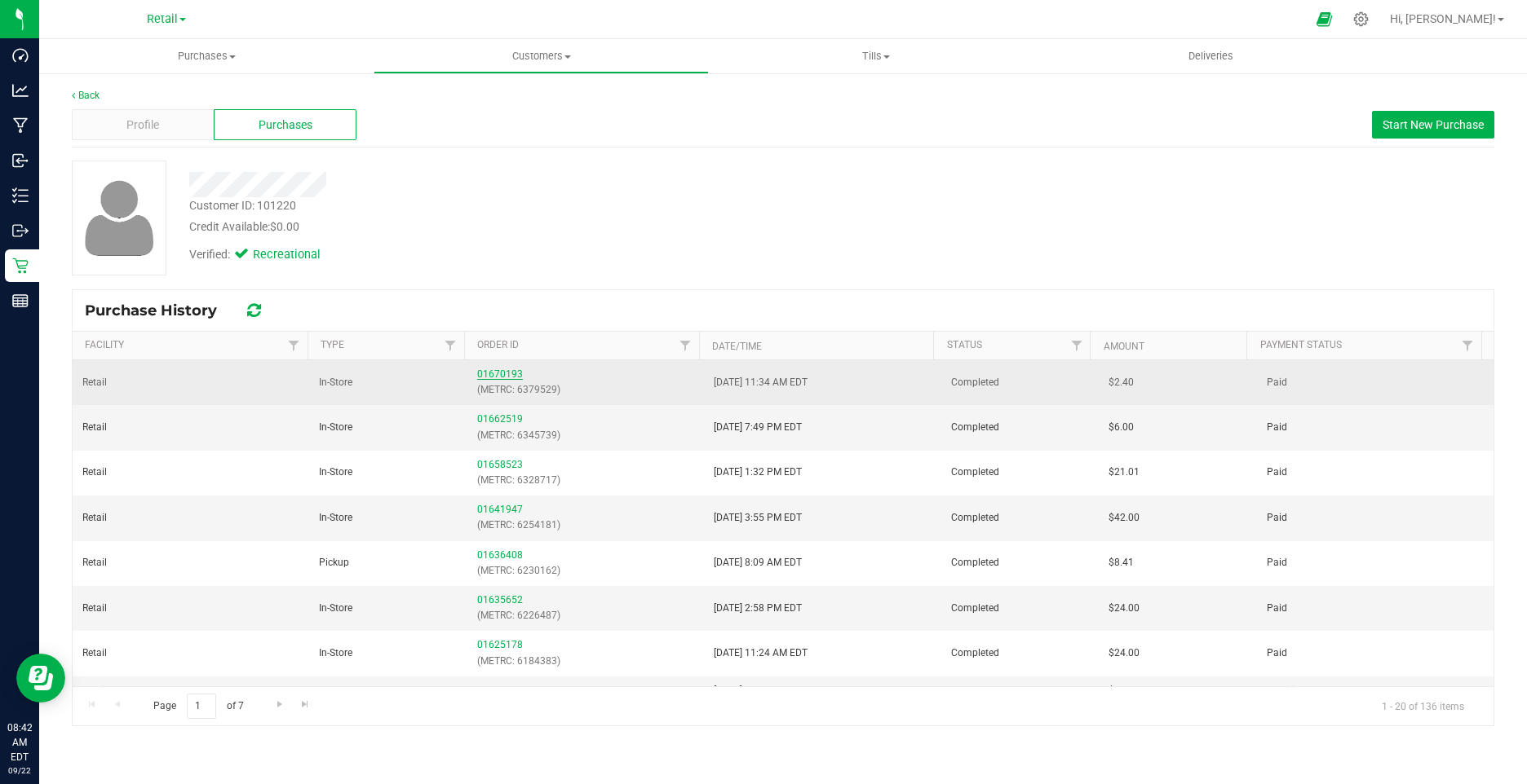
click at [480, 369] on link "01670193" at bounding box center [500, 373] width 46 height 11
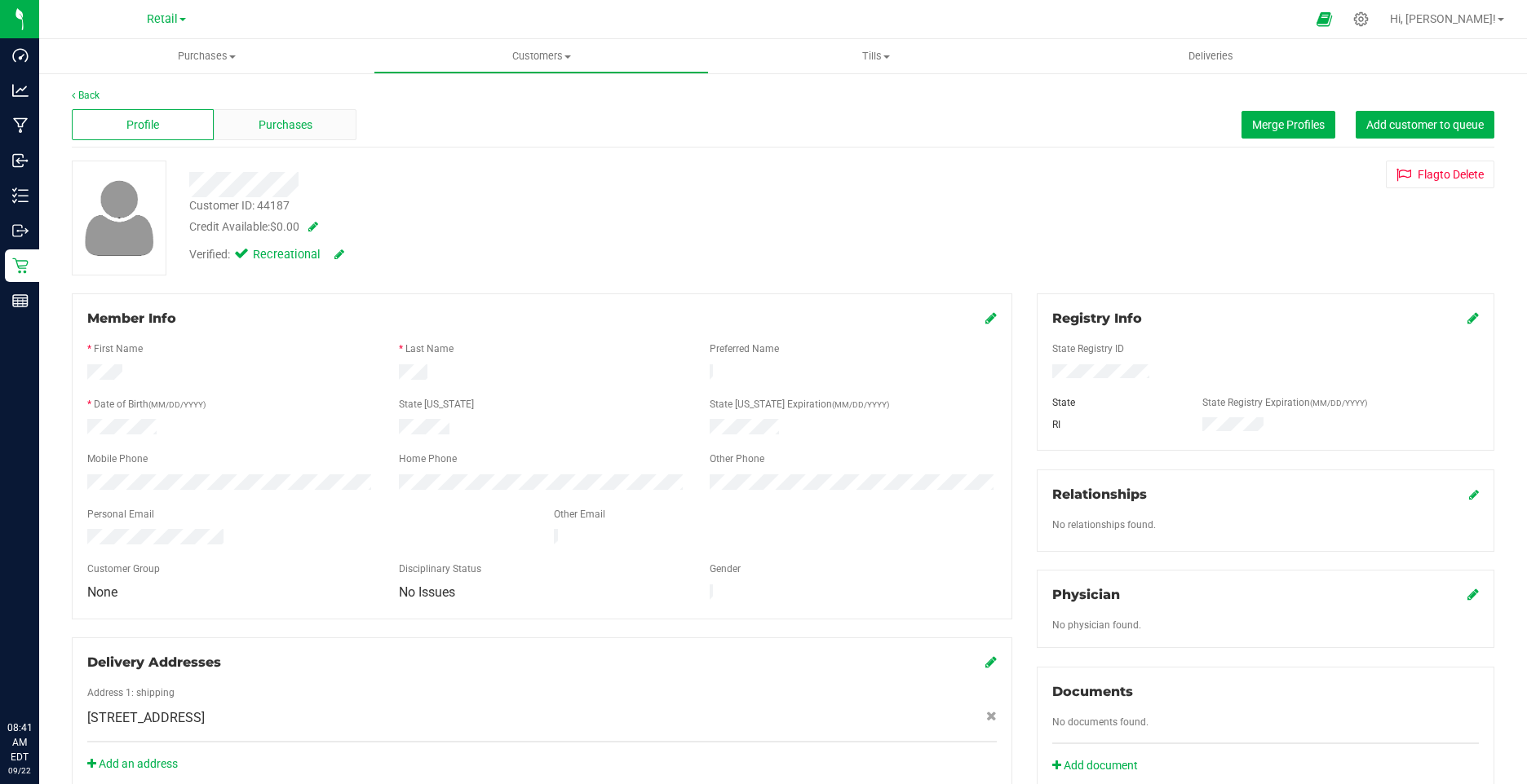
click at [334, 123] on div "Purchases" at bounding box center [285, 124] width 142 height 31
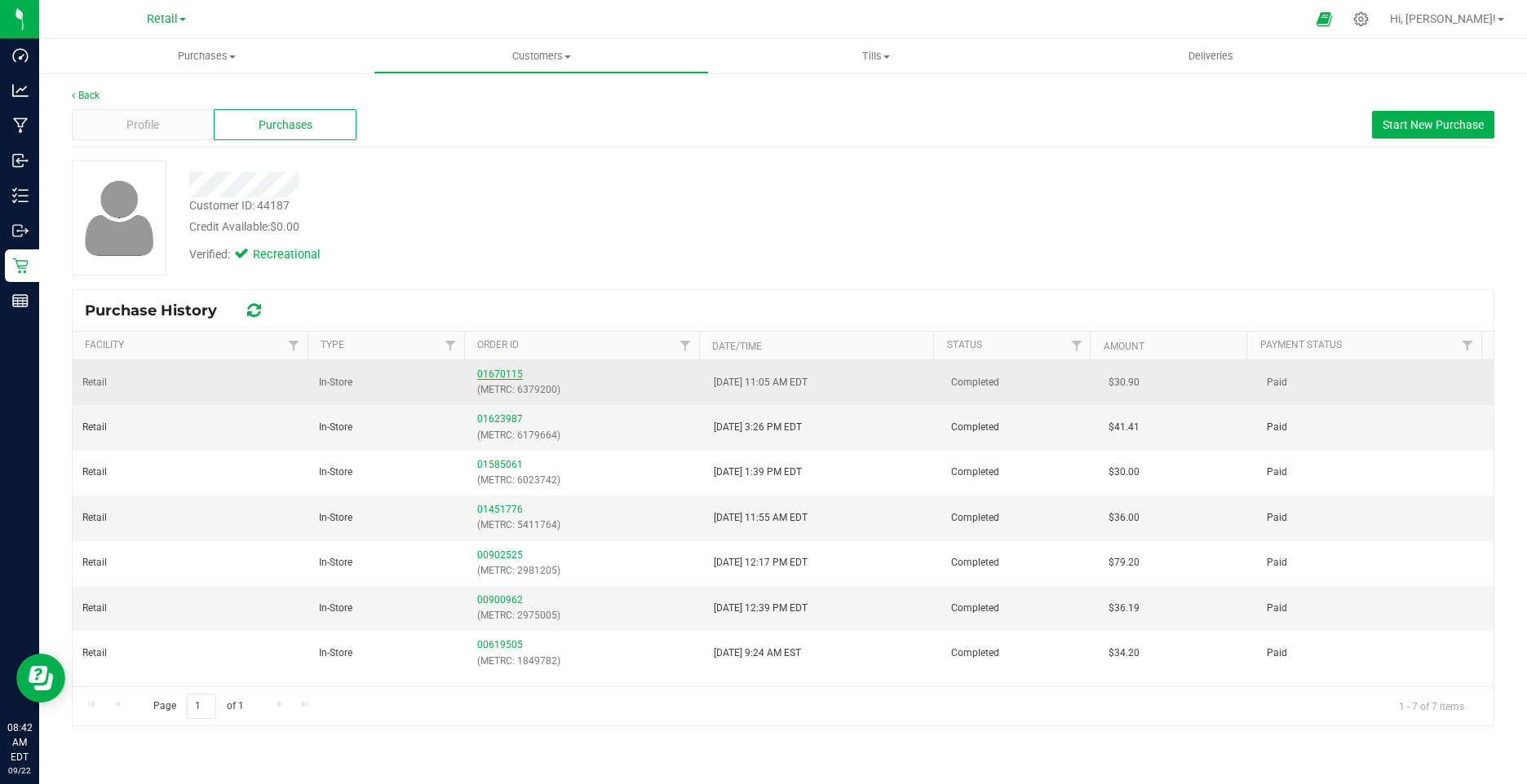
click at [488, 370] on link "01670115" at bounding box center [500, 373] width 46 height 11
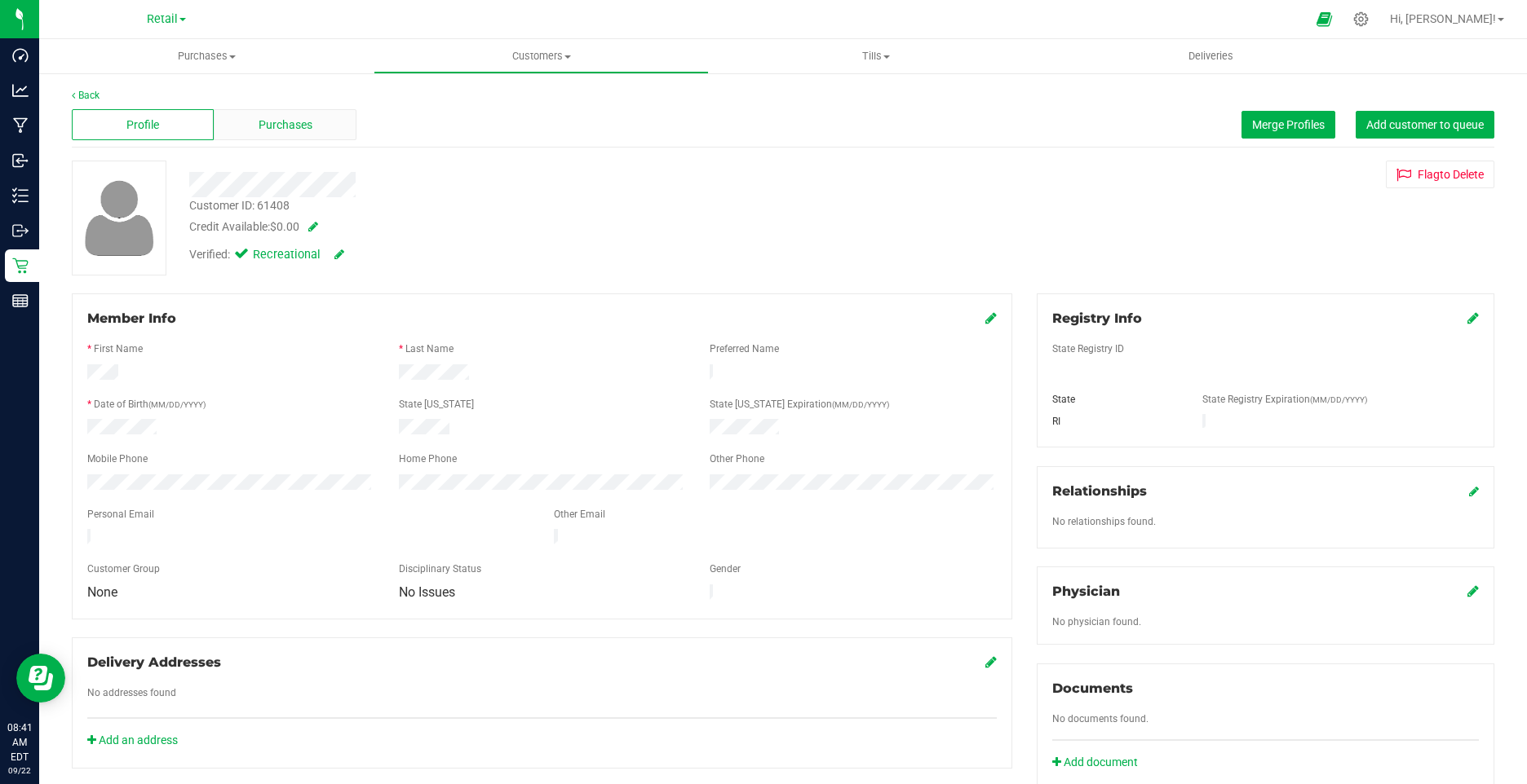
click at [299, 130] on span "Purchases" at bounding box center [285, 125] width 54 height 17
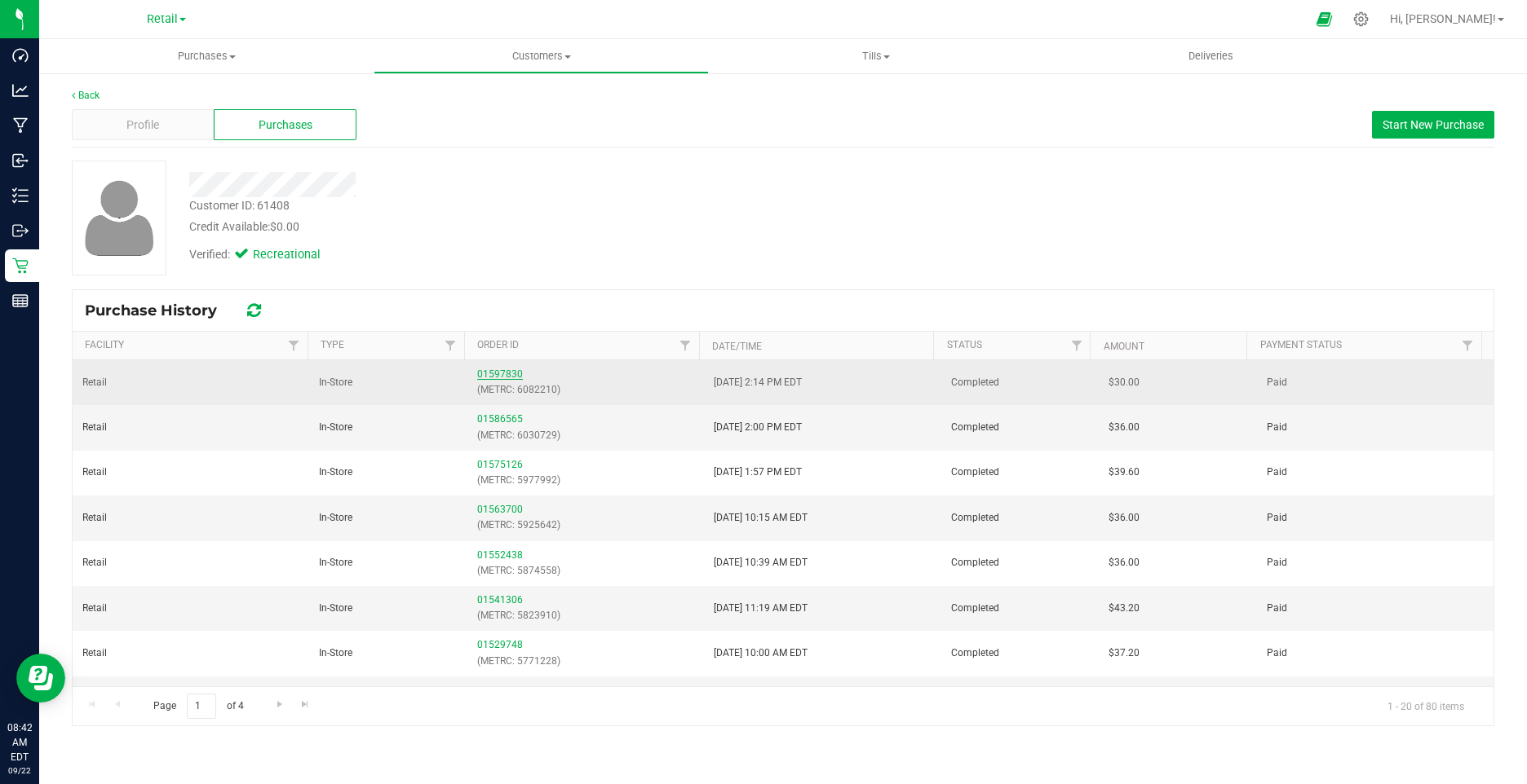
click at [501, 377] on link "01597830" at bounding box center [500, 373] width 46 height 11
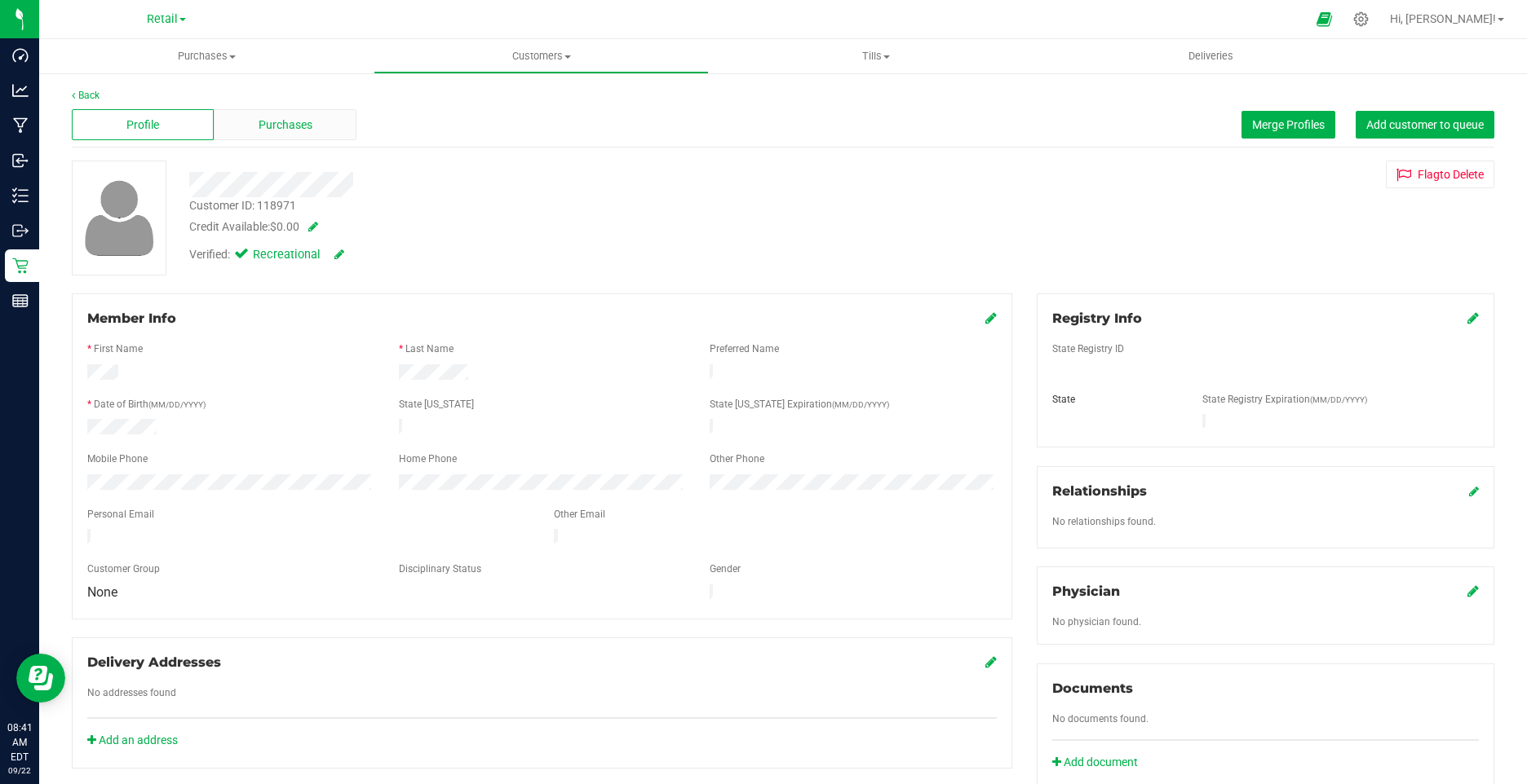
click at [296, 133] on span "Purchases" at bounding box center [285, 125] width 54 height 17
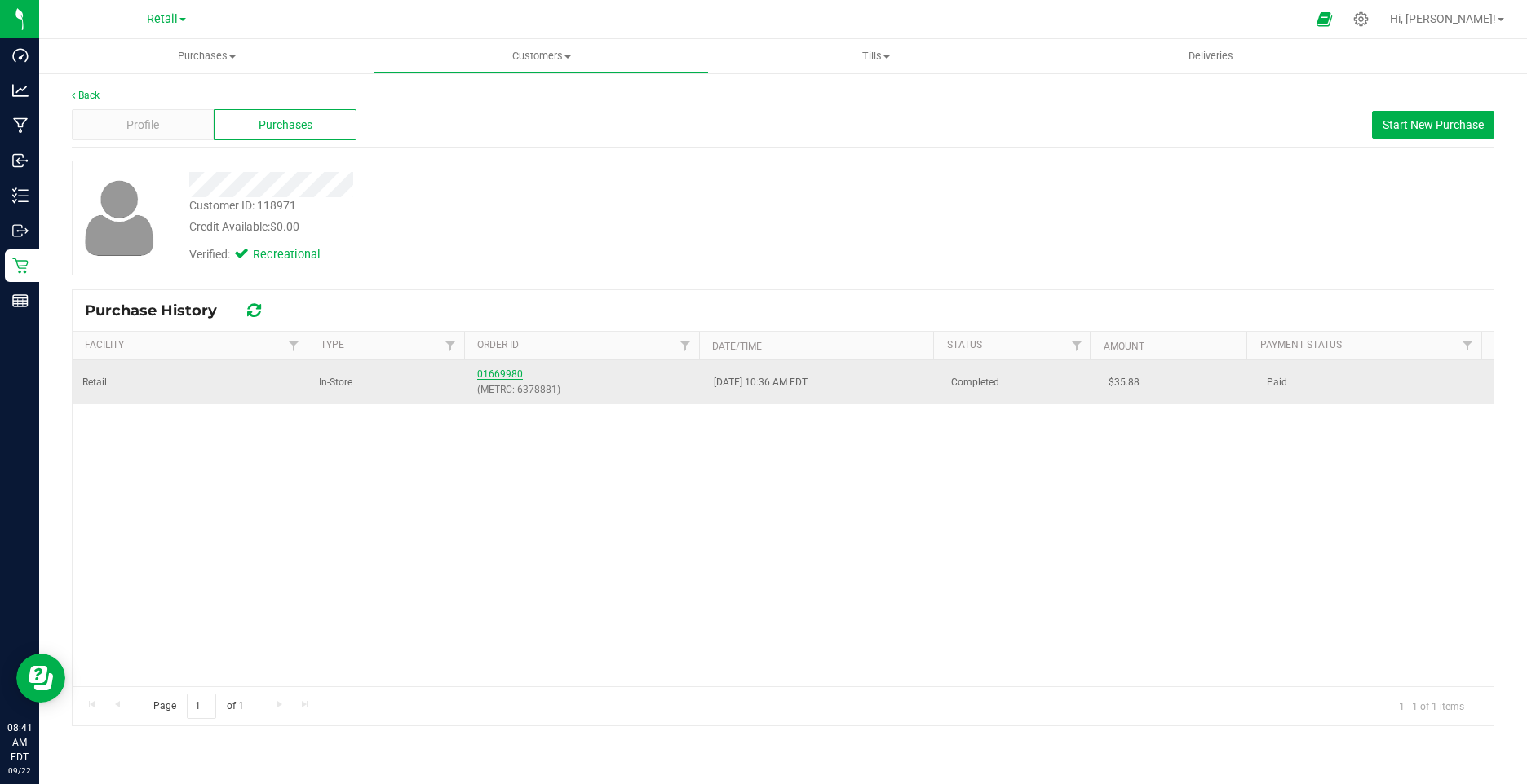
click at [488, 373] on link "01669980" at bounding box center [500, 373] width 46 height 11
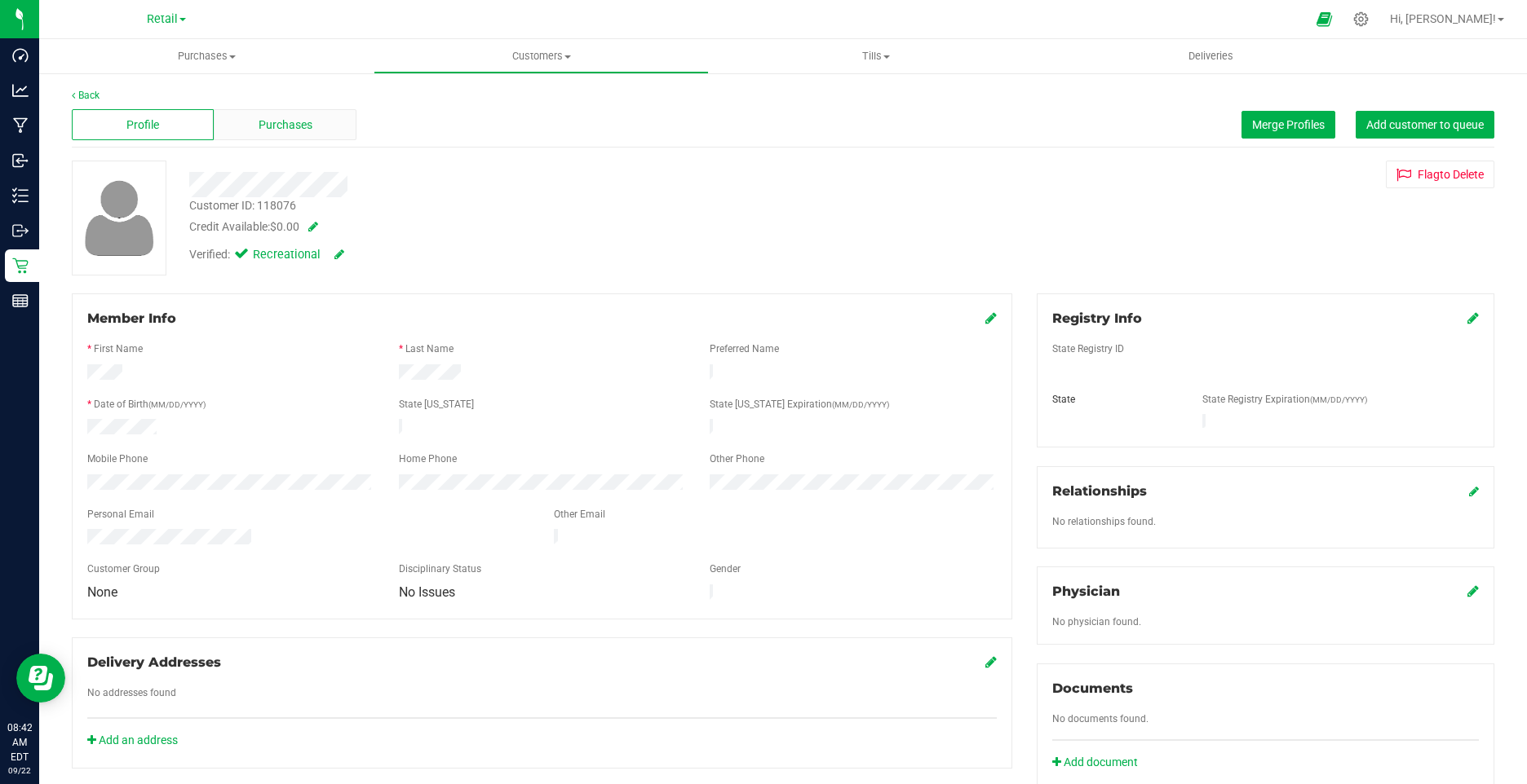
click at [268, 114] on div "Purchases" at bounding box center [285, 124] width 142 height 31
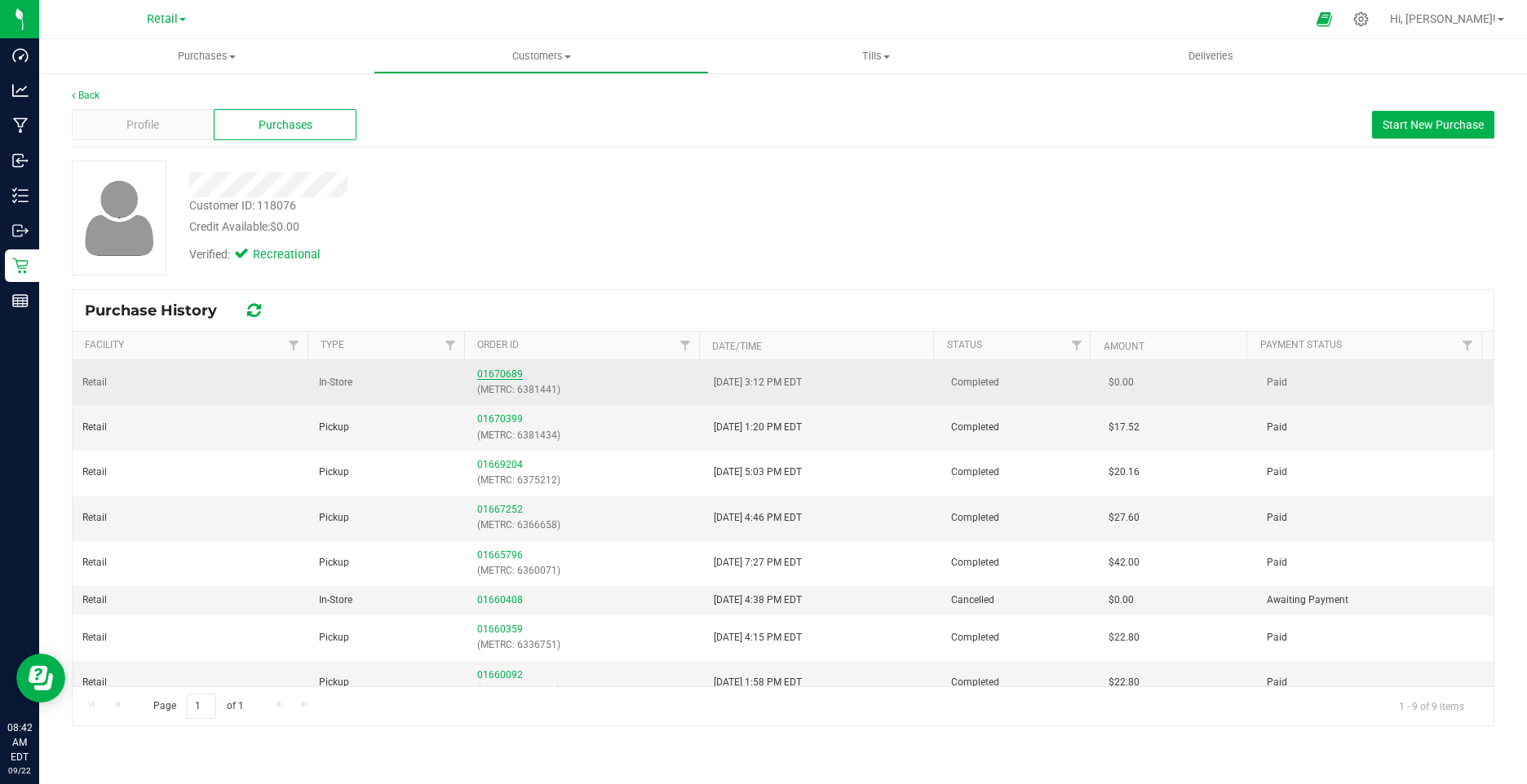
click at [505, 378] on link "01670689" at bounding box center [500, 373] width 46 height 11
